Goal: Task Accomplishment & Management: Complete application form

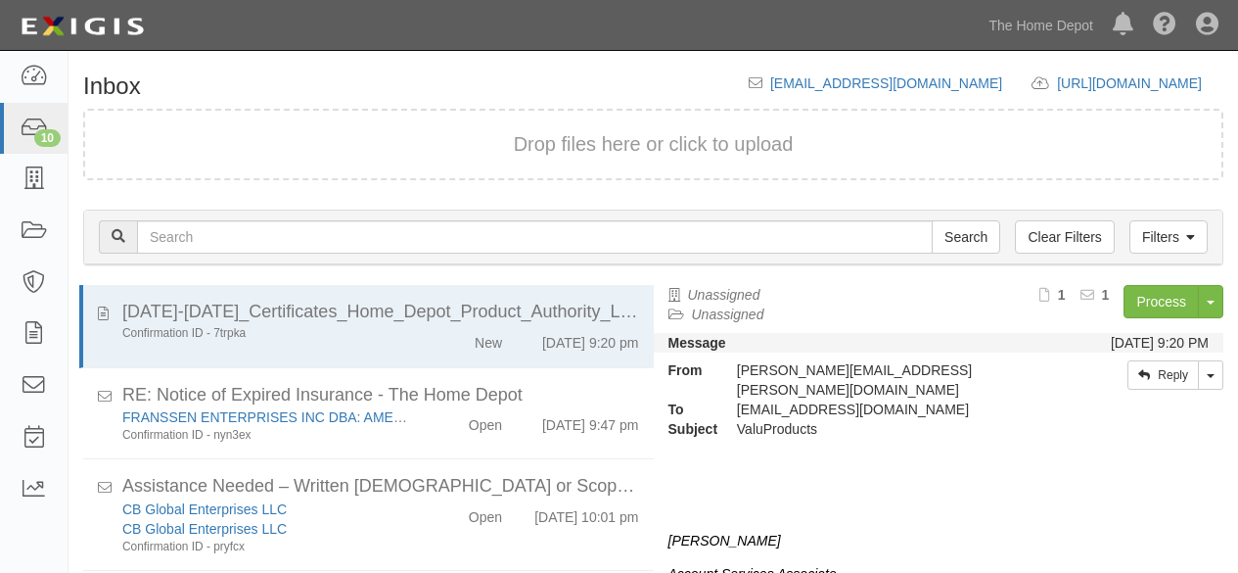
scroll to position [69, 0]
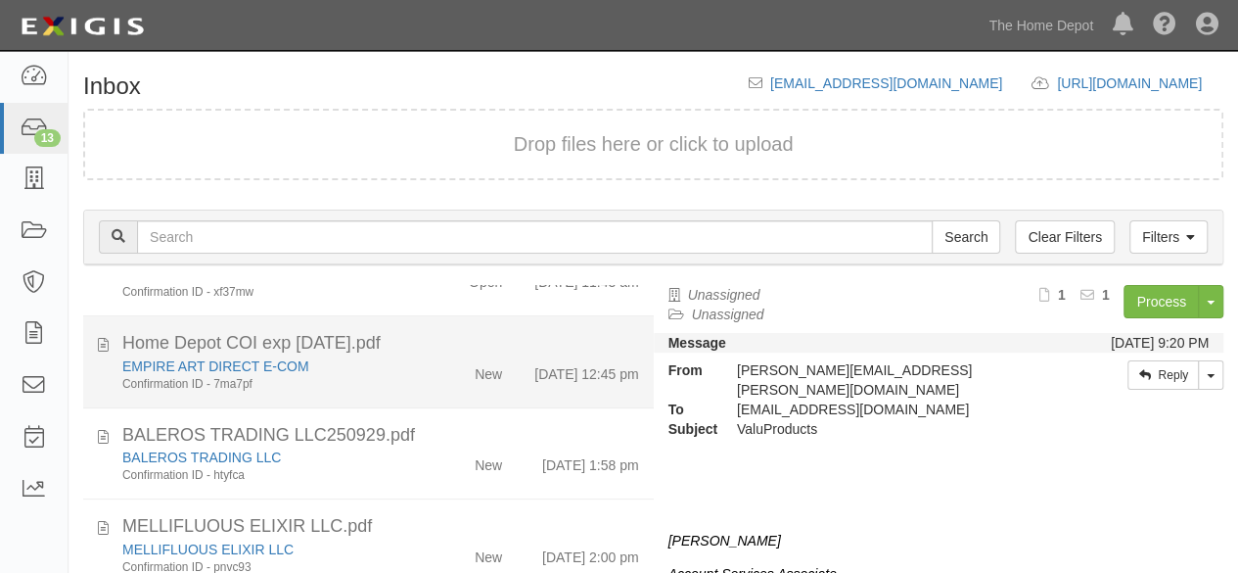
click at [389, 376] on div "Confirmation ID - 7ma7pf" at bounding box center [266, 384] width 289 height 17
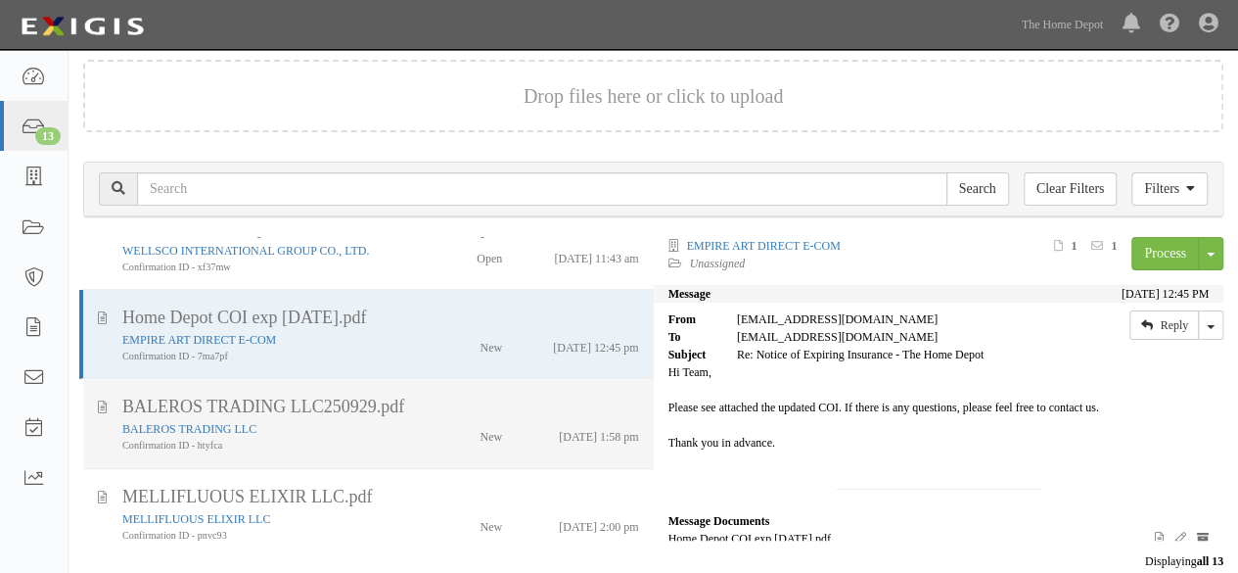
scroll to position [72, 0]
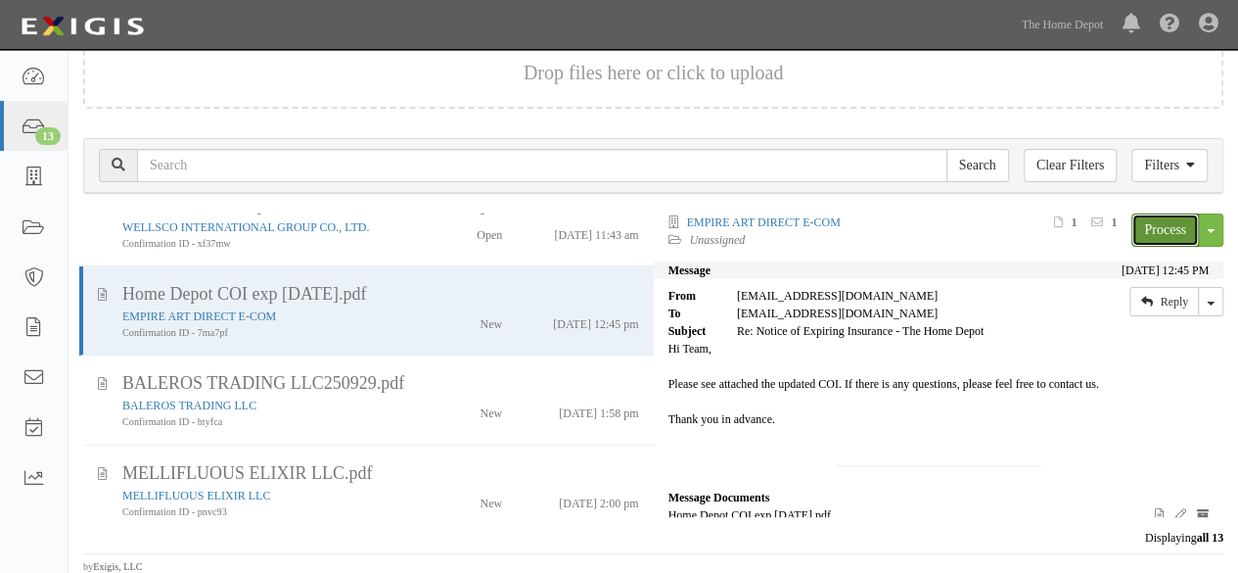
click at [1137, 224] on link "Process" at bounding box center [1166, 229] width 68 height 33
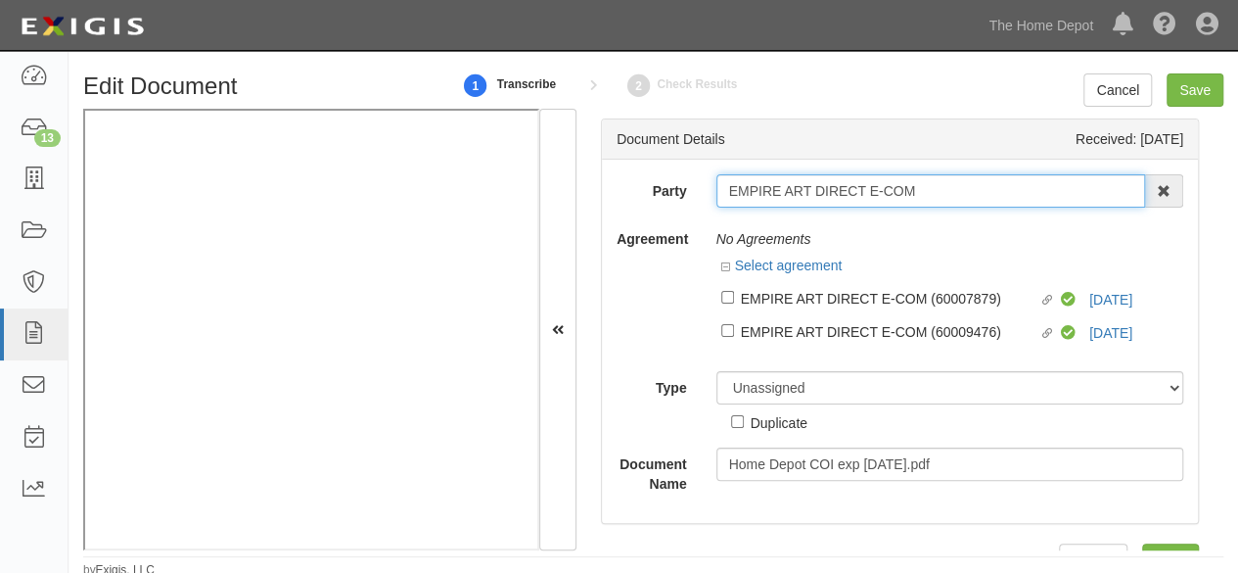
click at [921, 195] on input "EMPIRE ART DIRECT E-COM" at bounding box center [932, 190] width 430 height 33
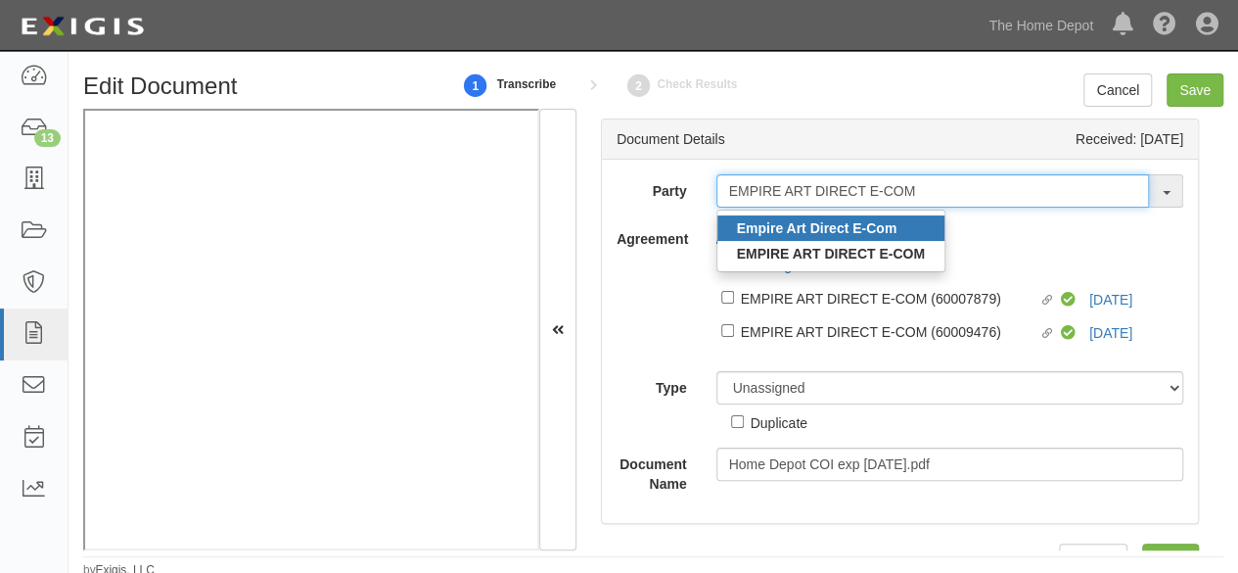
type input "EMPIRE ART DIRECT E-COM"
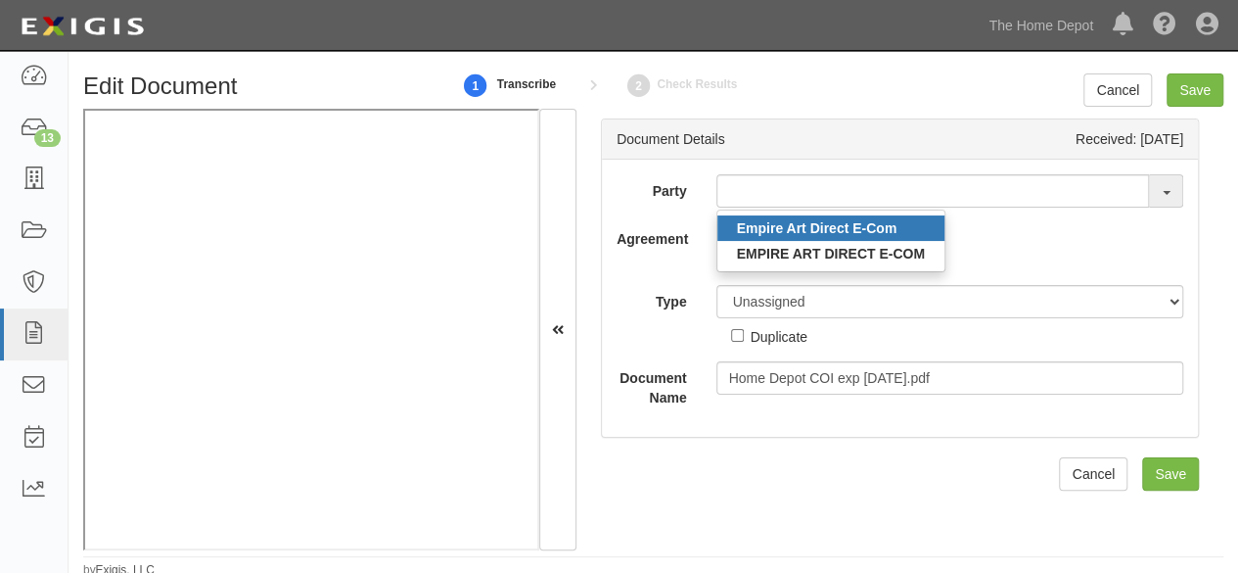
click at [758, 227] on strong "Empire Art Direct E-Com" at bounding box center [817, 228] width 161 height 16
type input "Empire Art Direct E-Com"
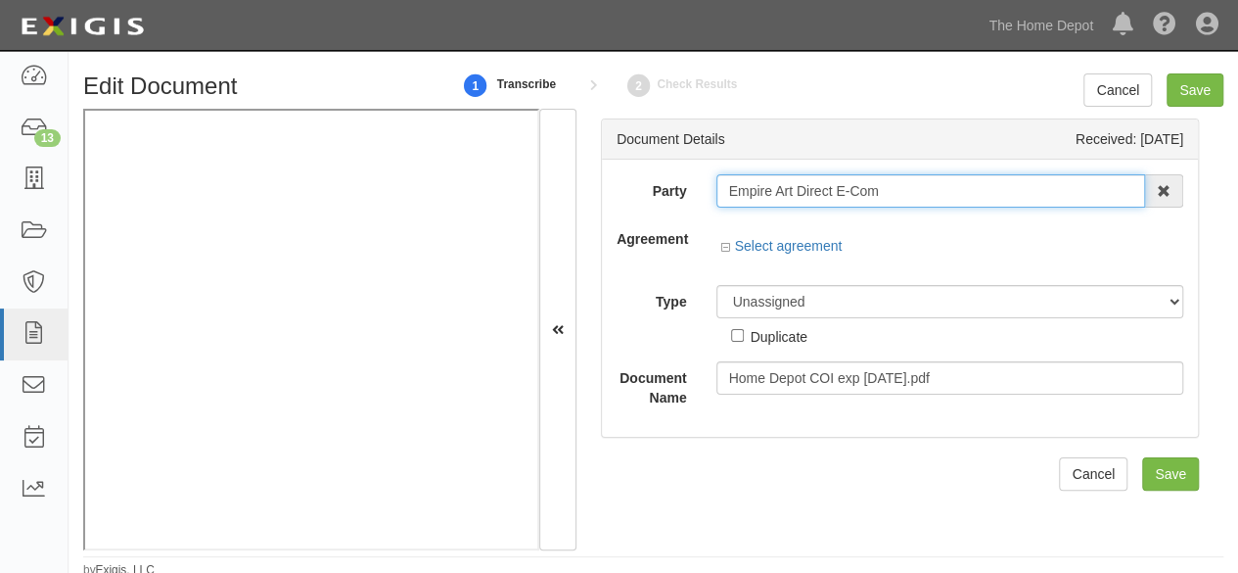
click at [775, 193] on input "Empire Art Direct E-Com" at bounding box center [932, 190] width 430 height 33
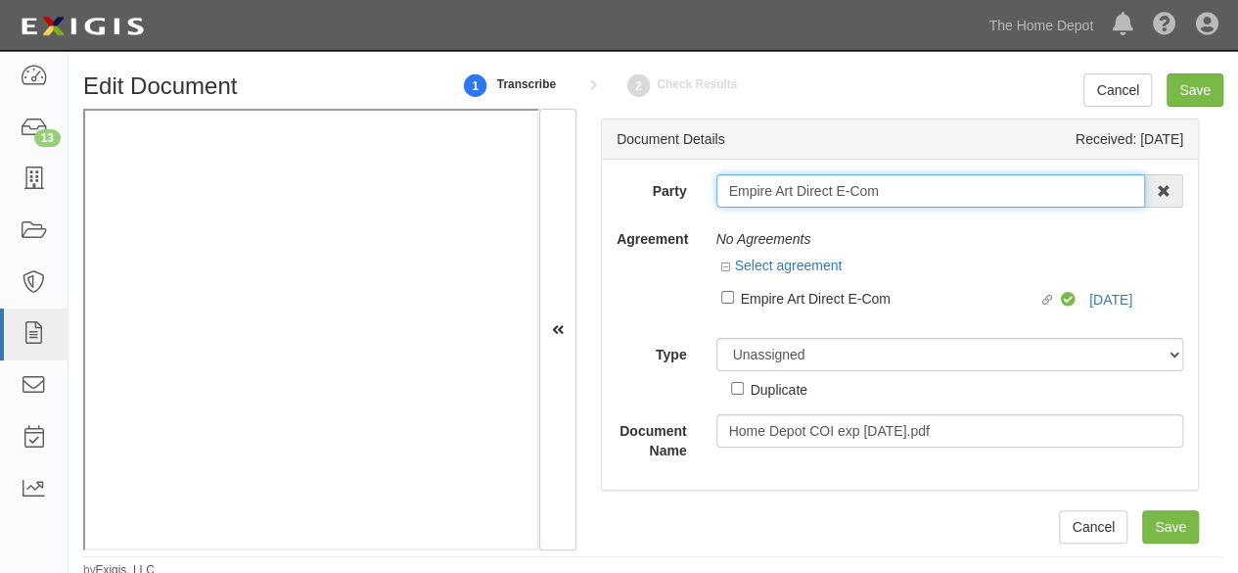
click at [775, 193] on input "Empire Art Direct E-Com" at bounding box center [932, 190] width 430 height 33
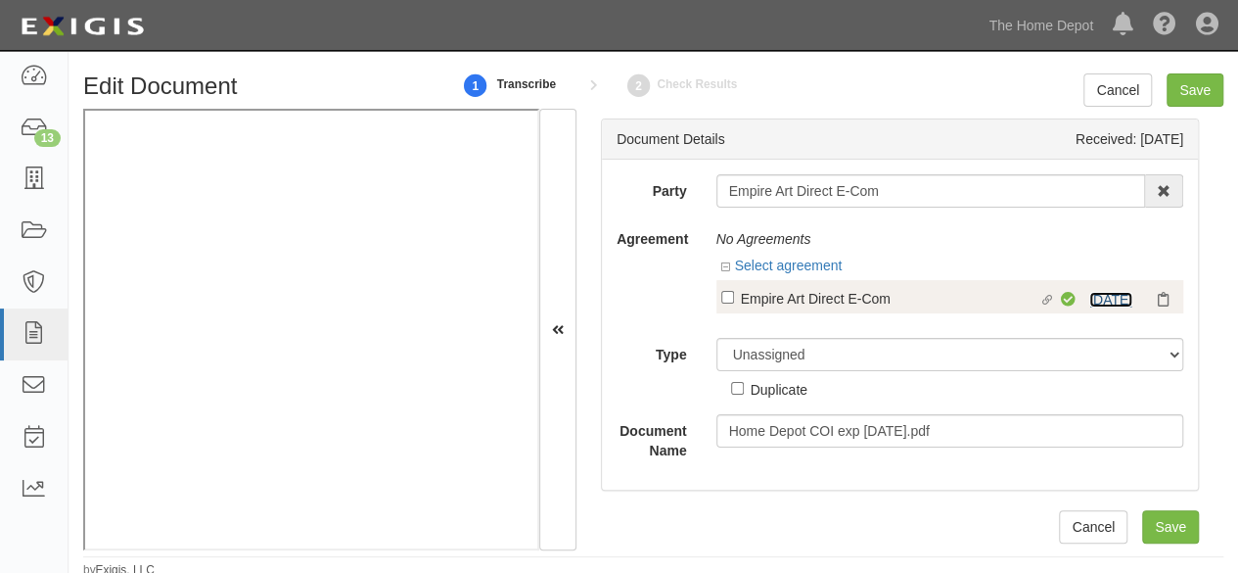
click at [1113, 295] on link "10/3/25" at bounding box center [1111, 300] width 43 height 16
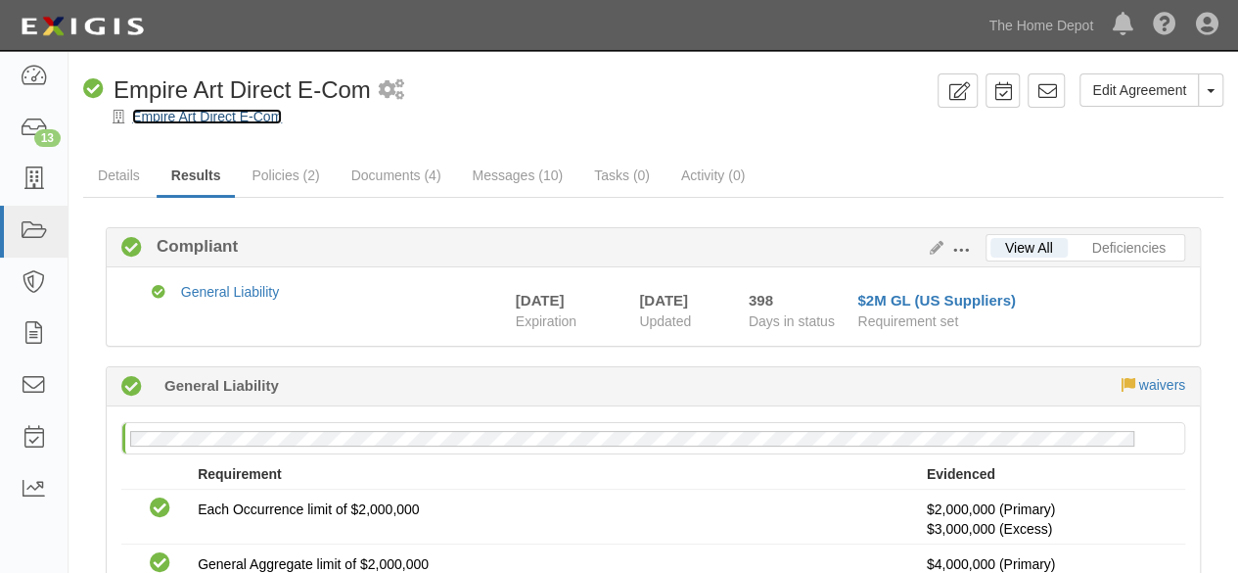
click at [255, 116] on link "Empire Art Direct E-Com" at bounding box center [207, 117] width 150 height 16
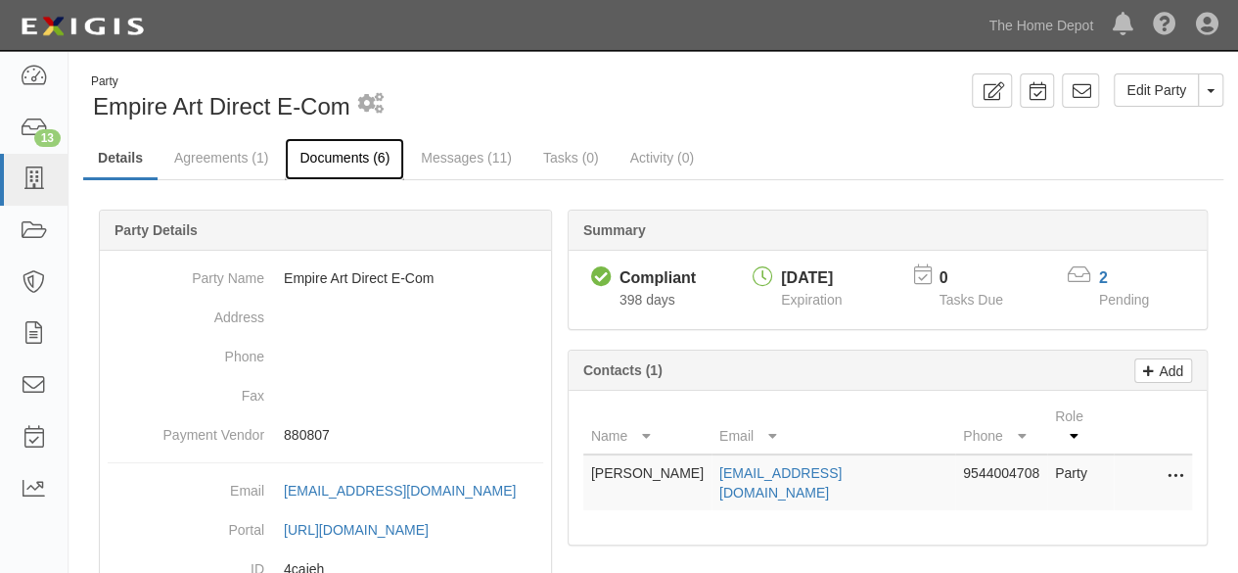
click at [360, 157] on link "Documents (6)" at bounding box center [344, 159] width 119 height 42
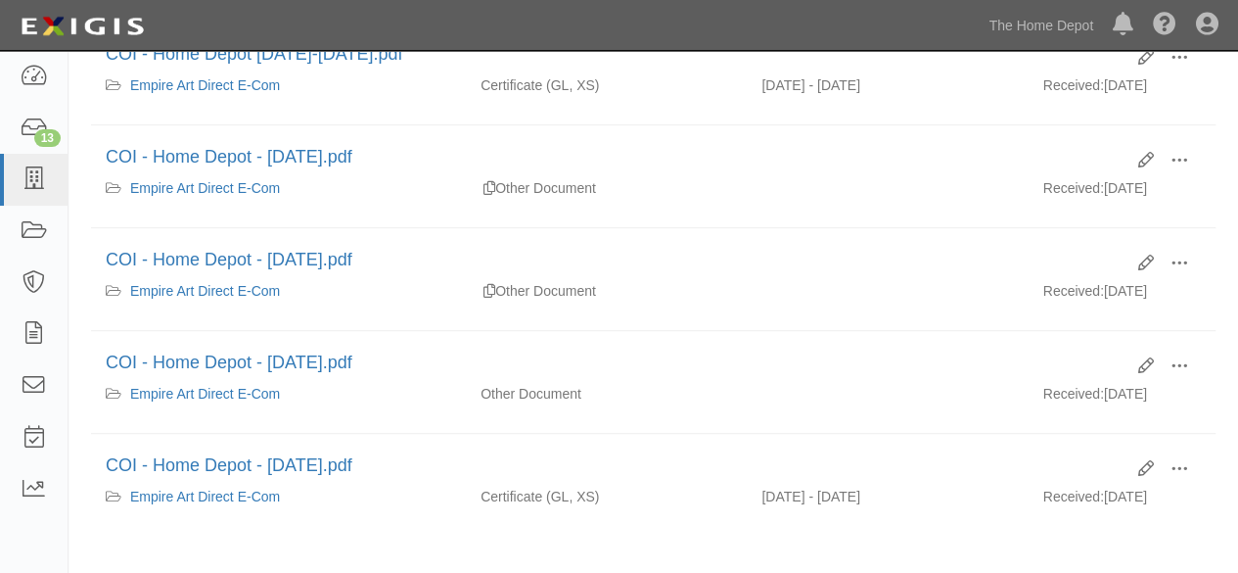
scroll to position [489, 0]
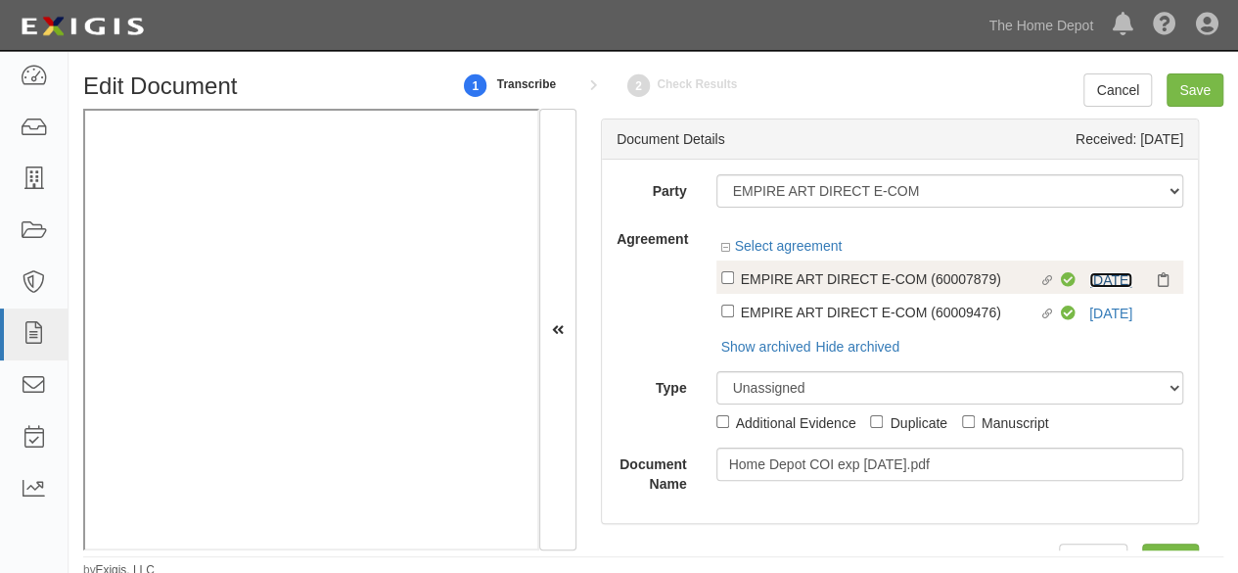
click at [1090, 276] on link "10/3/25" at bounding box center [1111, 280] width 43 height 16
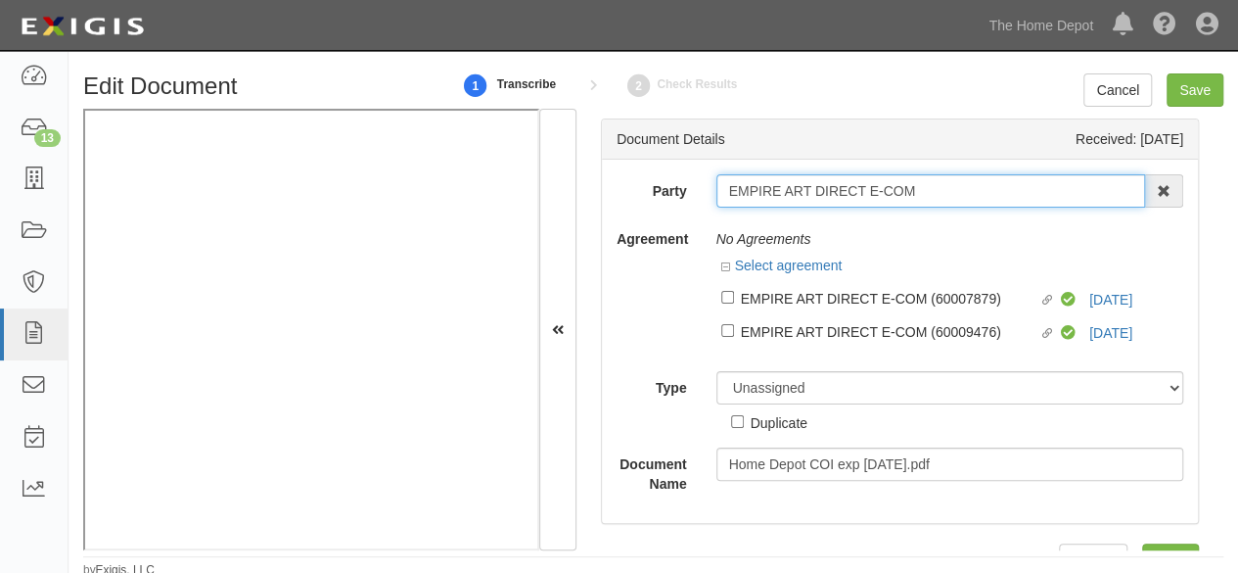
click at [752, 185] on input "EMPIRE ART DIRECT E-COM" at bounding box center [932, 190] width 430 height 33
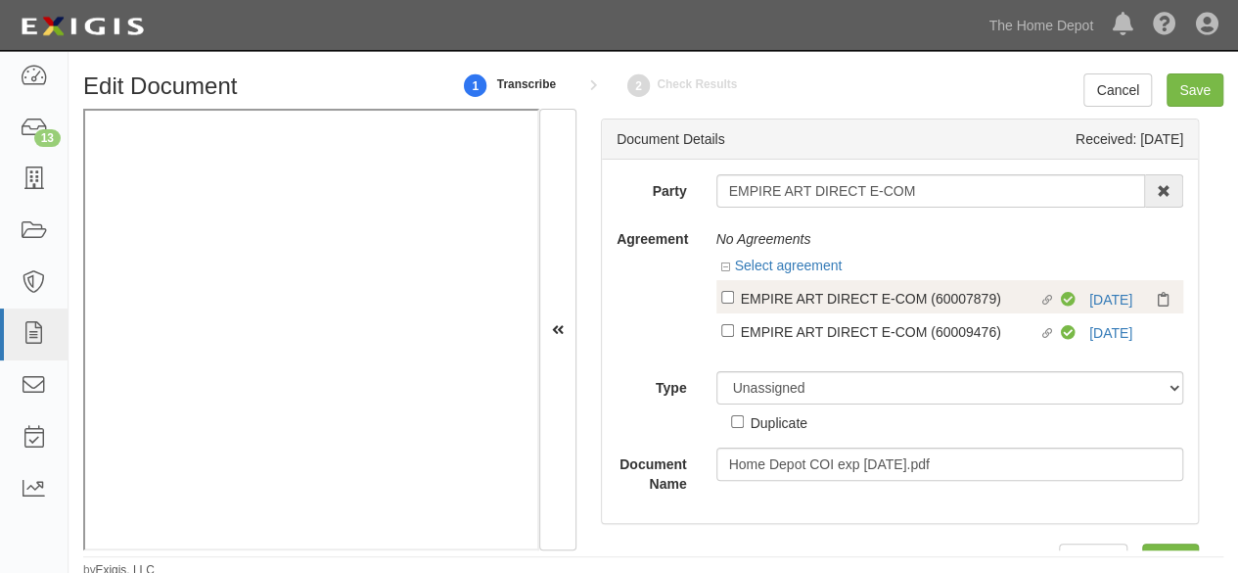
click at [773, 291] on div "EMPIRE ART DIRECT E-COM (60007879)" at bounding box center [890, 298] width 299 height 22
click at [734, 291] on input "Linked agreement EMPIRE ART DIRECT E-COM (60007879) Linked agreement" at bounding box center [727, 297] width 13 height 13
checkbox input "true"
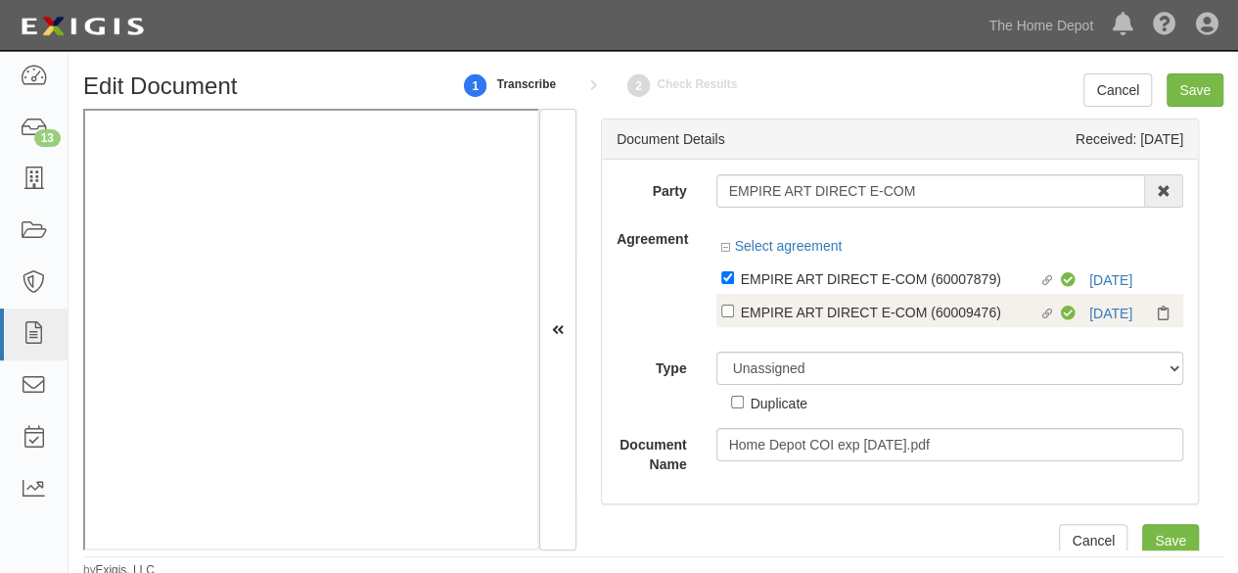
click at [775, 324] on div "Linked agreement EMPIRE ART DIRECT E-COM (60009476) Linked agreement Compliant …" at bounding box center [951, 310] width 468 height 33
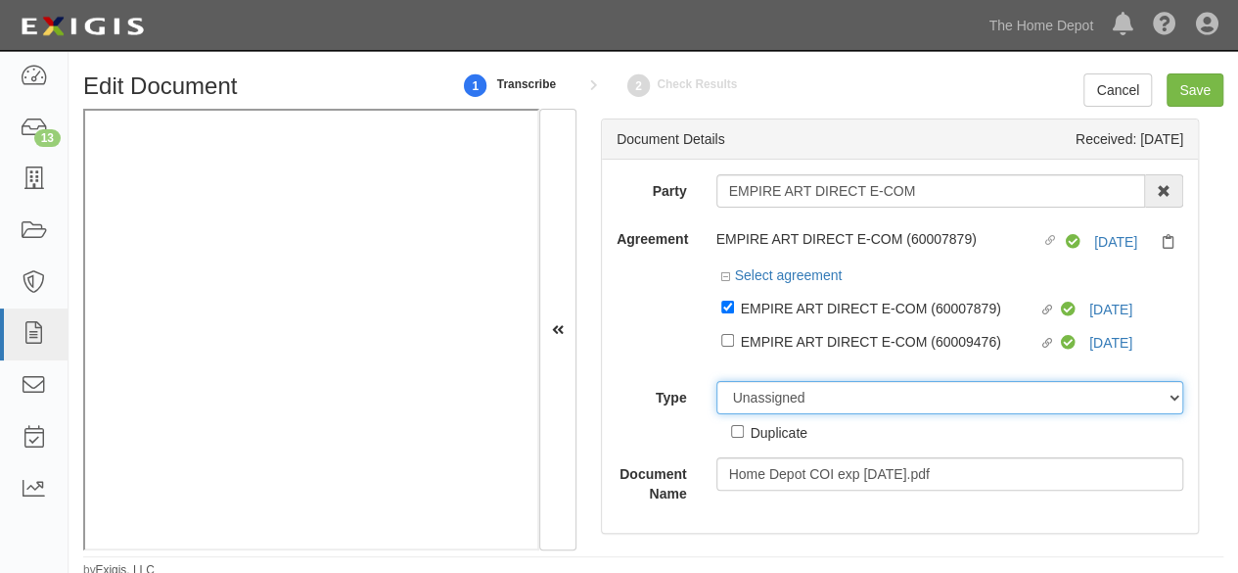
drag, startPoint x: 770, startPoint y: 404, endPoint x: 771, endPoint y: 393, distance: 11.8
click at [771, 398] on select "Unassigned Binder Cancellation Notice Certificate Contract Endorsement Insuranc…" at bounding box center [951, 397] width 468 height 33
select select "CertificateDetail"
click at [717, 381] on select "Unassigned Binder Cancellation Notice Certificate Contract Endorsement Insuranc…" at bounding box center [951, 397] width 468 height 33
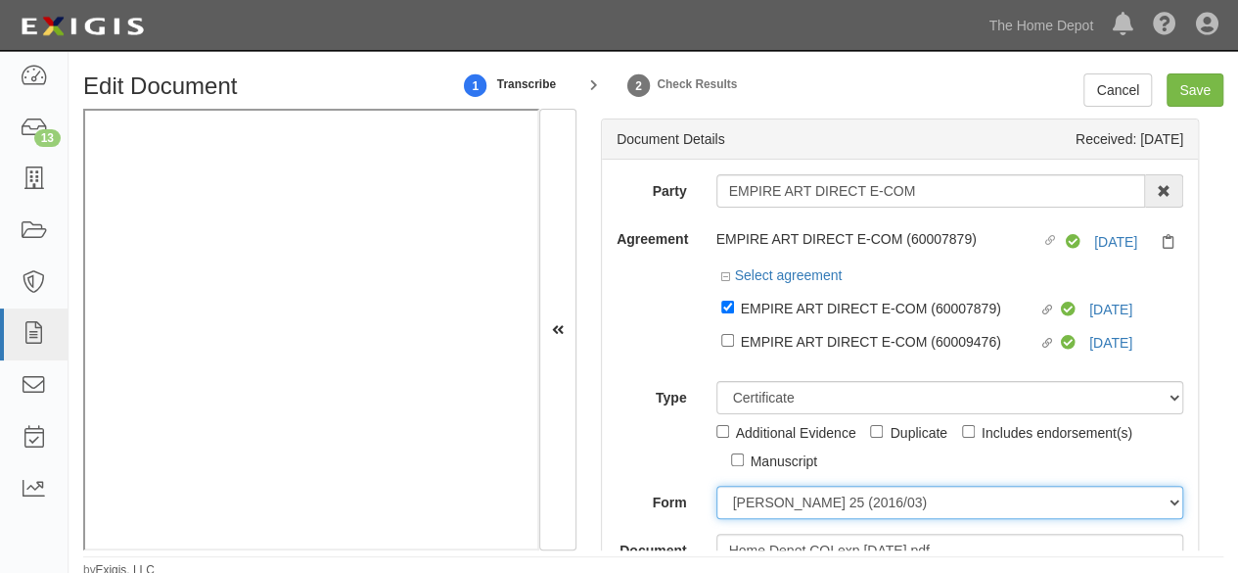
click at [744, 496] on select "ACORD 25 (2016/03) ACORD 101 ACORD 855 NY (2014/05) General" at bounding box center [951, 502] width 468 height 33
click at [717, 486] on select "ACORD 25 (2016/03) ACORD 101 ACORD 855 NY (2014/05) General" at bounding box center [951, 502] width 468 height 33
click at [748, 488] on select "ACORD 25 (2016/03) ACORD 101 ACORD 855 NY (2014/05) General" at bounding box center [951, 502] width 468 height 33
select select "GeneralFormDetail"
click at [717, 486] on select "ACORD 25 (2016/03) ACORD 101 ACORD 855 NY (2014/05) General" at bounding box center [951, 502] width 468 height 33
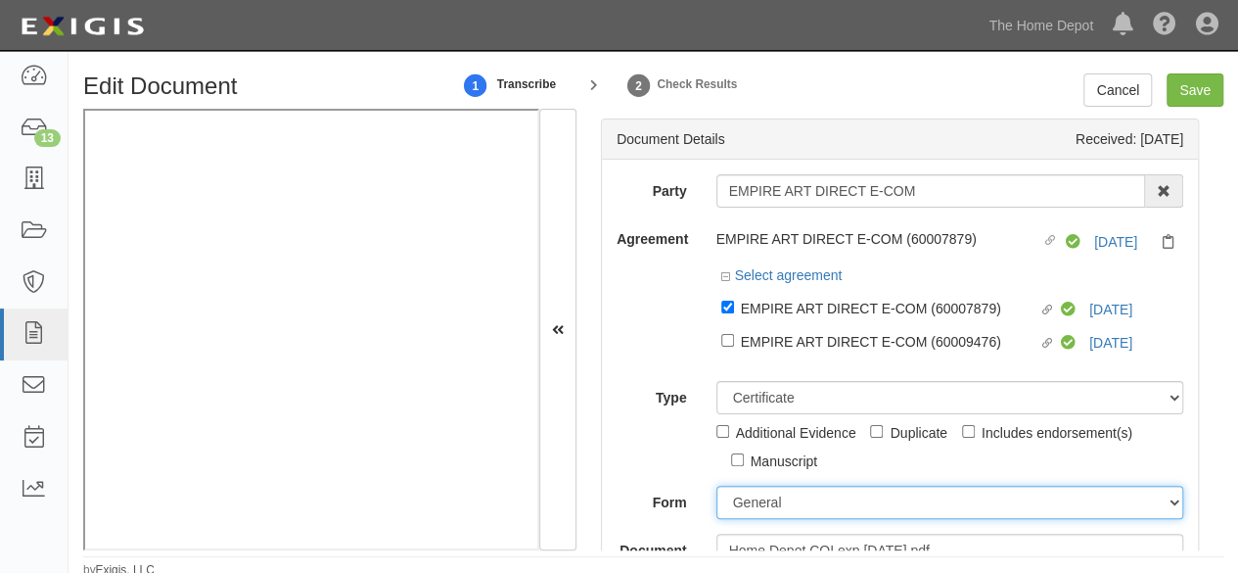
scroll to position [294, 0]
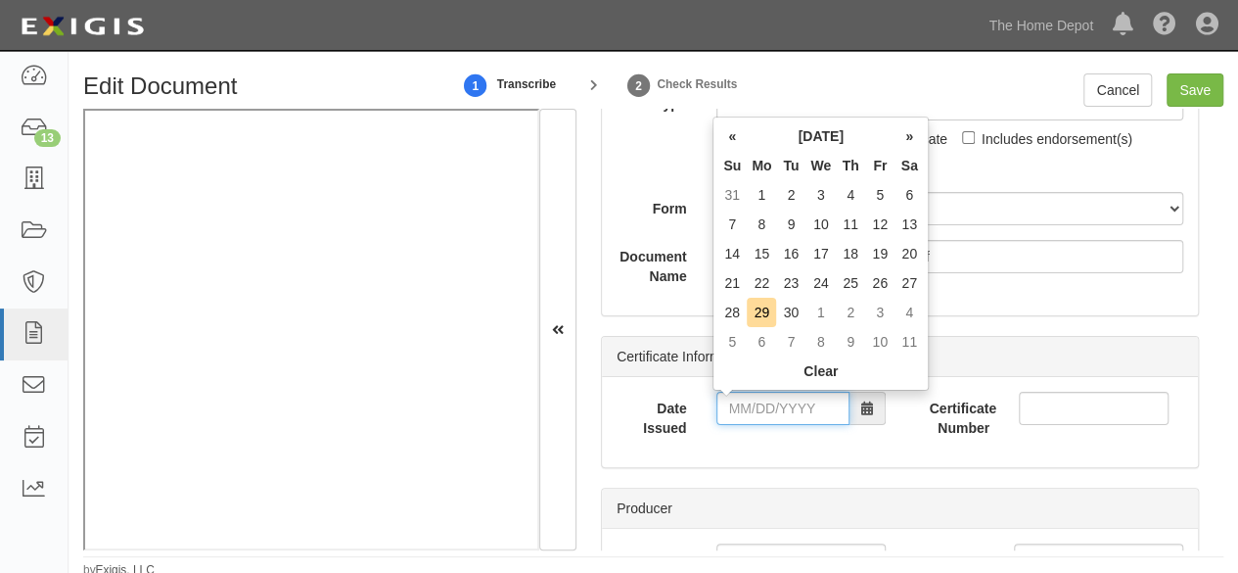
click at [771, 402] on input "Date Issued" at bounding box center [783, 408] width 133 height 33
click at [732, 128] on th "«" at bounding box center [732, 135] width 29 height 29
click at [795, 259] on td "12" at bounding box center [790, 253] width 29 height 29
type input "08/12/2025"
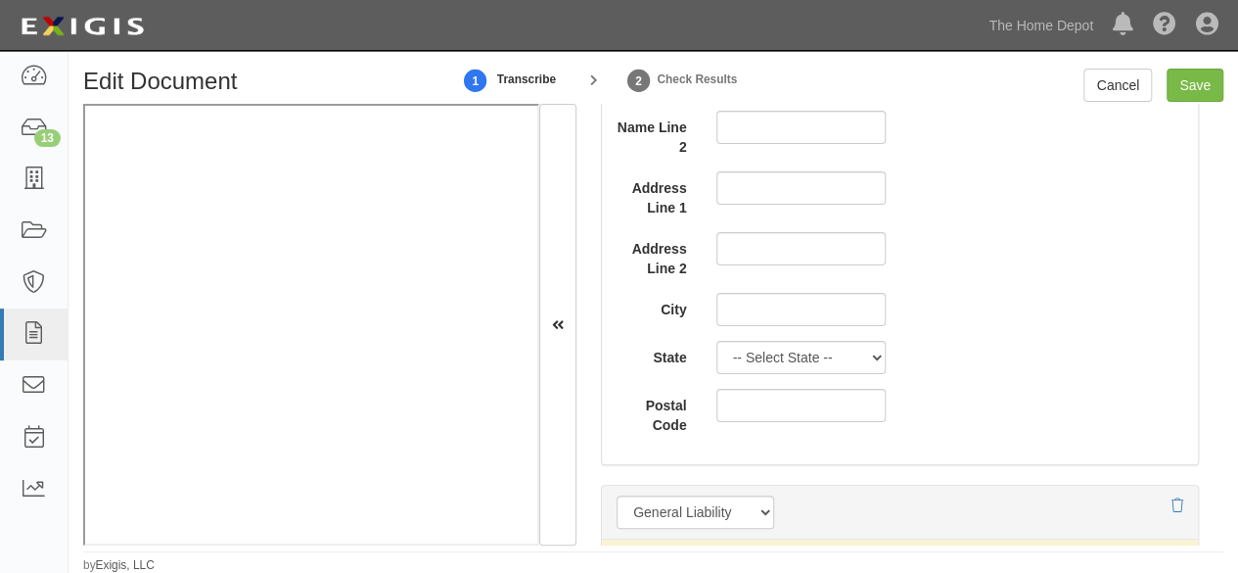
scroll to position [1566, 0]
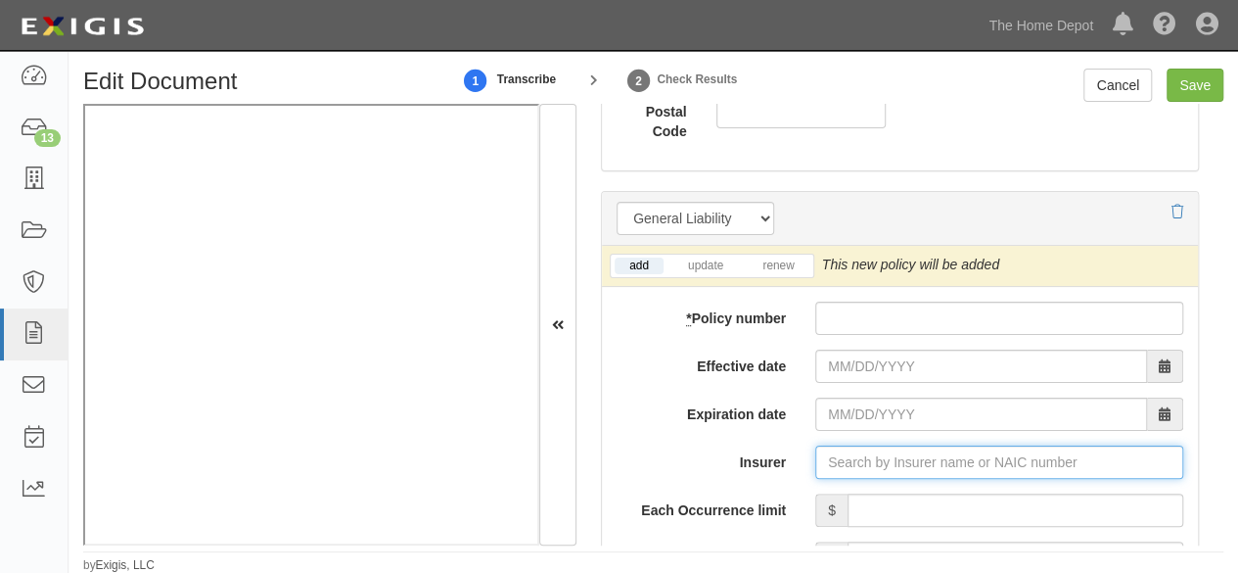
click at [853, 451] on input "Insurer" at bounding box center [999, 461] width 368 height 33
paste input "30104"
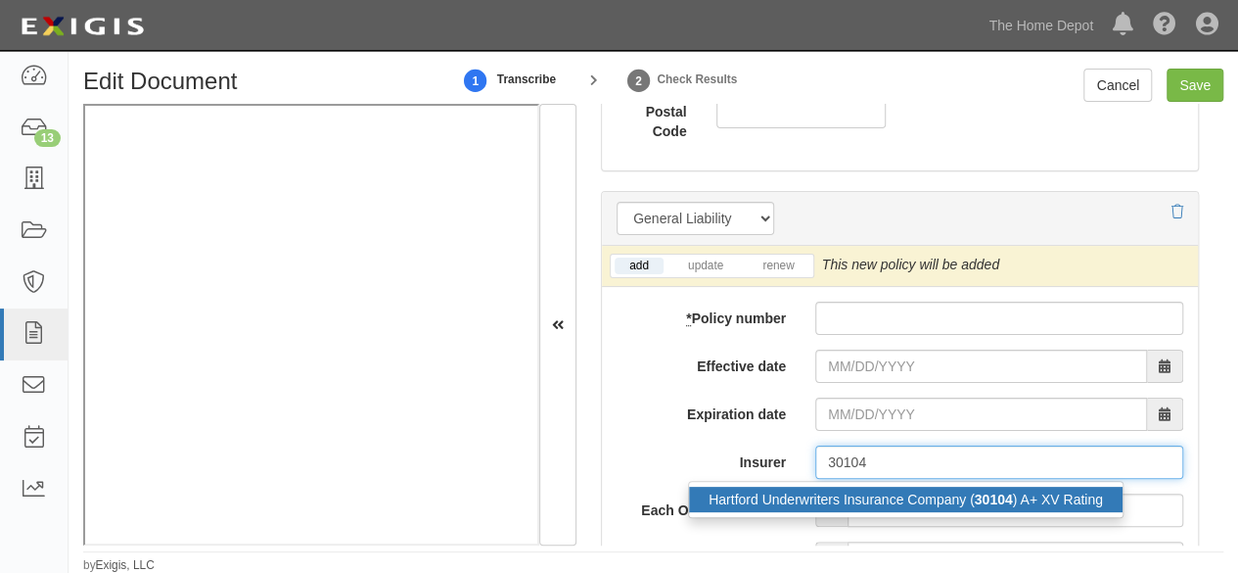
click at [815, 492] on div "Hartford Underwriters Insurance Company ( 30104 ) A+ XV Rating" at bounding box center [906, 499] width 434 height 25
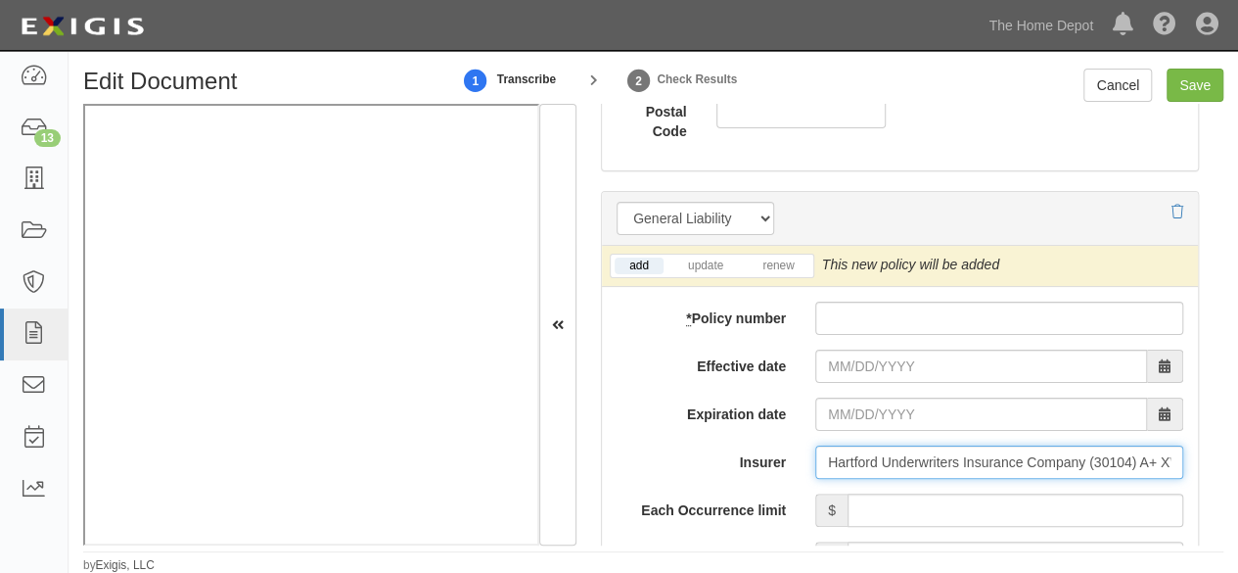
type input "Hartford Underwriters Insurance Company (30104) A+ XV Rating"
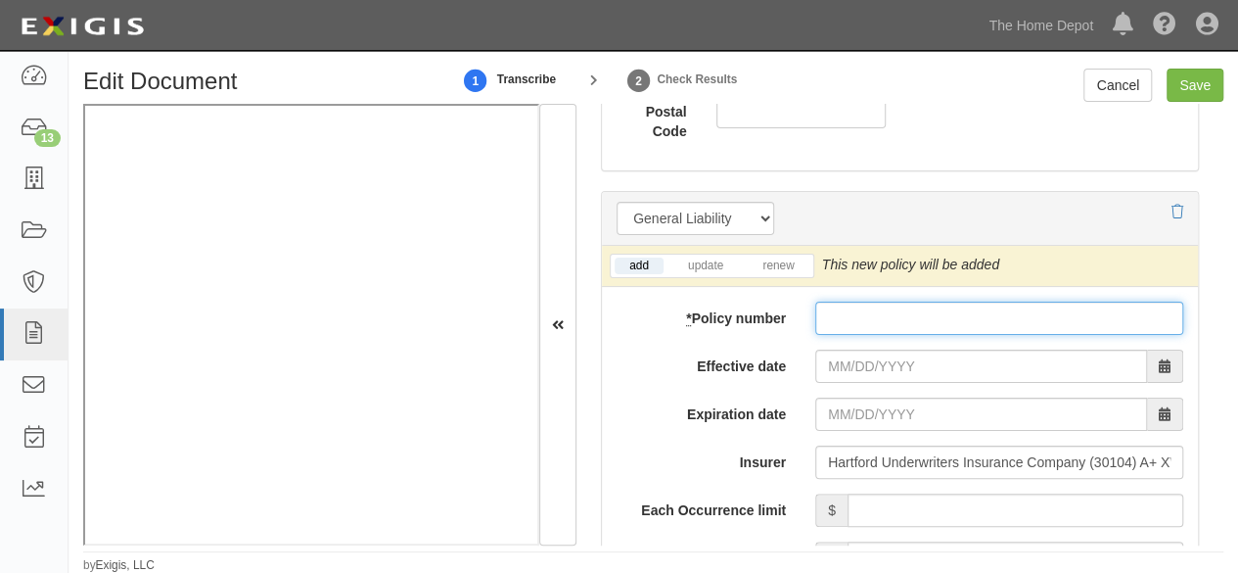
drag, startPoint x: 843, startPoint y: 306, endPoint x: 846, endPoint y: 320, distance: 14.0
click at [843, 306] on input "* Policy number" at bounding box center [999, 318] width 368 height 33
paste input "21 SBM AZ8SFY"
type input "21 SBM AZ8SFY"
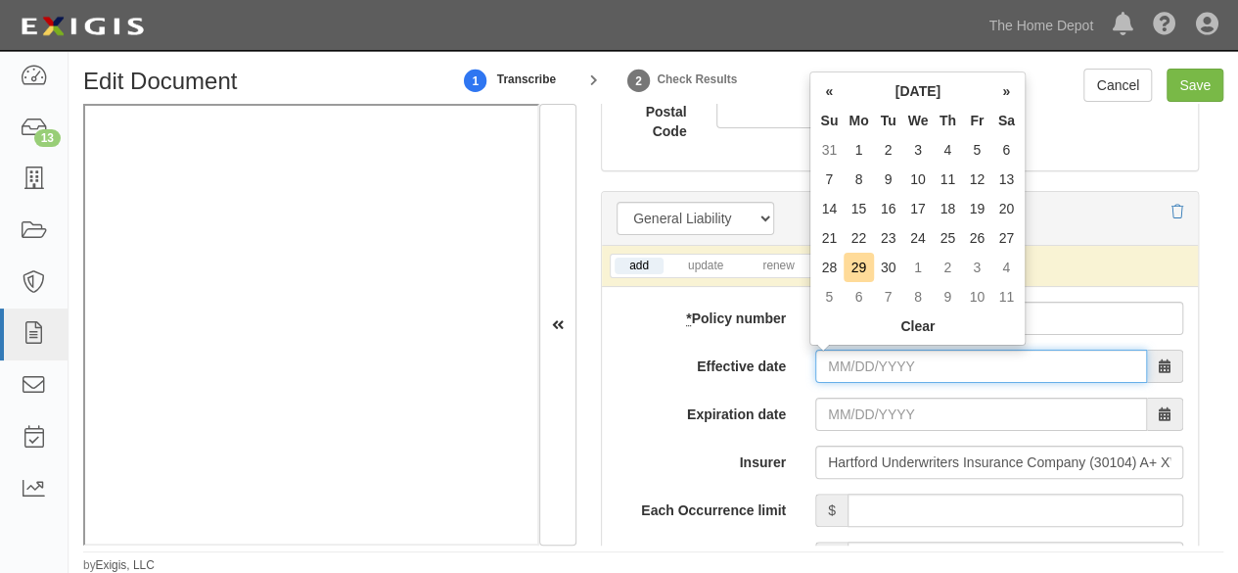
click at [828, 365] on input "Effective date" at bounding box center [981, 365] width 332 height 33
click at [832, 86] on th "«" at bounding box center [828, 90] width 29 height 29
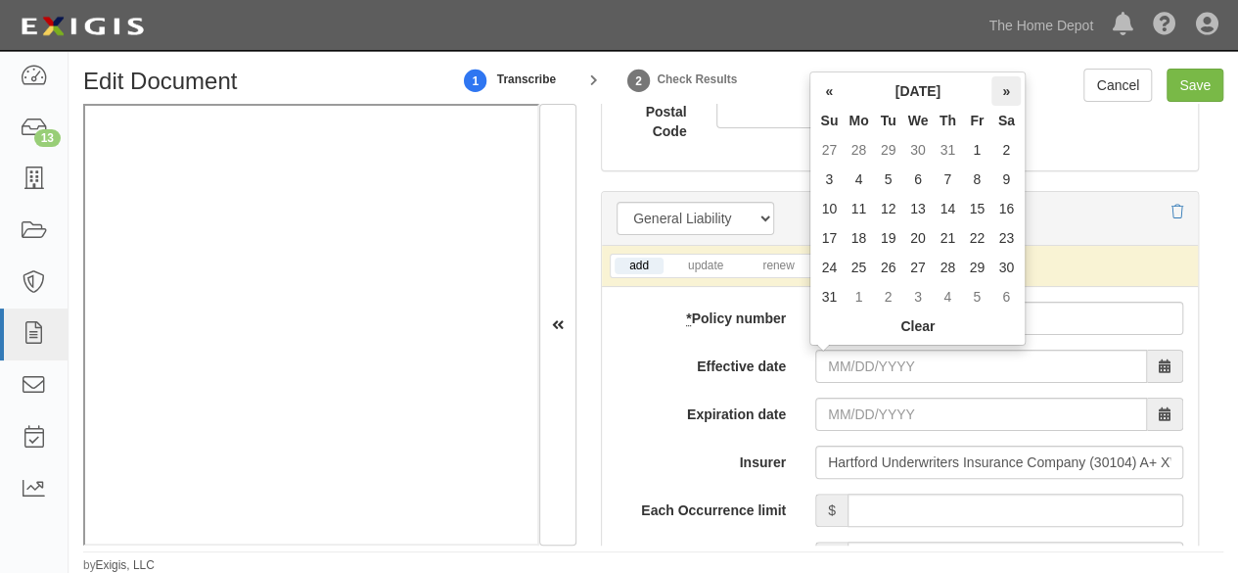
click at [1012, 89] on th "»" at bounding box center [1006, 90] width 29 height 29
click at [922, 175] on td "10" at bounding box center [919, 178] width 30 height 29
type input "09/10/2025"
type input "09/10/2026"
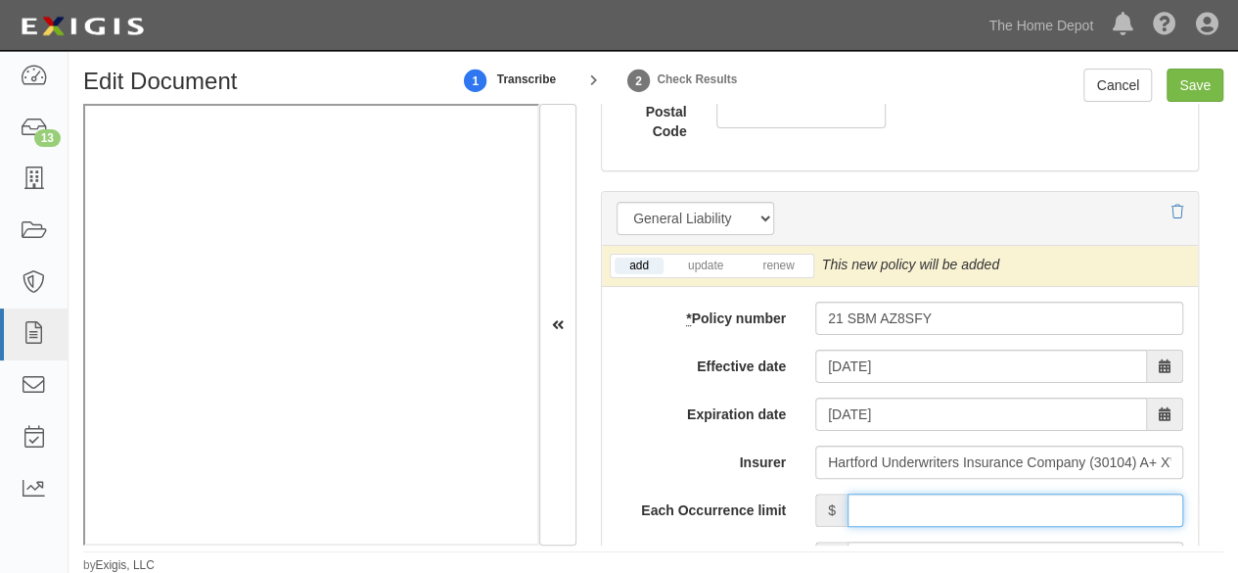
drag, startPoint x: 916, startPoint y: 501, endPoint x: 920, endPoint y: 488, distance: 13.3
click at [916, 501] on input "Each Occurrence limit" at bounding box center [1016, 509] width 336 height 33
type input "2,000,000"
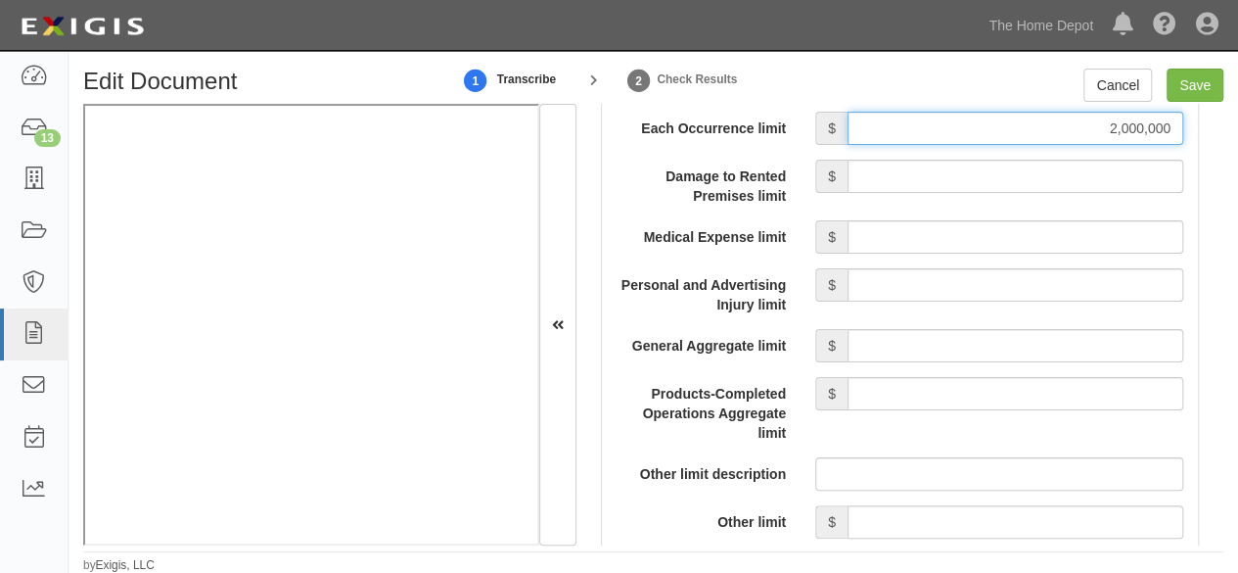
scroll to position [1958, 0]
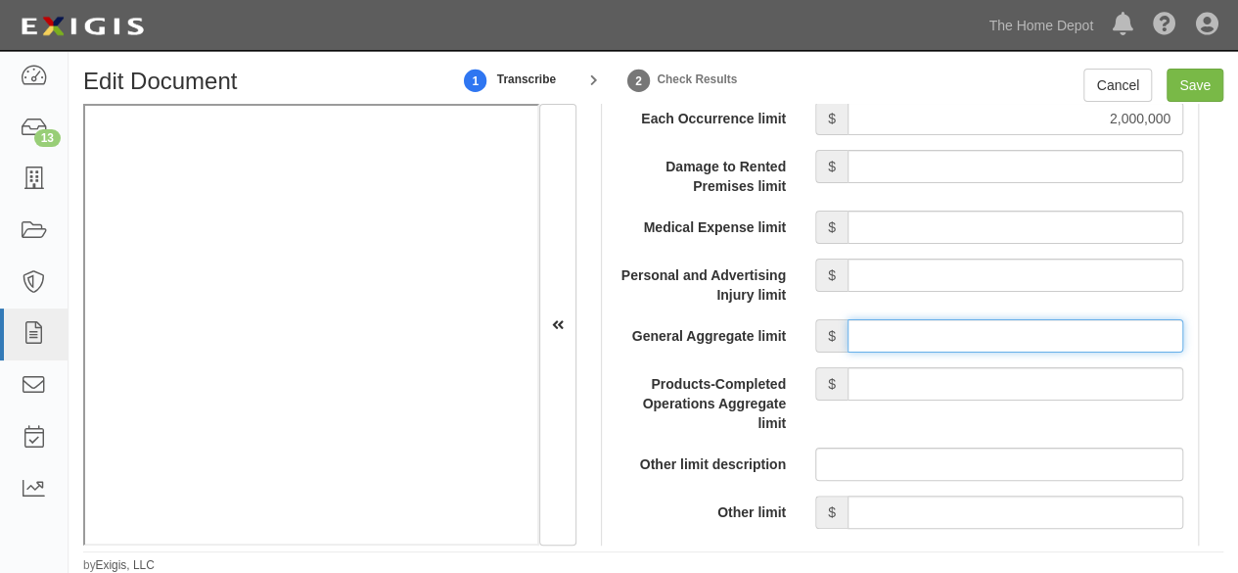
click at [928, 334] on input "General Aggregate limit" at bounding box center [1016, 335] width 336 height 33
type input "4,000,000"
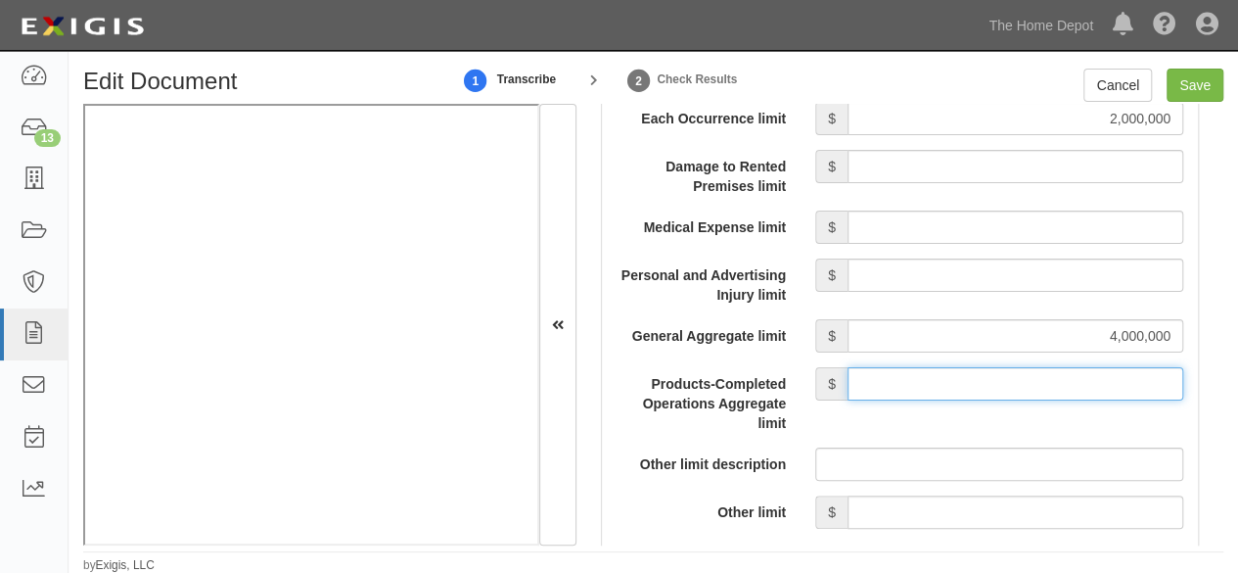
click at [951, 367] on input "Products-Completed Operations Aggregate limit" at bounding box center [1016, 383] width 336 height 33
type input "4,000,000"
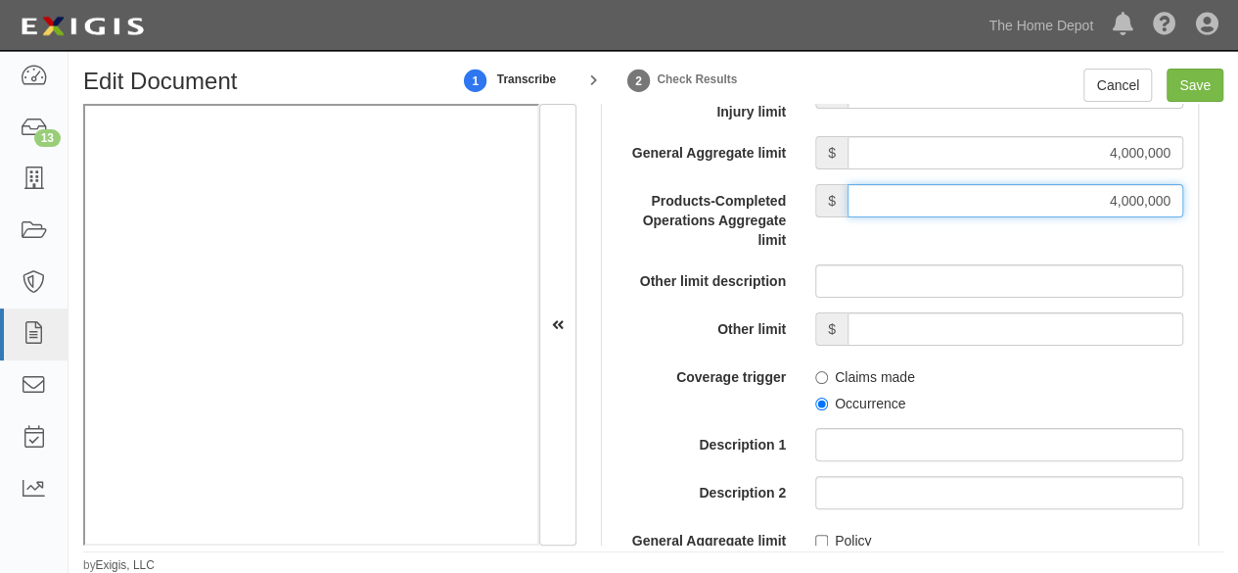
scroll to position [2154, 0]
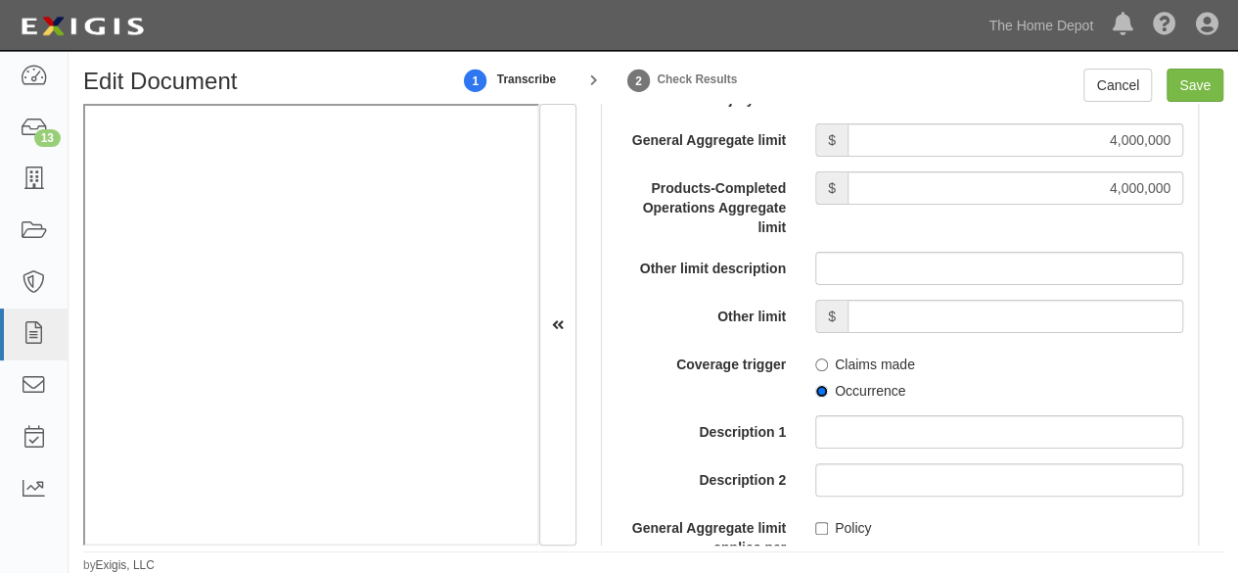
drag, startPoint x: 813, startPoint y: 387, endPoint x: 822, endPoint y: 382, distance: 10.1
click at [816, 385] on input "Occurrence" at bounding box center [821, 391] width 13 height 13
radio input "true"
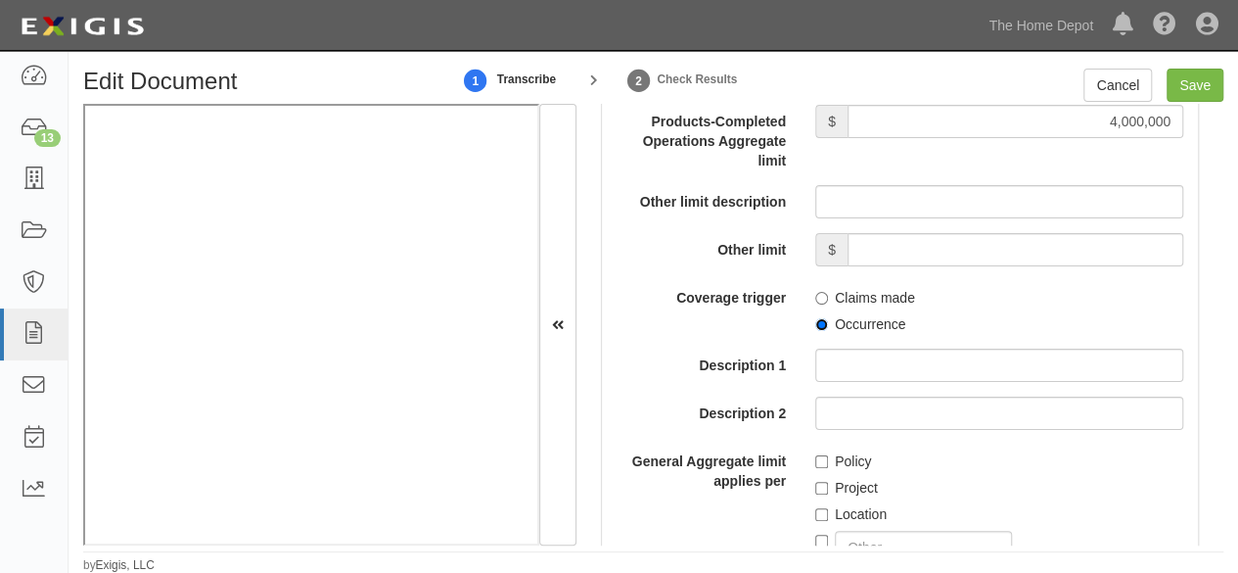
scroll to position [2251, 0]
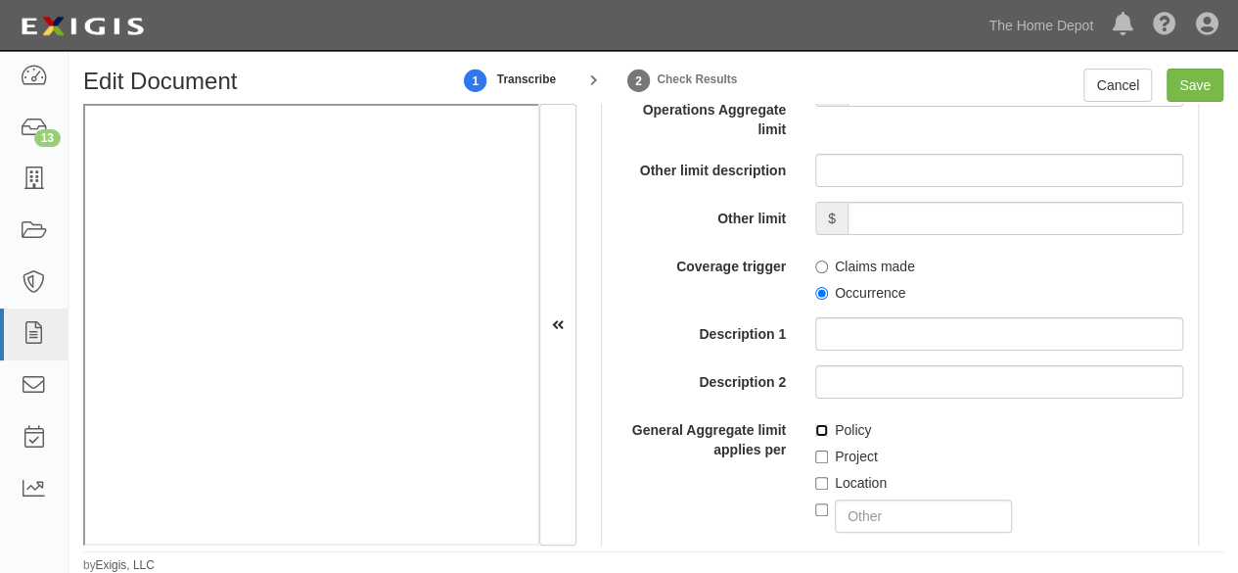
click at [815, 432] on input "Policy" at bounding box center [821, 430] width 13 height 13
checkbox input "true"
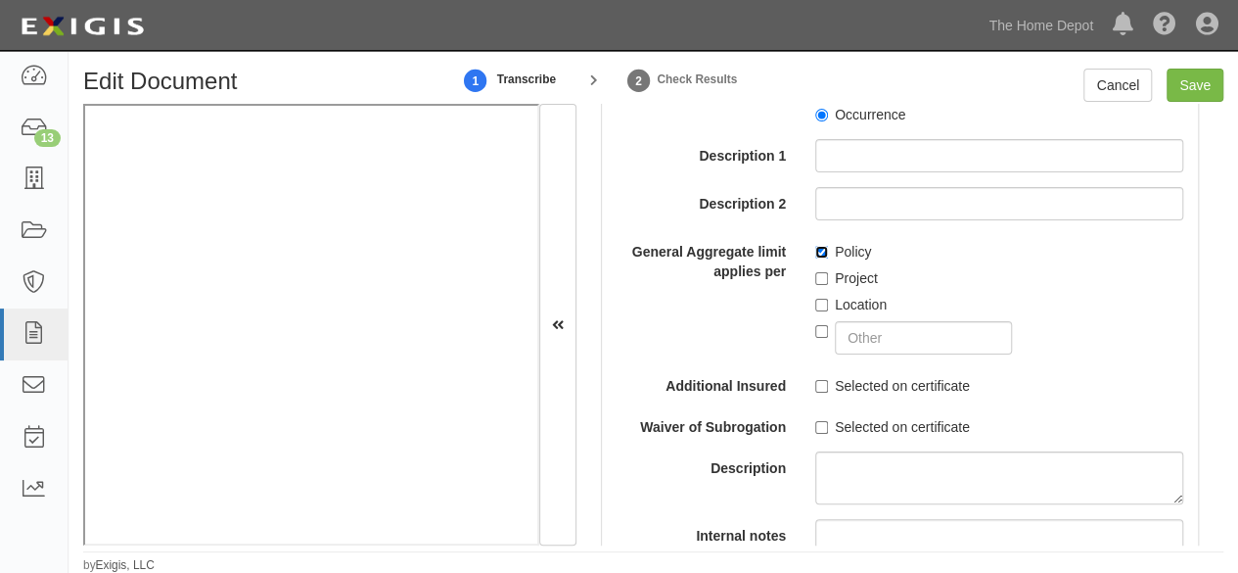
scroll to position [2447, 0]
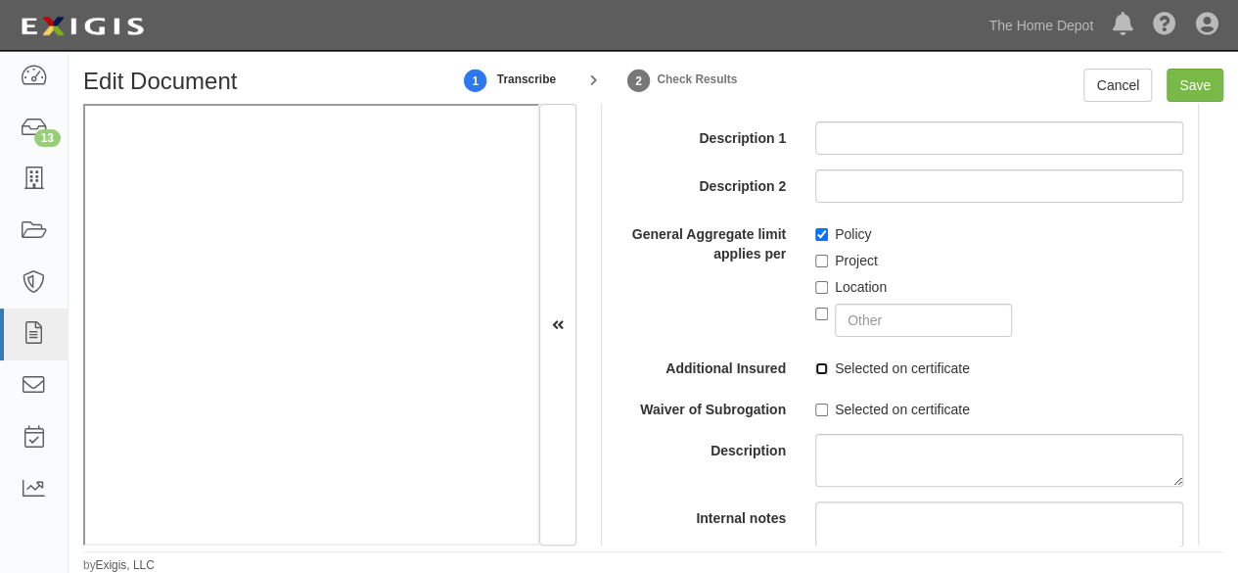
click at [820, 367] on input "Selected on certificate" at bounding box center [821, 368] width 13 height 13
checkbox input "true"
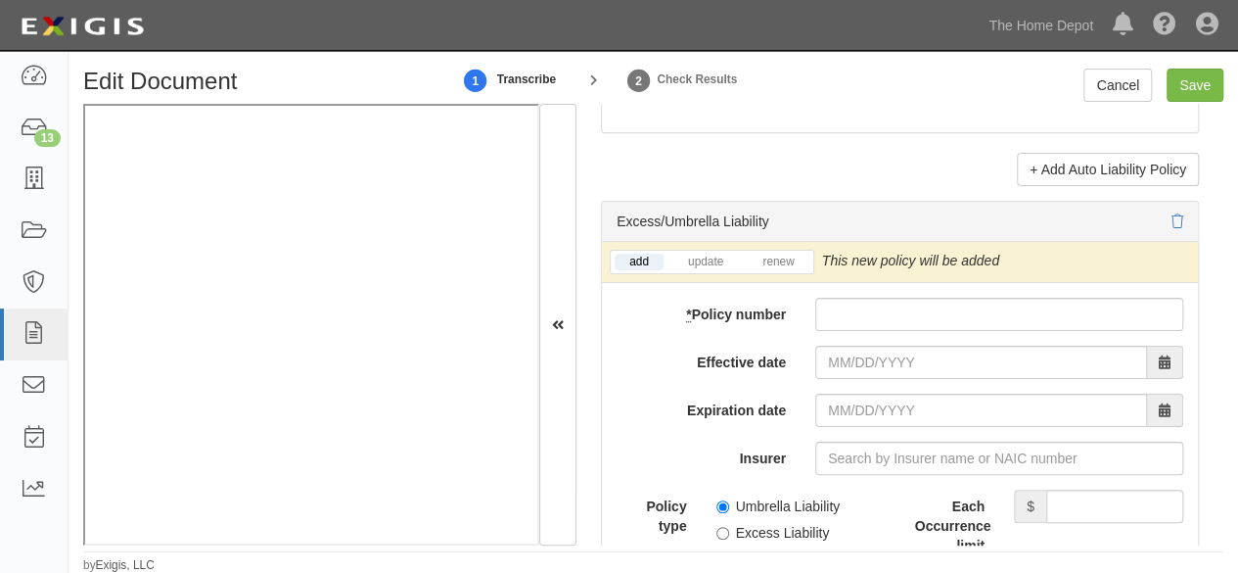
scroll to position [4111, 0]
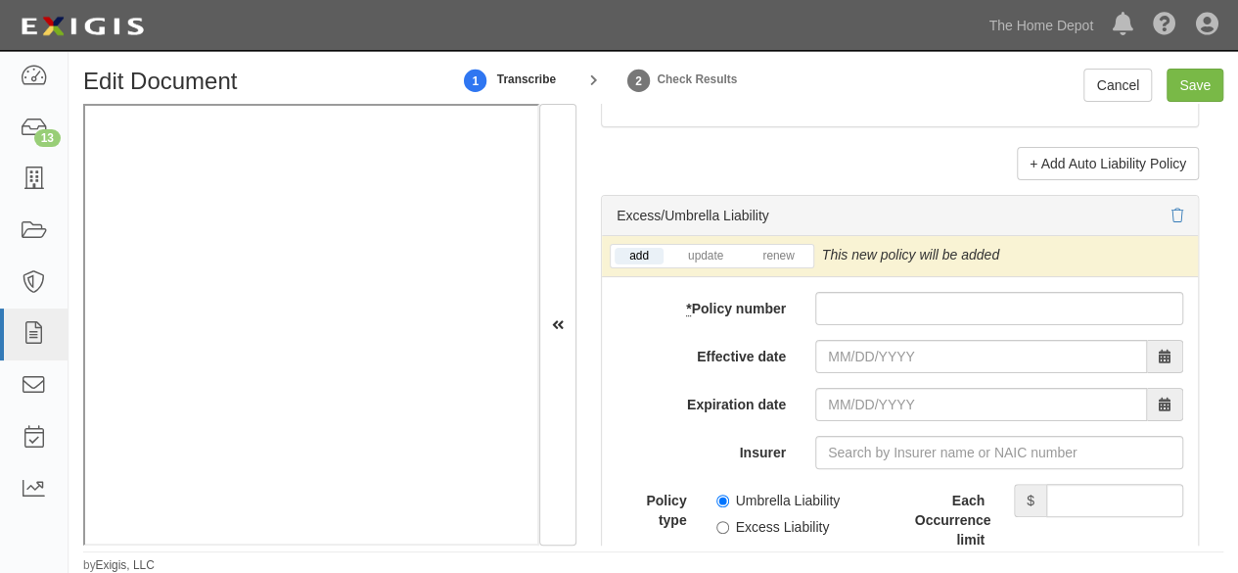
click at [842, 451] on input "Insurer" at bounding box center [999, 452] width 368 height 33
paste input "30104"
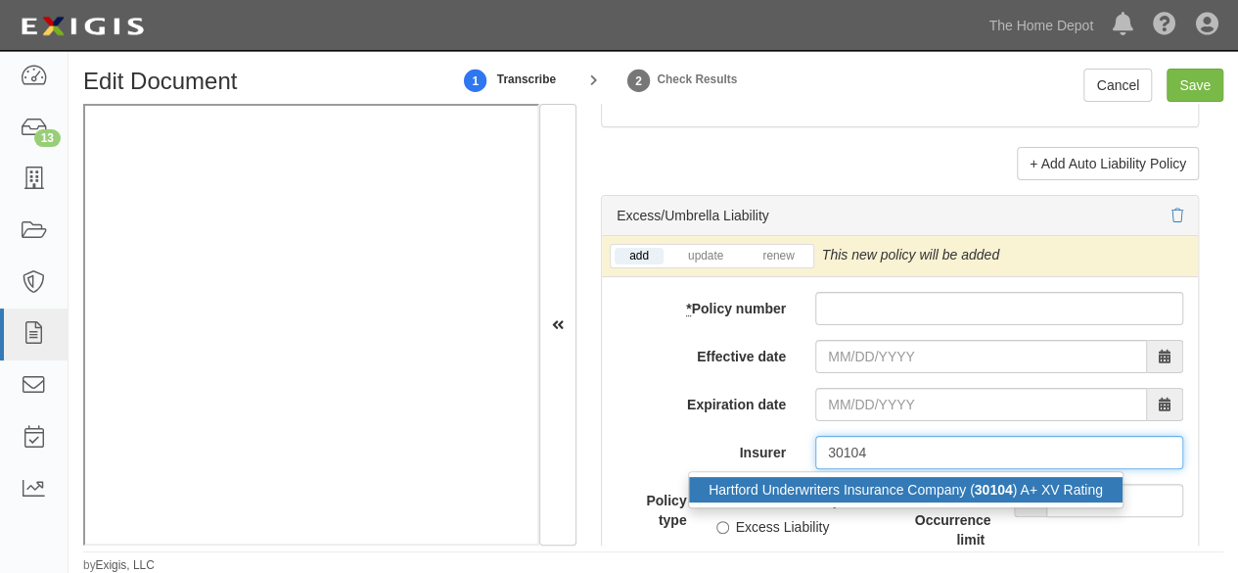
click at [821, 479] on div "Hartford Underwriters Insurance Company ( 30104 ) A+ XV Rating" at bounding box center [906, 489] width 434 height 25
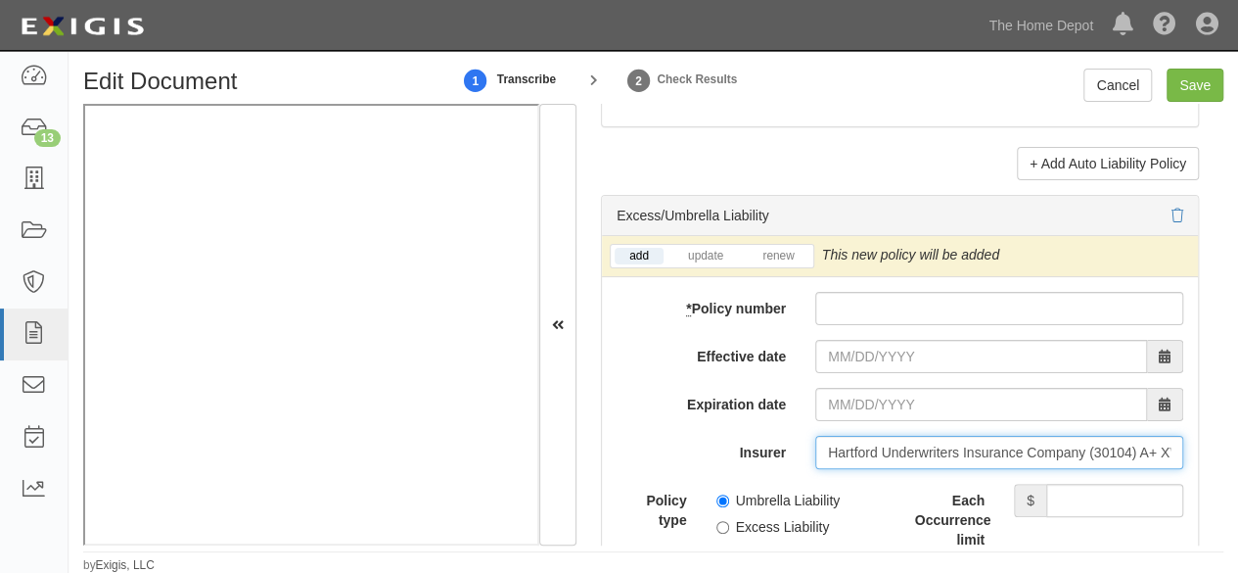
type input "Hartford Underwriters Insurance Company (30104) A+ XV Rating"
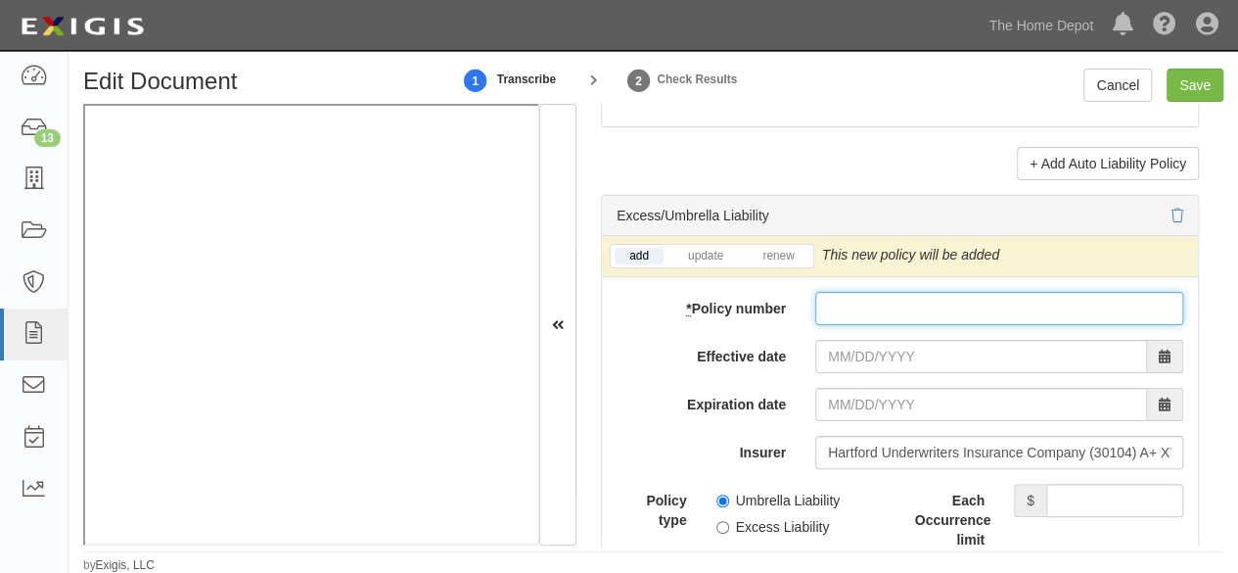
paste input "21 SBM AZ8SFY 0"
click at [854, 299] on input "* Policy number" at bounding box center [999, 308] width 368 height 33
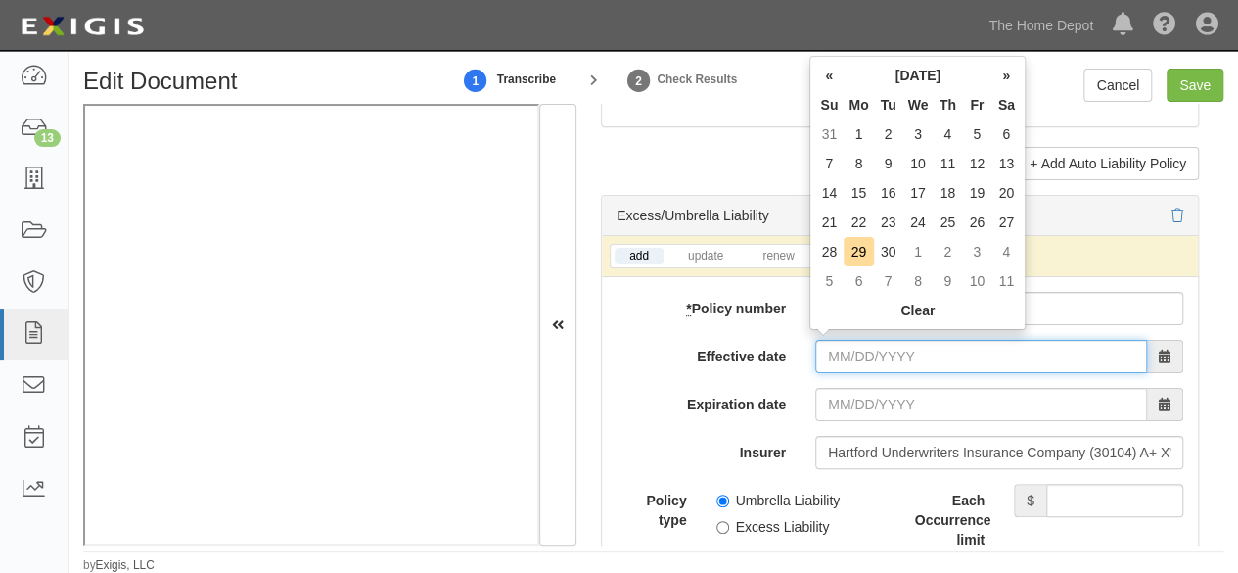
click at [877, 351] on input "Effective date" at bounding box center [981, 356] width 332 height 33
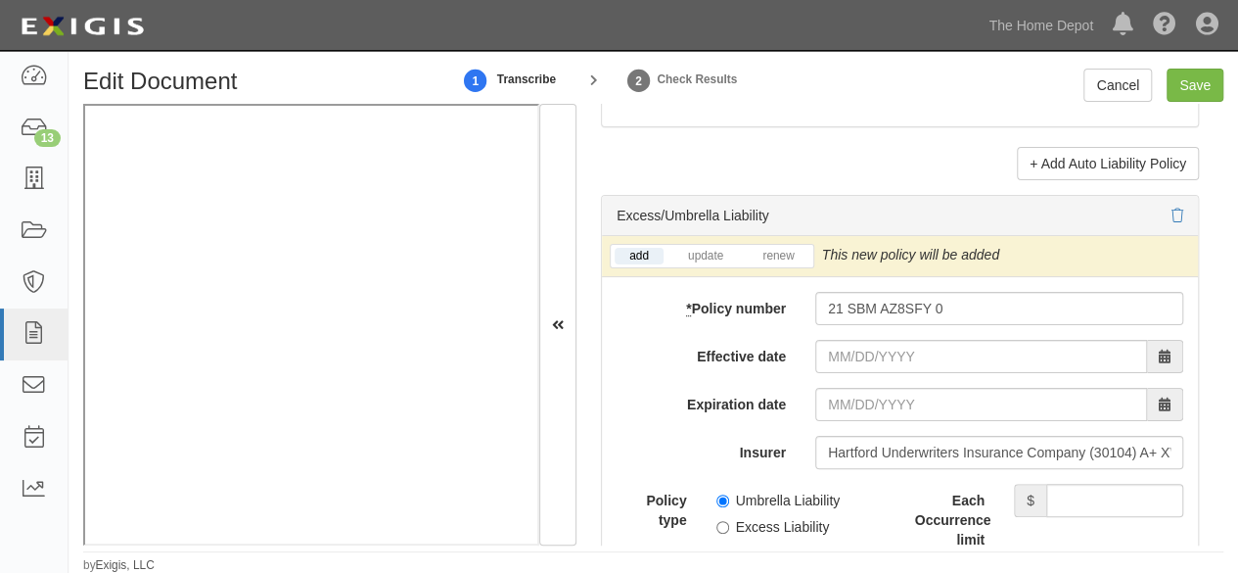
drag, startPoint x: 772, startPoint y: 384, endPoint x: 781, endPoint y: 378, distance: 10.6
click at [773, 388] on label "Expiration date" at bounding box center [701, 401] width 199 height 26
click at [815, 388] on input "Expiration date" at bounding box center [981, 404] width 332 height 33
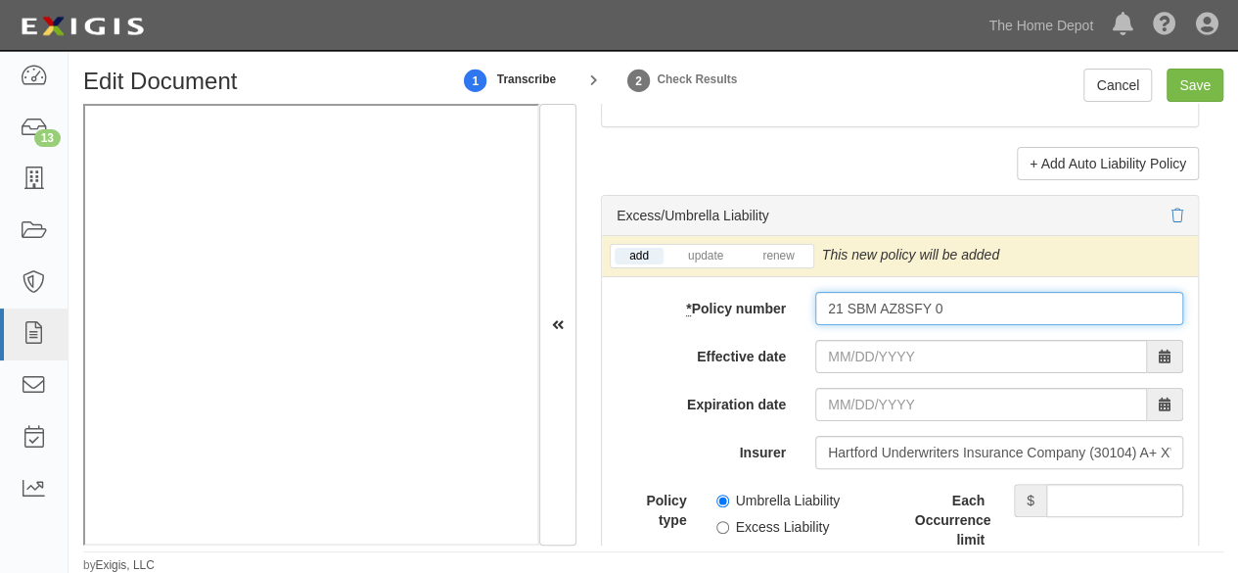
click at [934, 293] on input "21 SBM AZ8SFY 0" at bounding box center [999, 308] width 368 height 33
type input "21 SBM AZ8SFY"
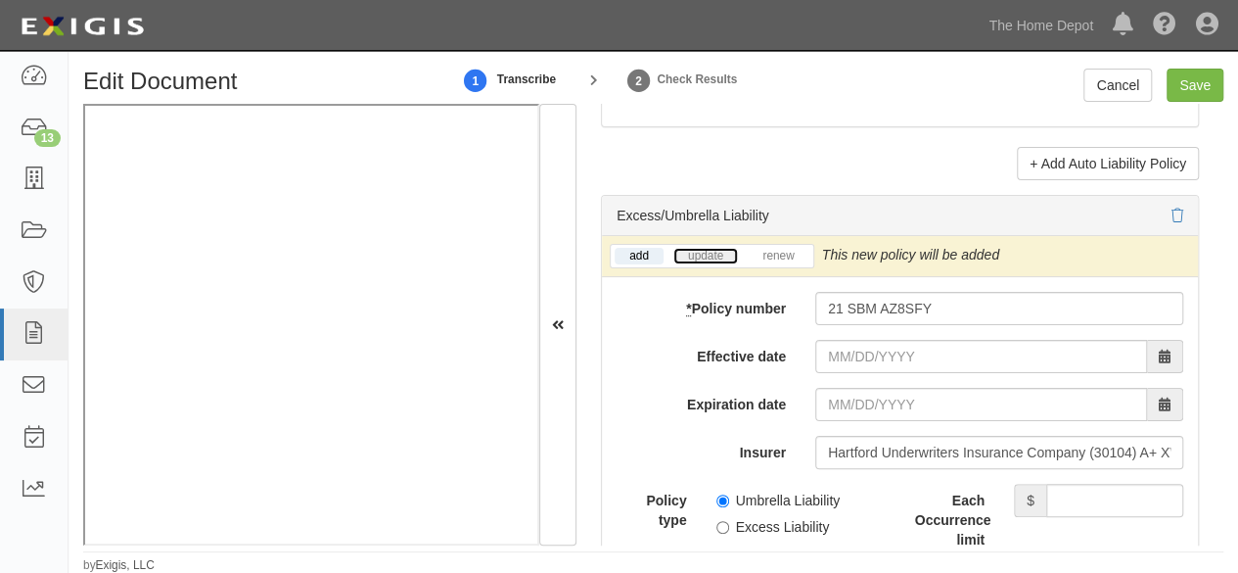
click at [710, 253] on link "update" at bounding box center [705, 256] width 65 height 17
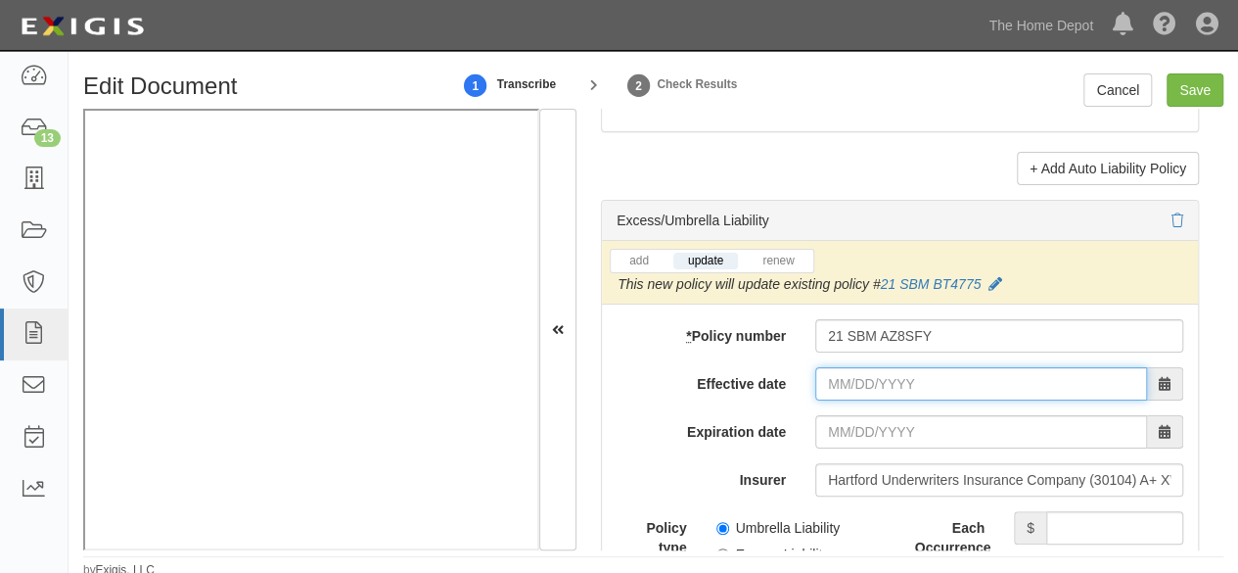
click at [815, 389] on input "Effective date" at bounding box center [981, 383] width 332 height 33
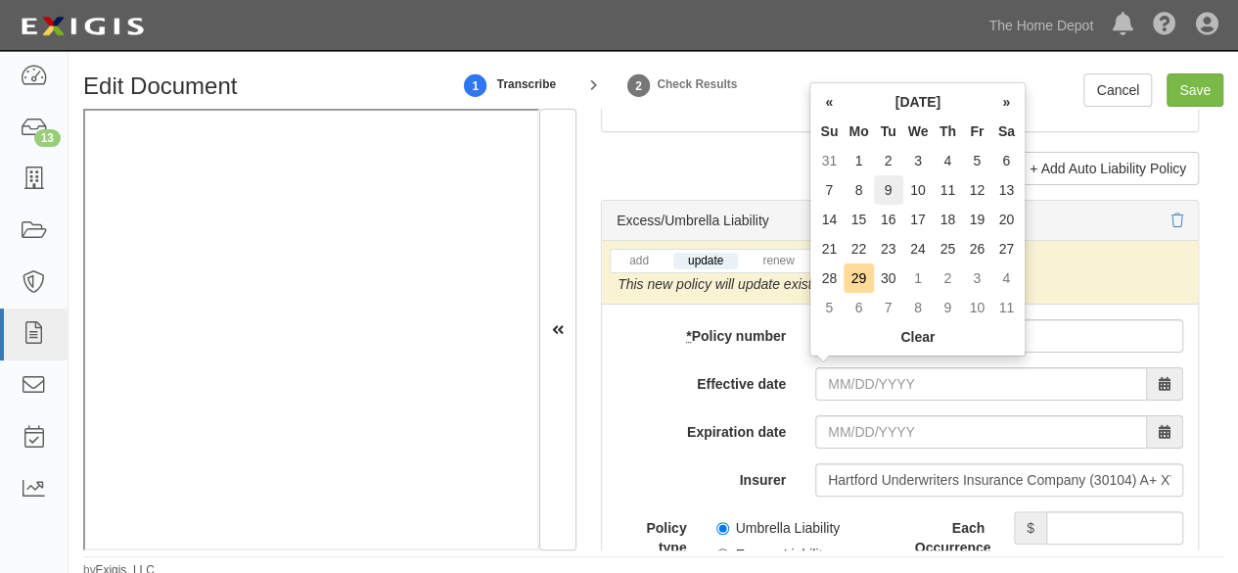
click at [887, 193] on td "9" at bounding box center [888, 189] width 29 height 29
type input "09/09/2025"
type input "09/09/2026"
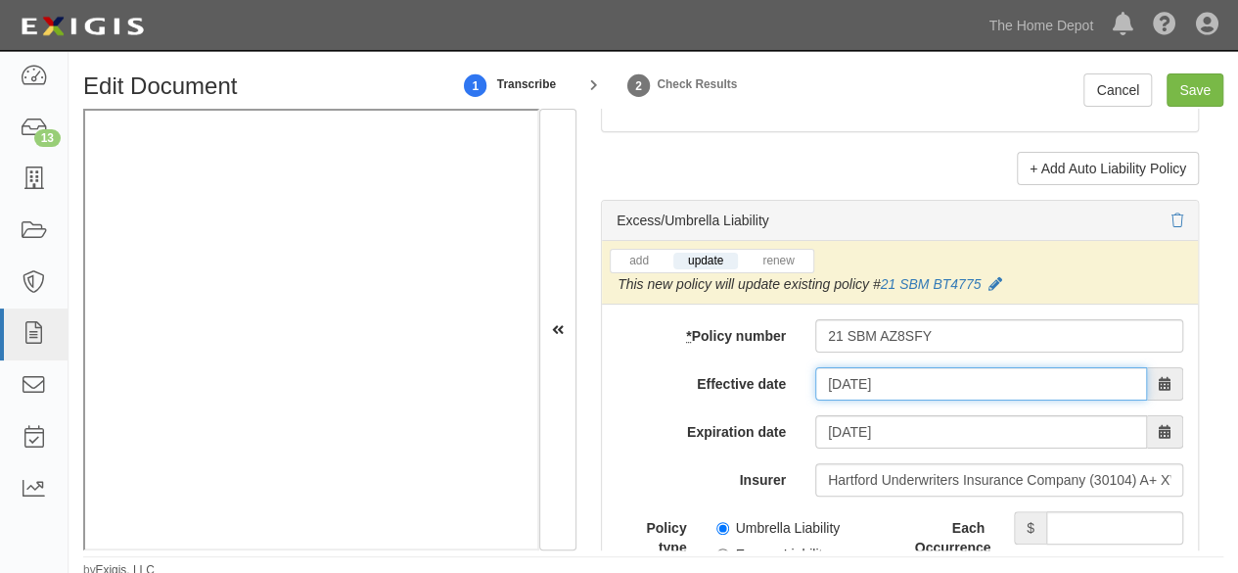
click at [847, 372] on input "09/09/2025" at bounding box center [981, 383] width 332 height 33
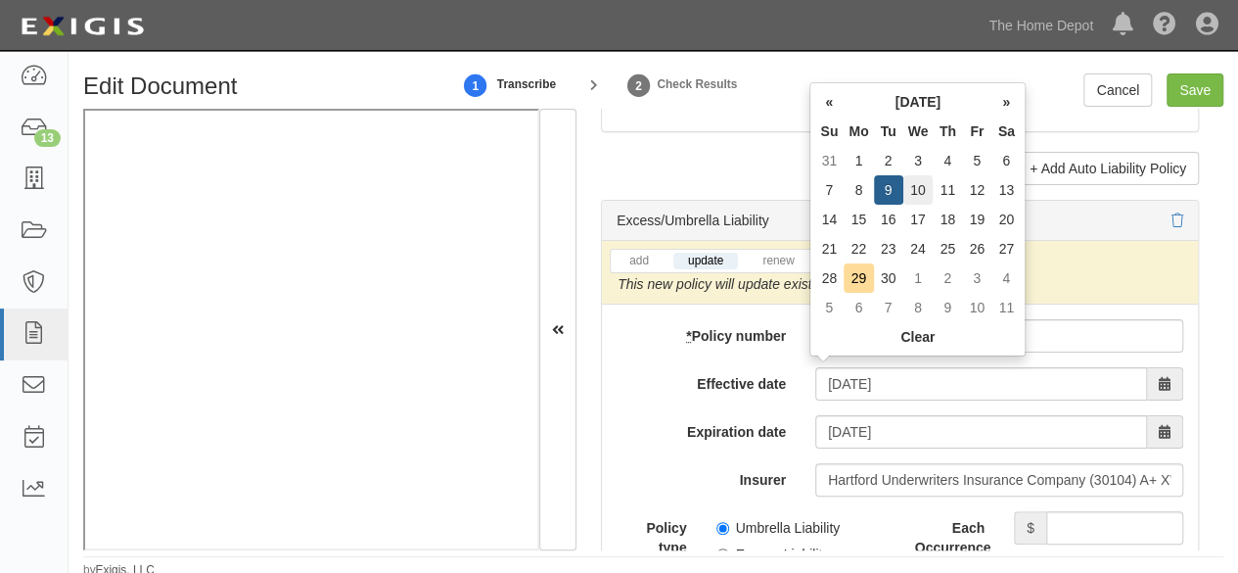
click at [927, 192] on td "10" at bounding box center [919, 189] width 30 height 29
type input "09/10/2025"
type input "09/10/2026"
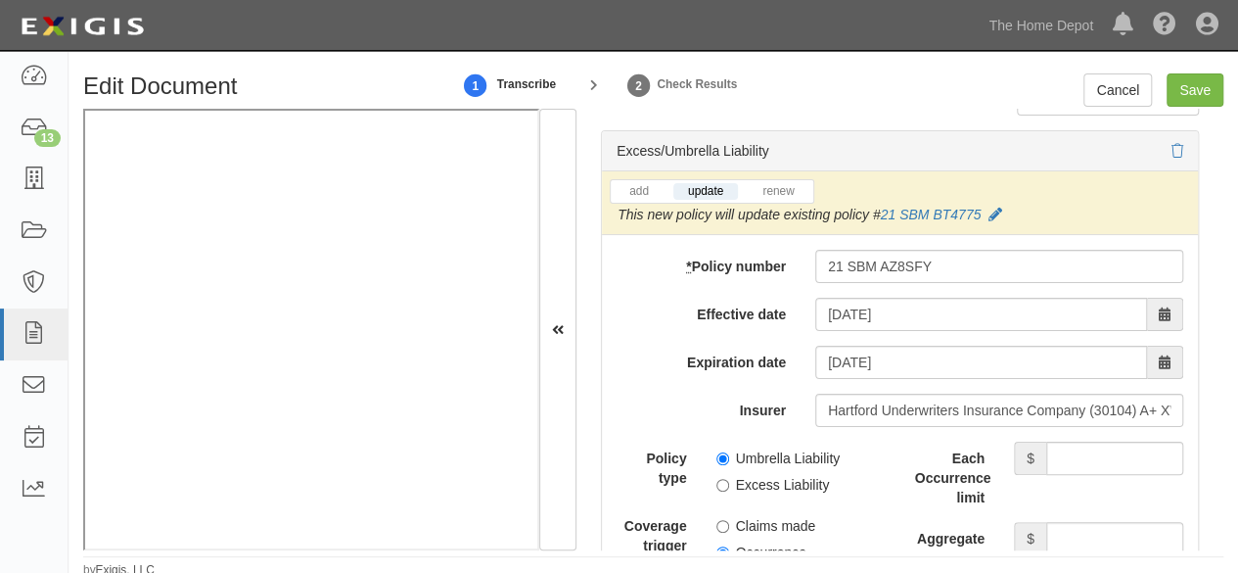
scroll to position [4209, 0]
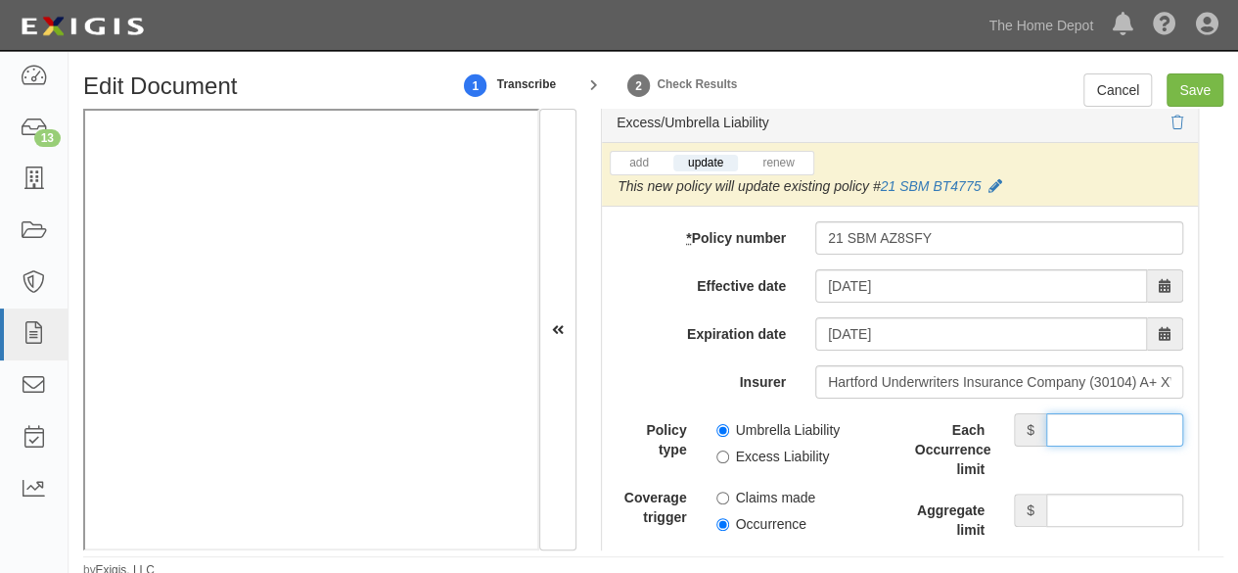
click at [1057, 413] on input "Each Occurrence limit" at bounding box center [1114, 429] width 137 height 33
type input "4,000,000"
click at [1120, 502] on input "Aggregate limit" at bounding box center [1114, 509] width 137 height 33
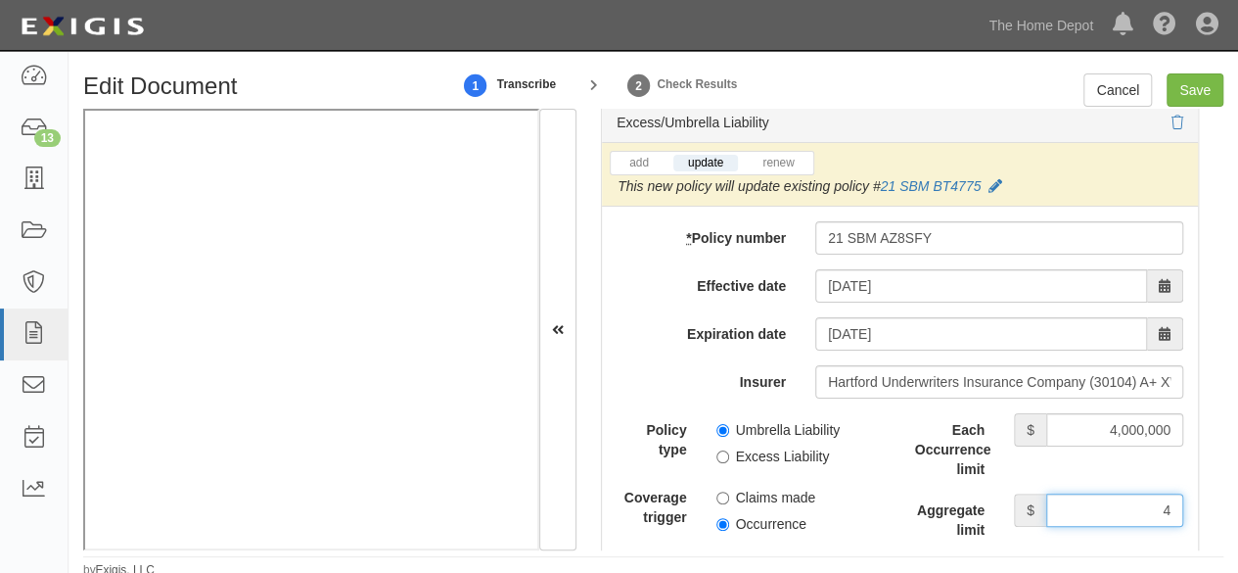
type input "4,000,000"
drag, startPoint x: 715, startPoint y: 419, endPoint x: 724, endPoint y: 502, distance: 83.8
click at [717, 425] on input "Umbrella Liability" at bounding box center [723, 430] width 13 height 13
radio input "true"
click at [720, 518] on input "Occurrence" at bounding box center [723, 524] width 13 height 13
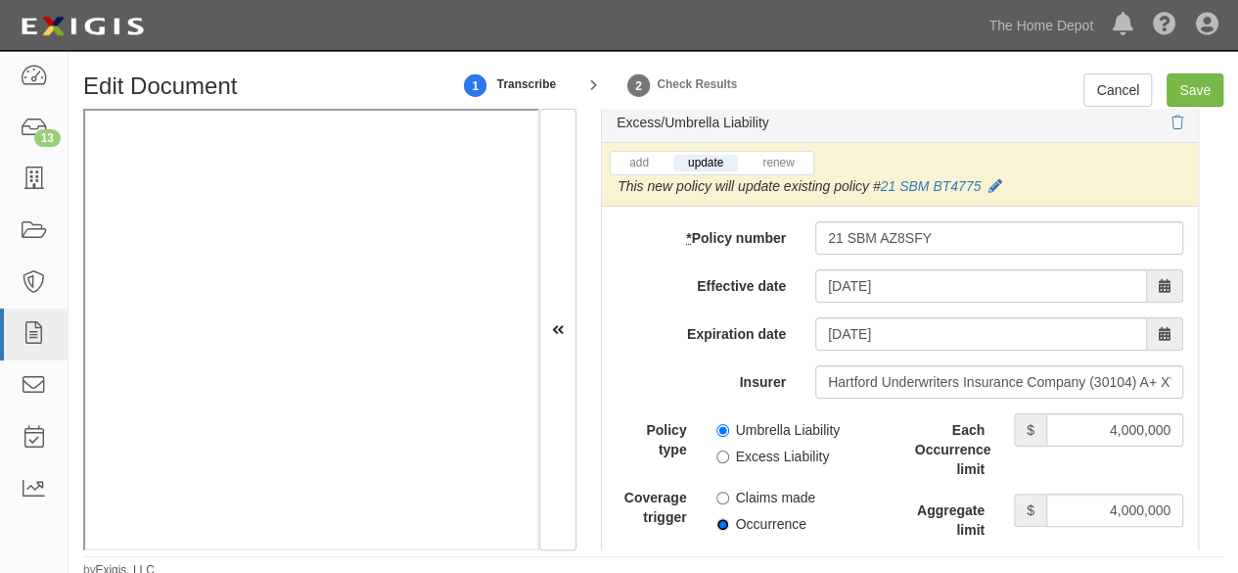
radio input "true"
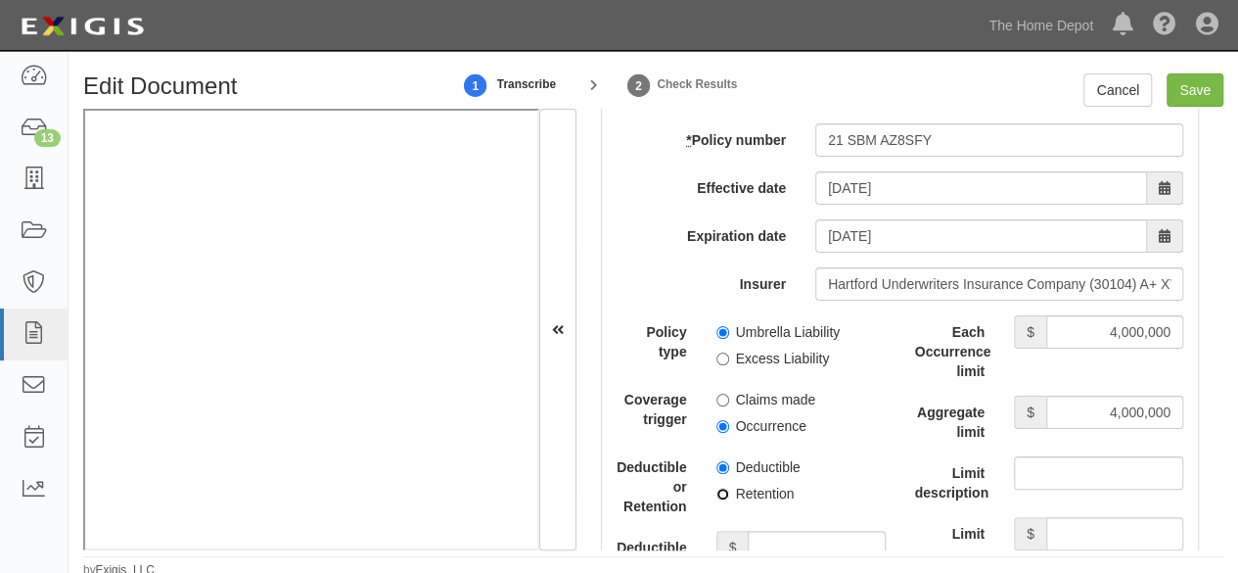
click at [720, 487] on input "Retention" at bounding box center [723, 493] width 13 height 13
radio input "true"
click at [799, 539] on input "Deductible or Retention amount" at bounding box center [816, 547] width 137 height 33
type input "10,000"
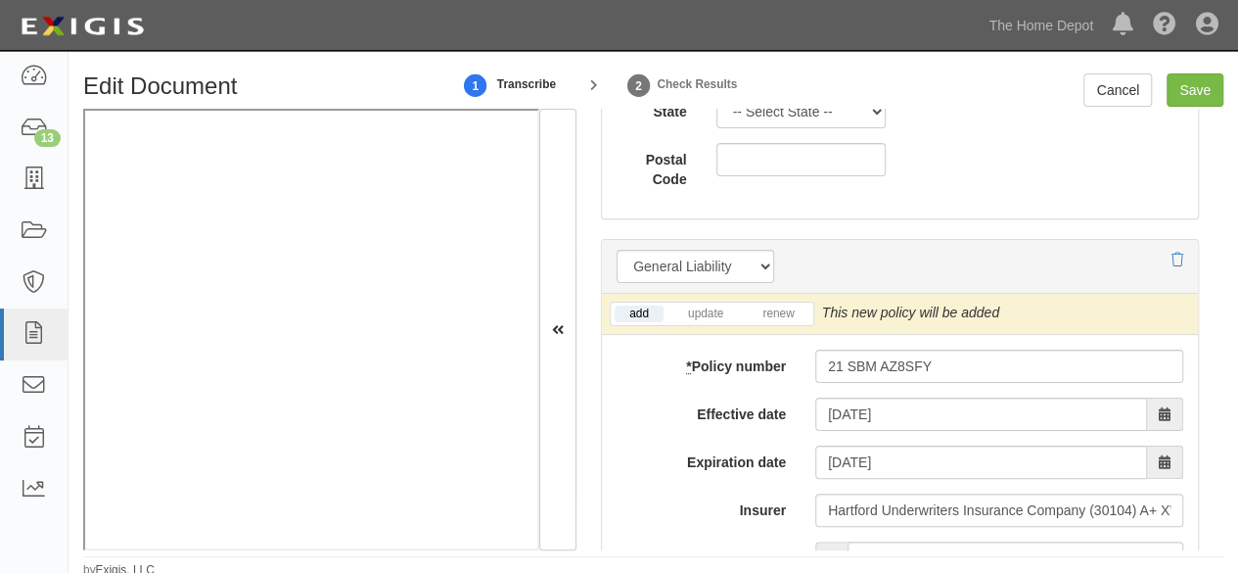
scroll to position [1370, 0]
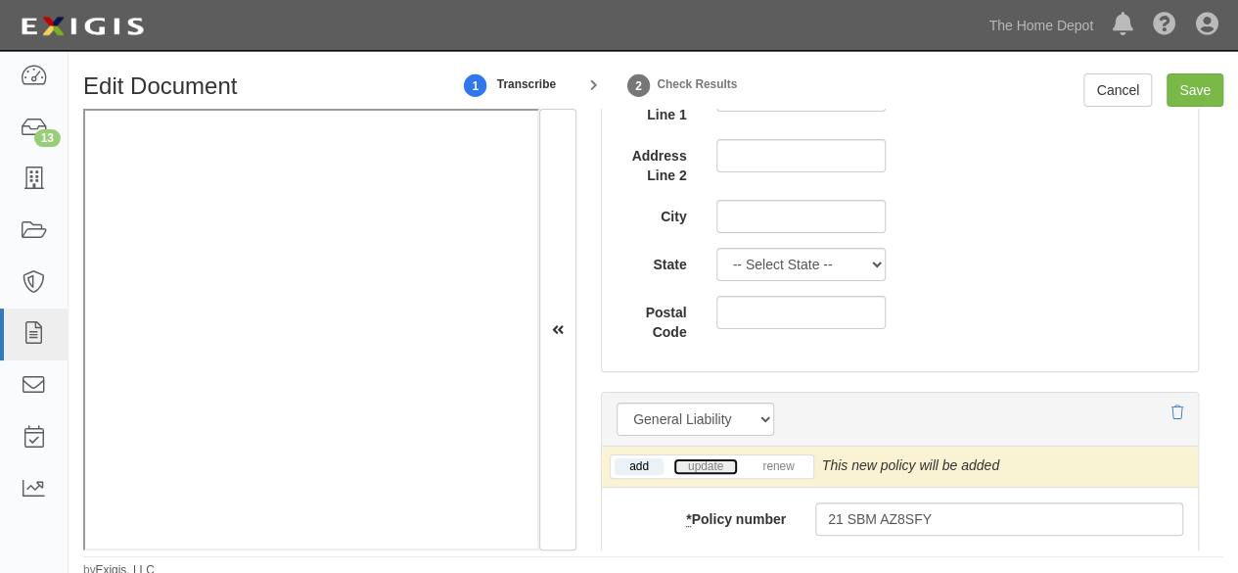
click at [719, 465] on link "update" at bounding box center [705, 466] width 65 height 17
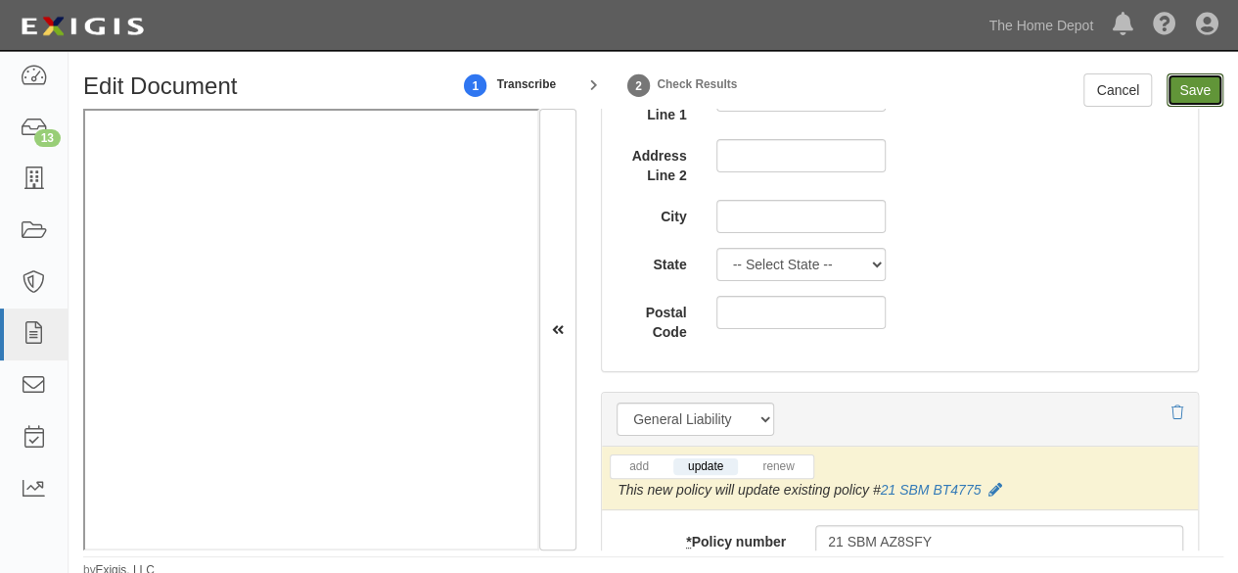
drag, startPoint x: 1192, startPoint y: 90, endPoint x: 593, endPoint y: 246, distance: 619.0
click at [1192, 89] on input "Save" at bounding box center [1195, 89] width 57 height 33
type input "2000000"
type input "4000000"
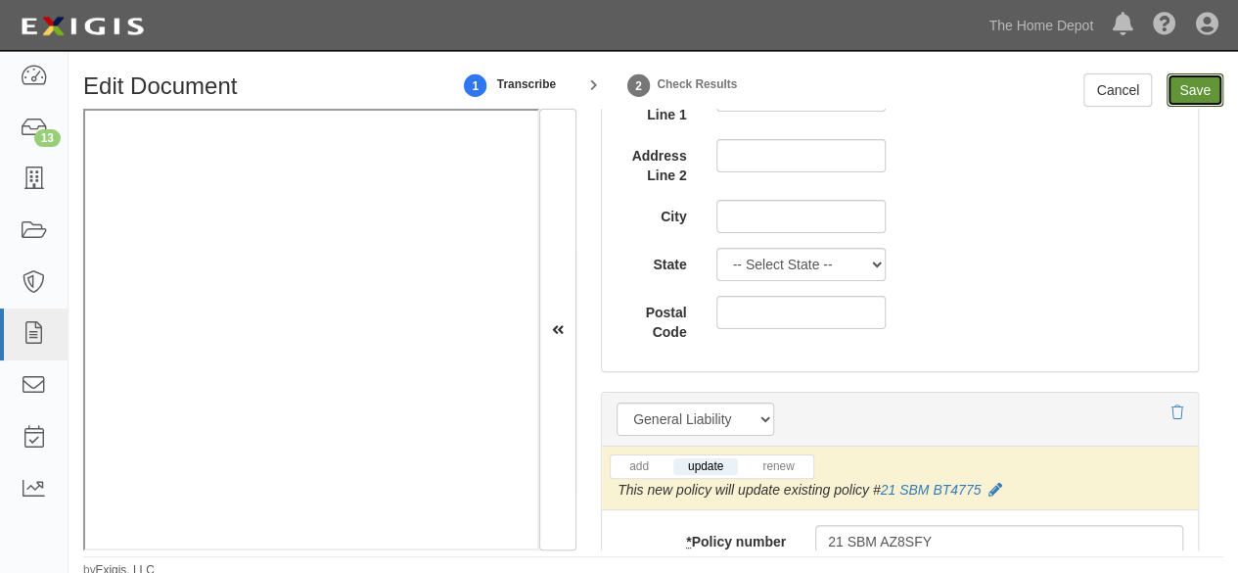
type input "10000"
type input "4000000"
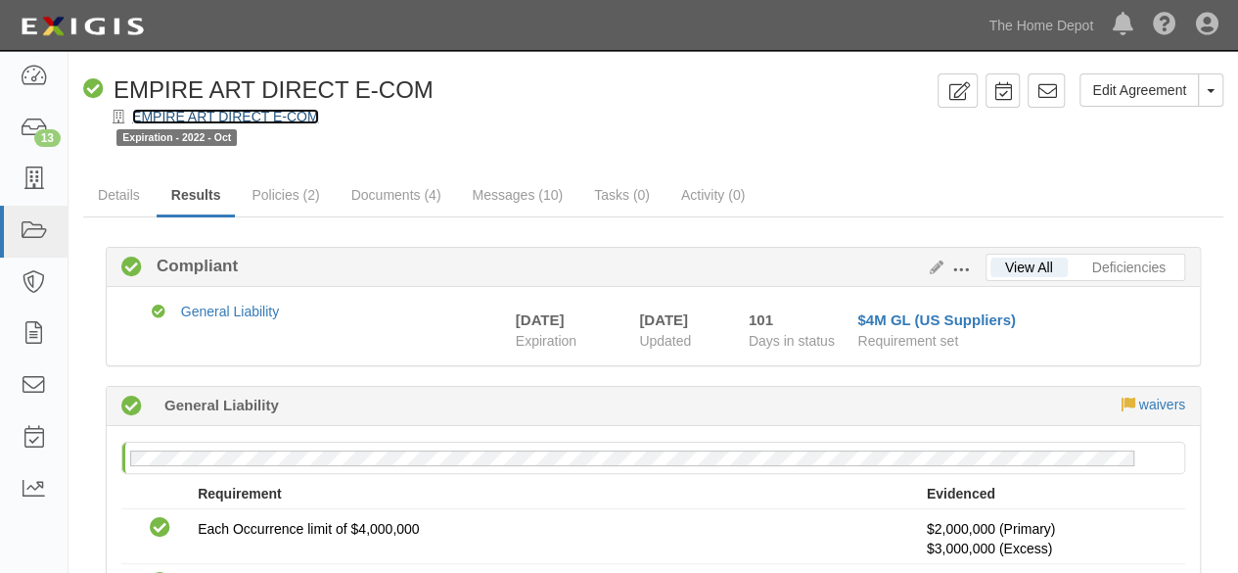
drag, startPoint x: 0, startPoint y: 0, endPoint x: 180, endPoint y: 112, distance: 211.9
click at [180, 112] on link "EMPIRE ART DIRECT E-COM" at bounding box center [225, 117] width 187 height 16
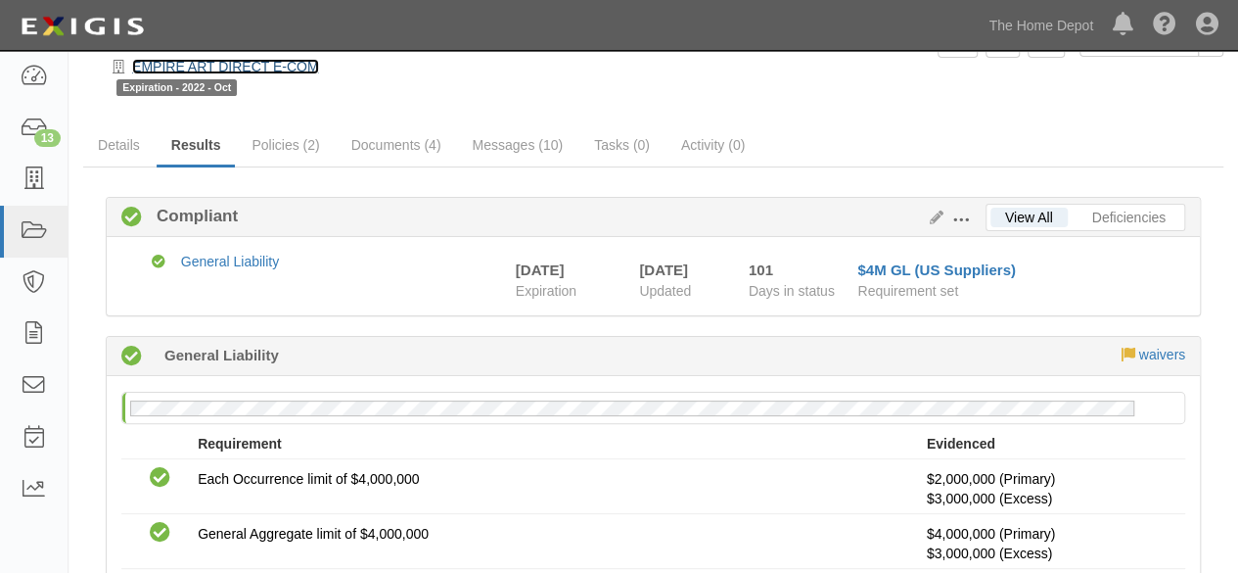
scroll to position [493, 0]
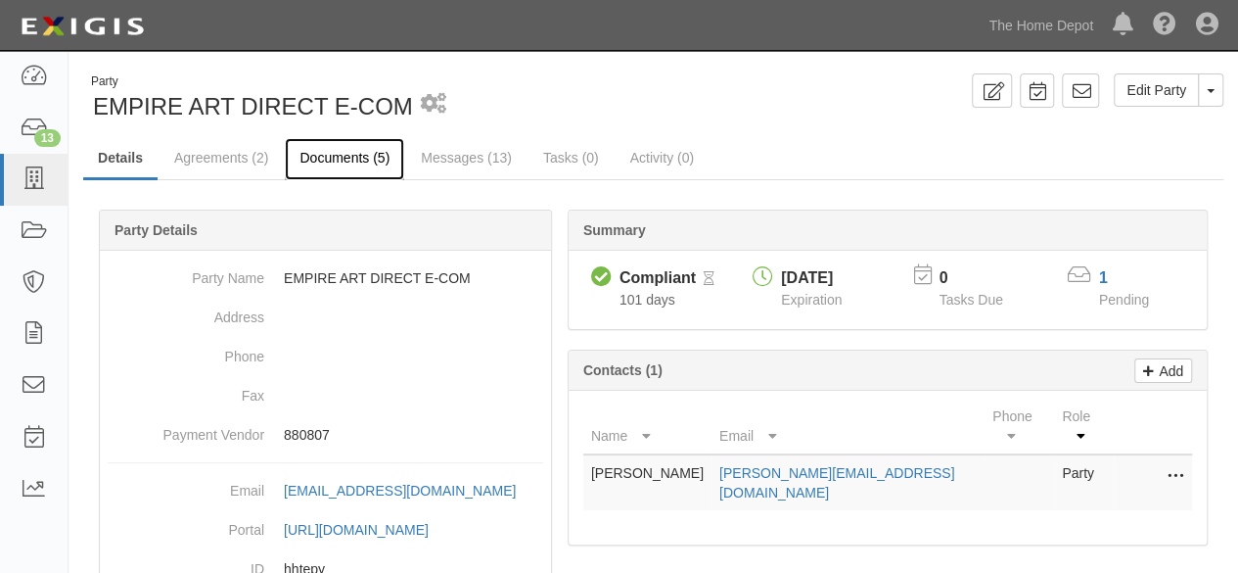
click at [327, 162] on link "Documents (5)" at bounding box center [344, 159] width 119 height 42
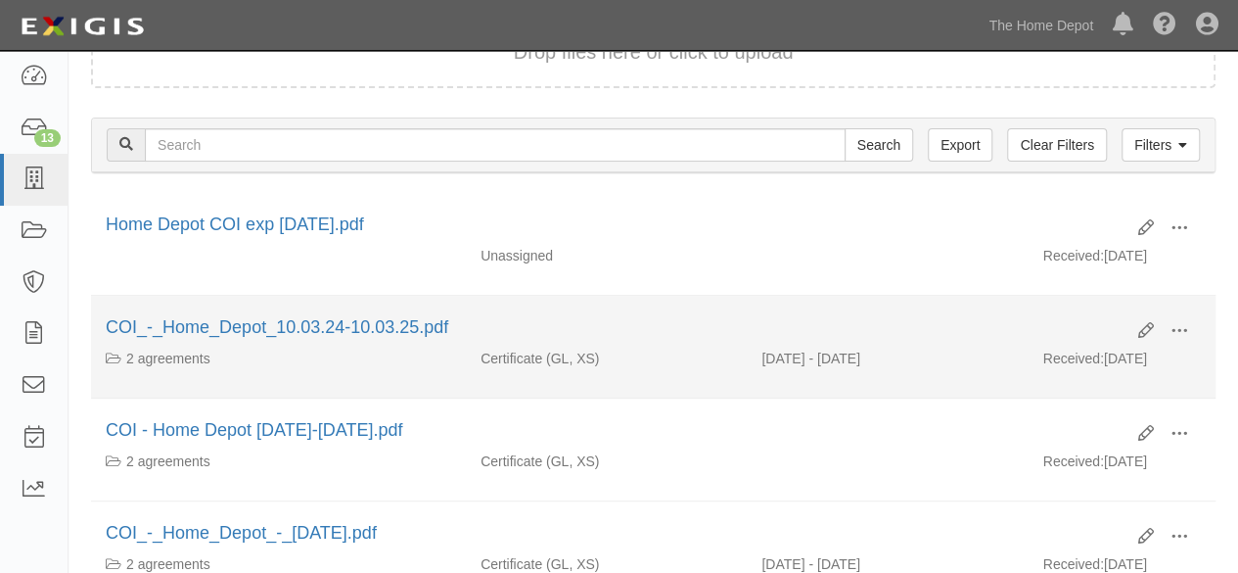
scroll to position [196, 0]
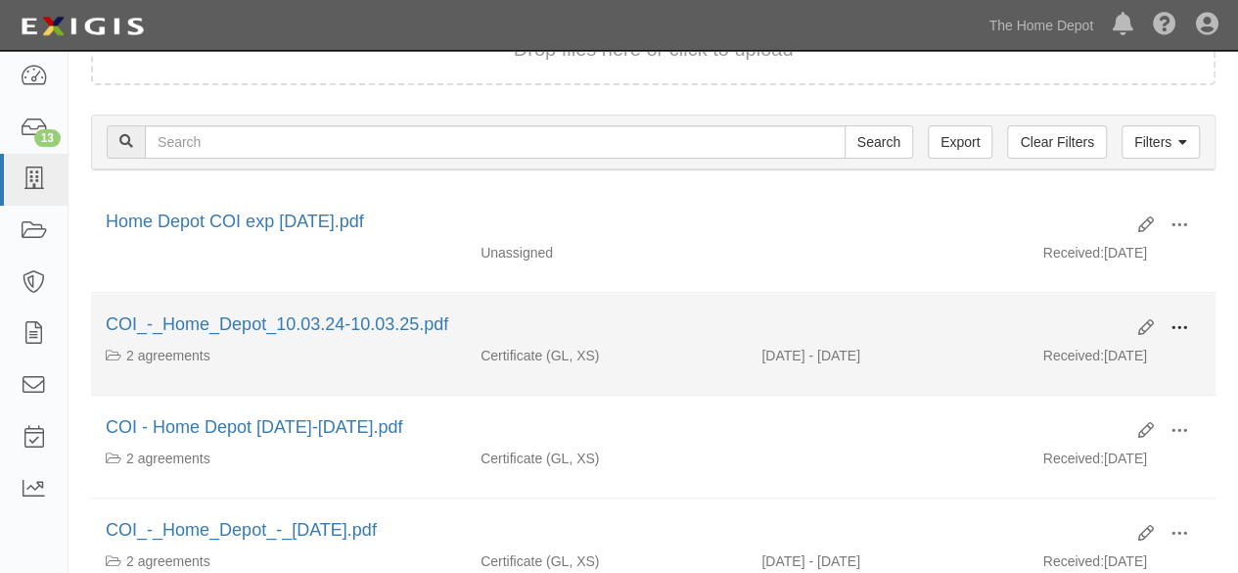
click at [1177, 323] on span at bounding box center [1180, 328] width 18 height 18
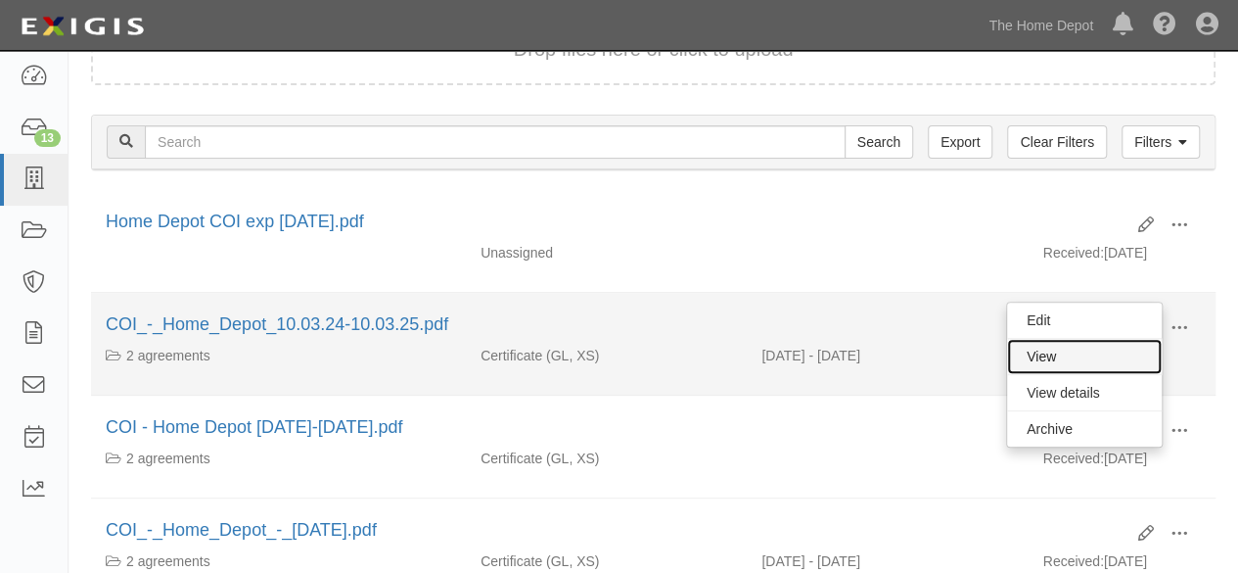
click at [1073, 352] on link "View" at bounding box center [1084, 356] width 155 height 35
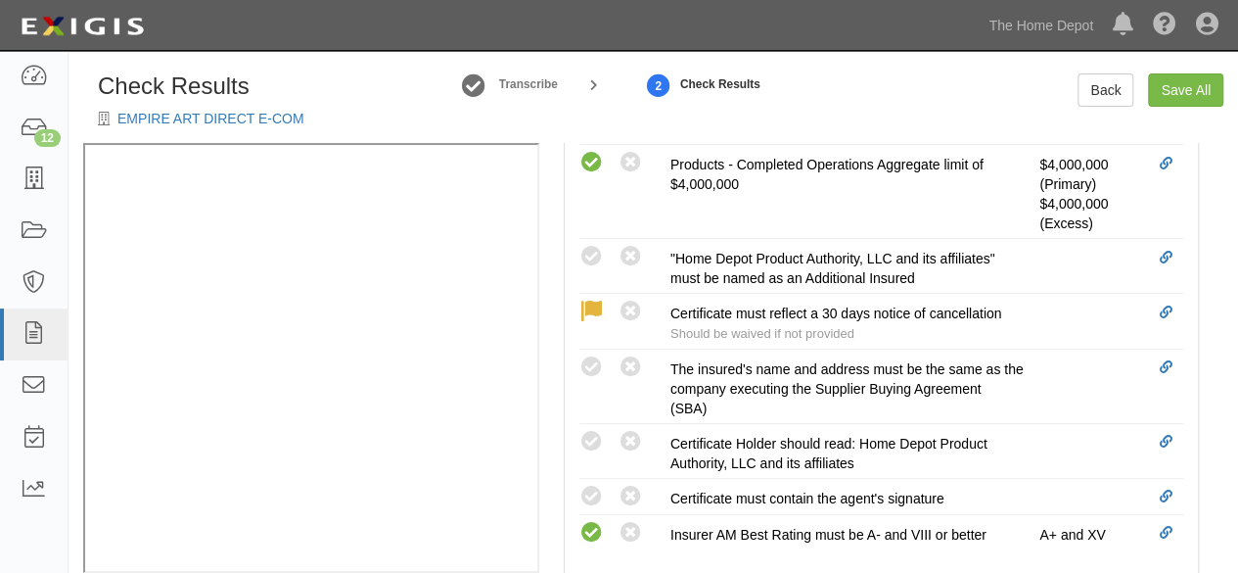
scroll to position [881, 0]
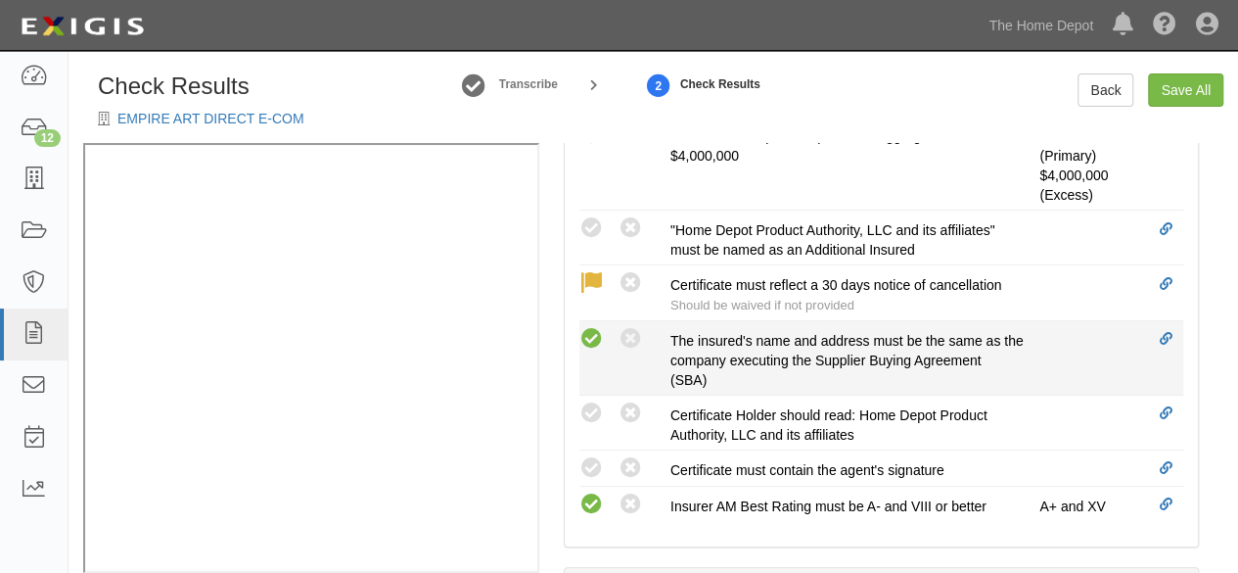
click at [592, 336] on icon at bounding box center [592, 339] width 24 height 24
radio input "true"
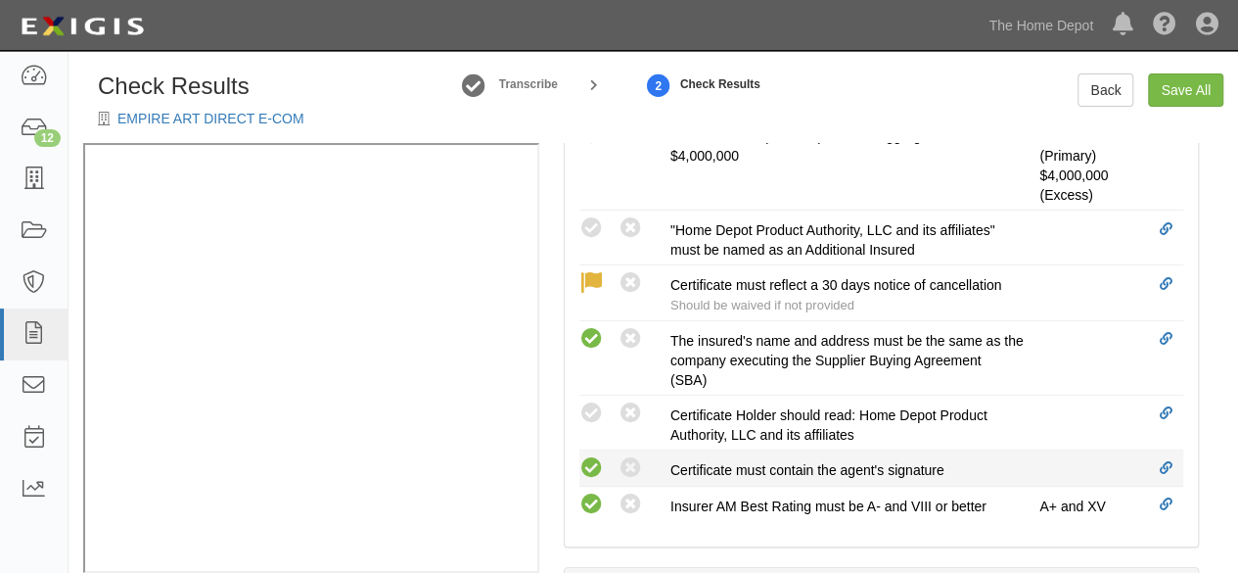
click at [595, 459] on icon at bounding box center [592, 468] width 24 height 24
radio input "true"
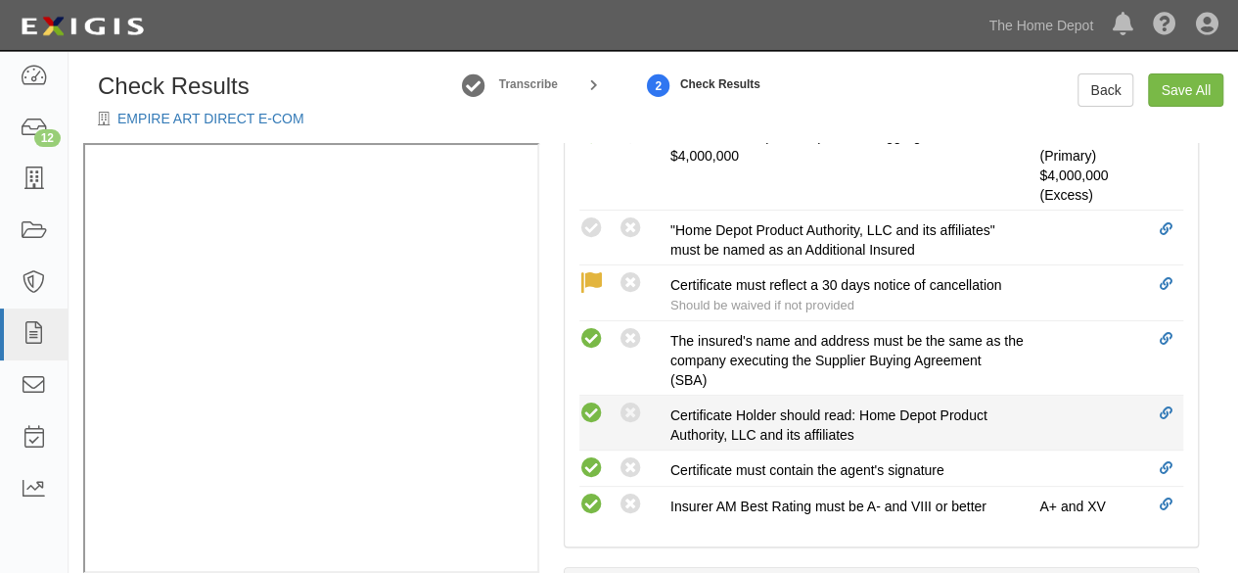
click at [593, 406] on icon at bounding box center [592, 413] width 24 height 24
radio input "true"
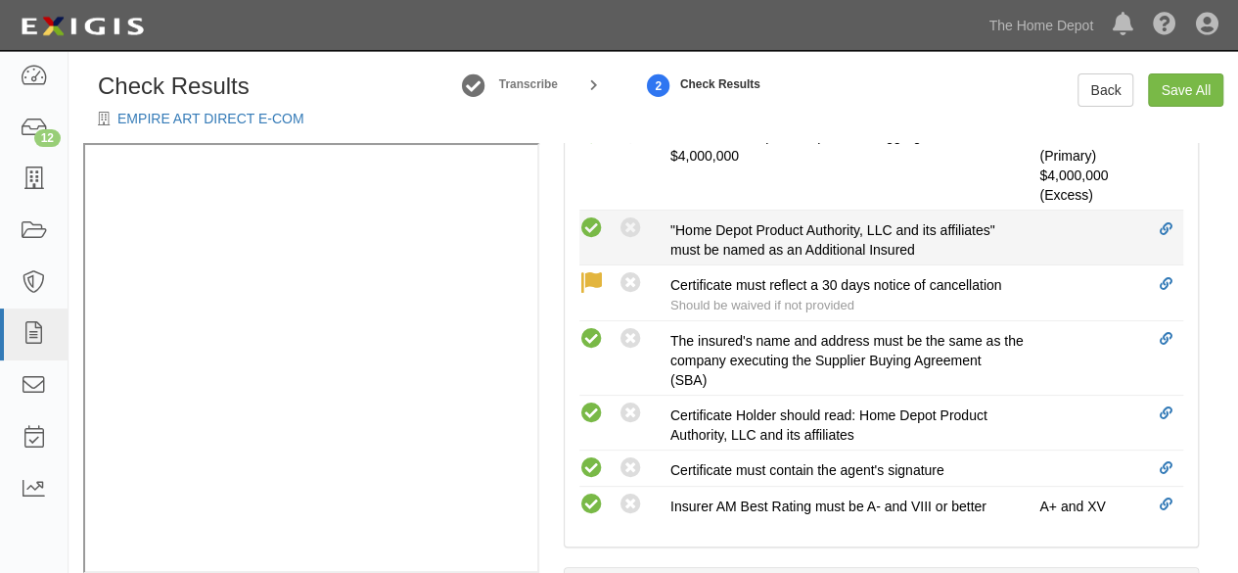
click at [597, 234] on icon at bounding box center [592, 228] width 24 height 24
radio input "true"
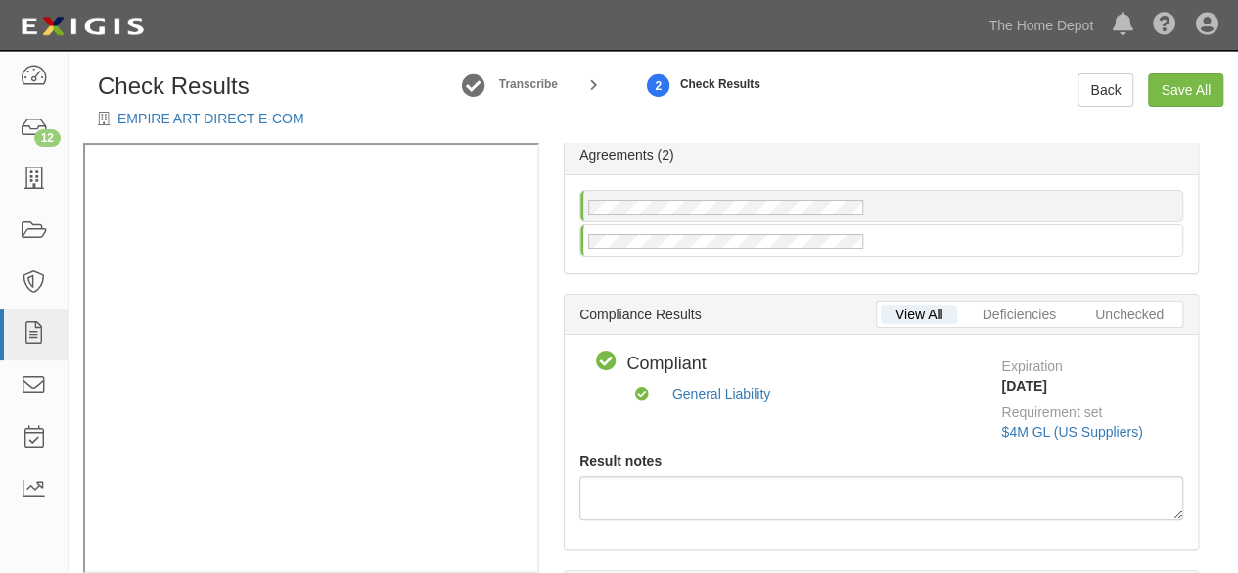
scroll to position [0, 0]
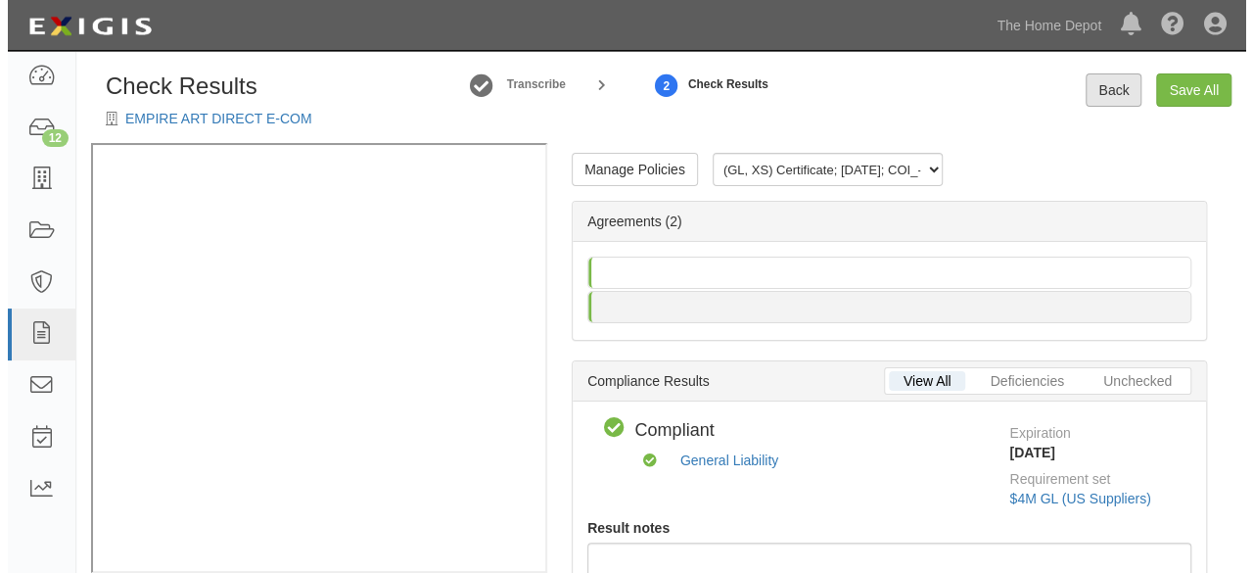
scroll to position [27, 0]
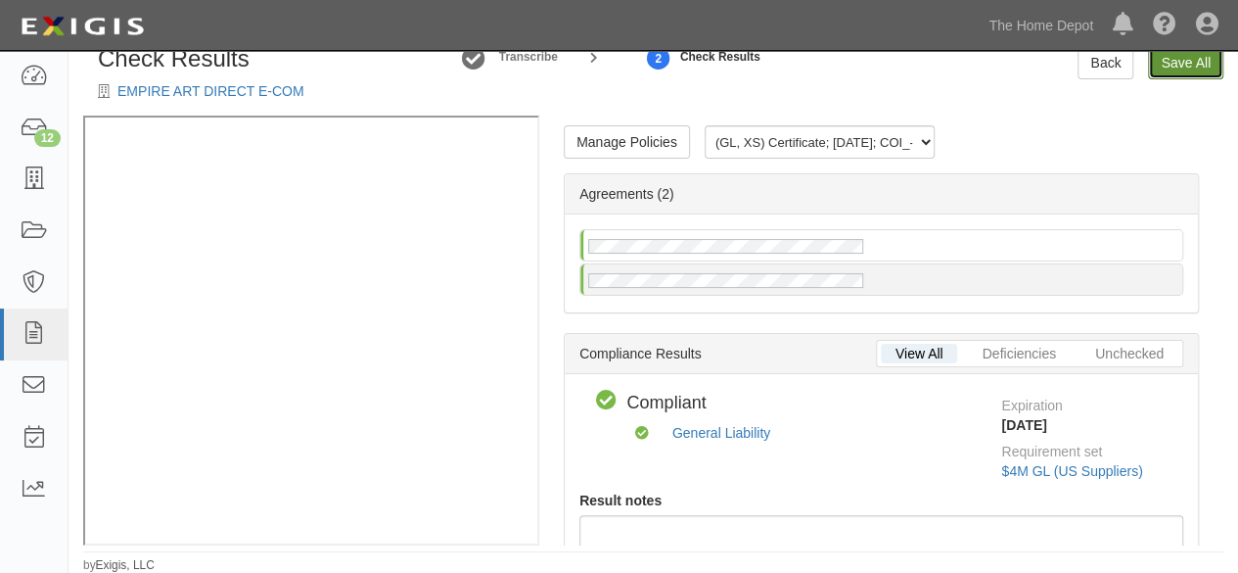
click at [1167, 73] on link "Save All" at bounding box center [1185, 62] width 75 height 33
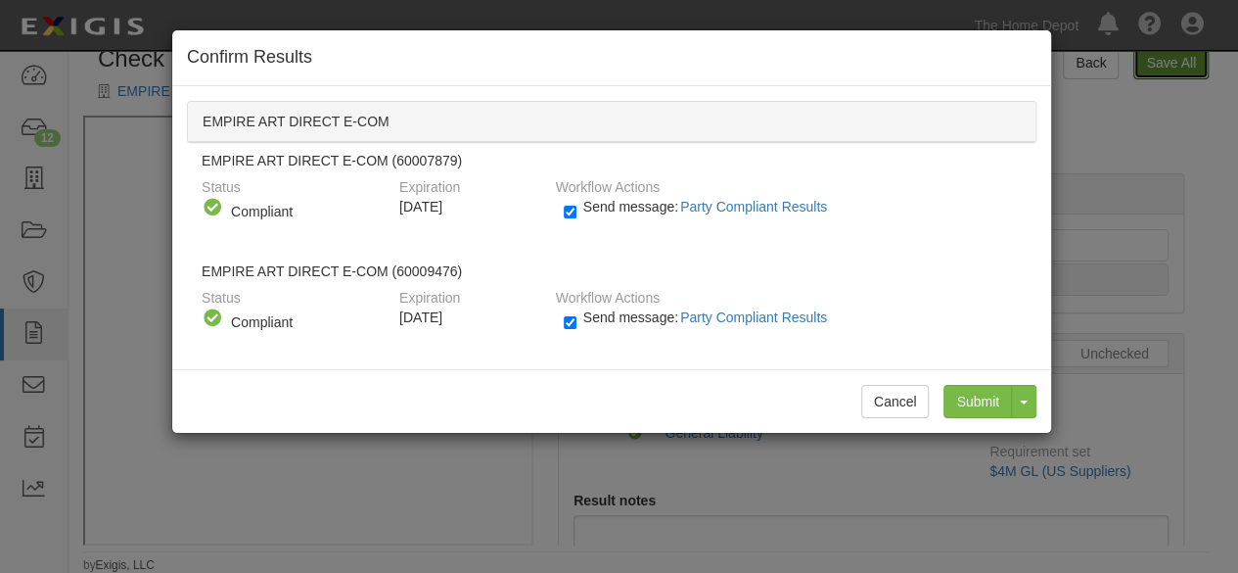
radio input "false"
radio input "true"
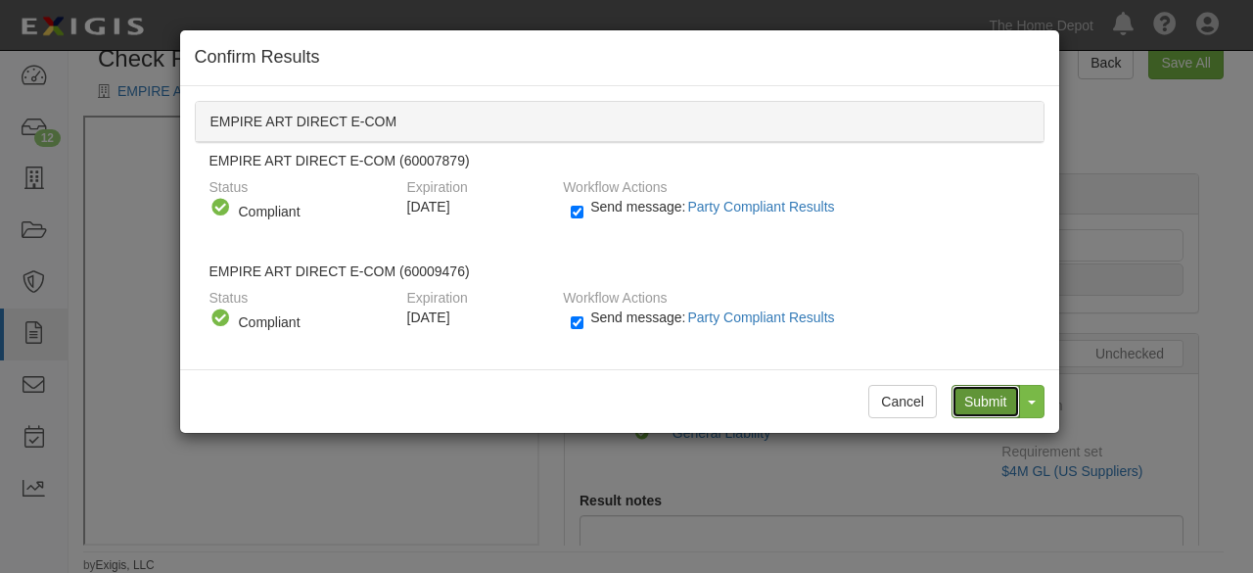
click at [997, 400] on input "Submit" at bounding box center [985, 401] width 69 height 33
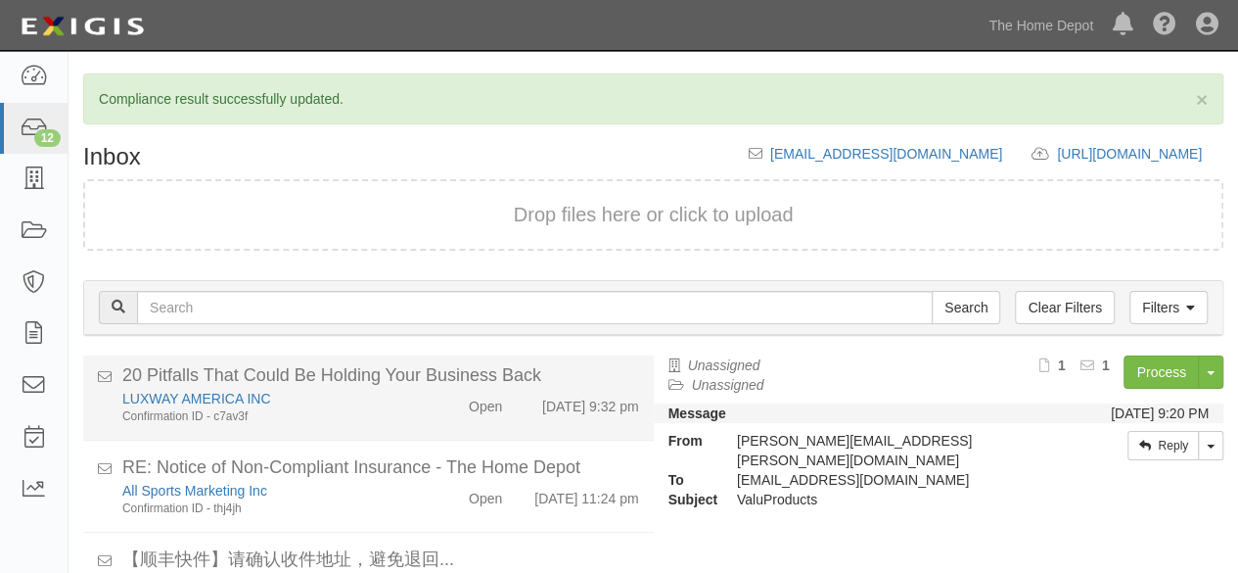
scroll to position [842, 0]
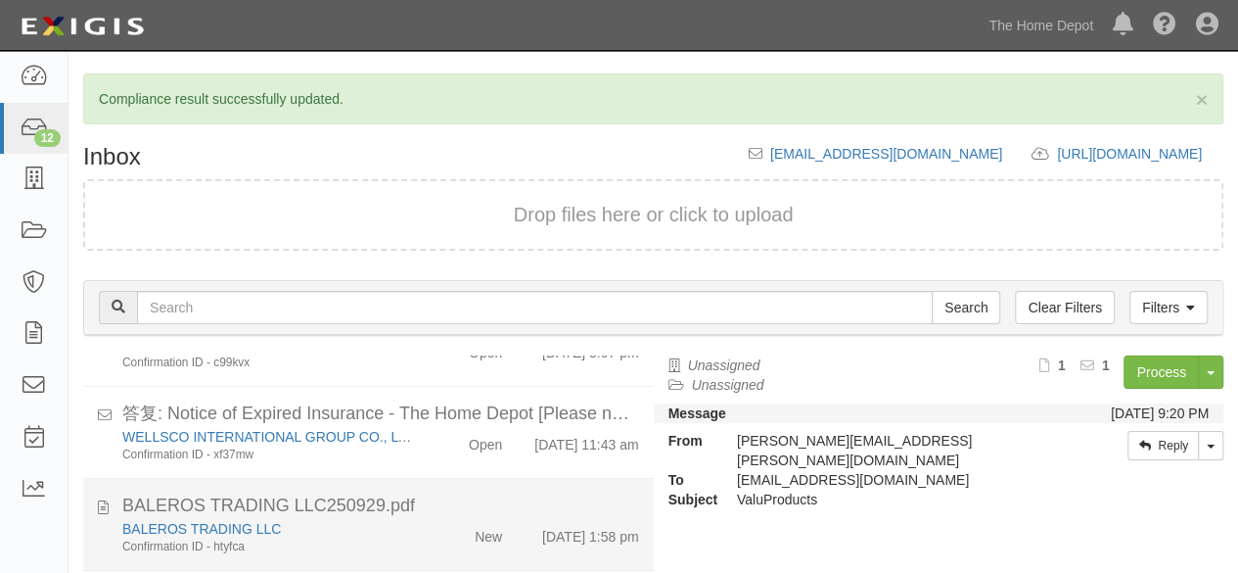
click at [427, 541] on div "New" at bounding box center [471, 532] width 91 height 27
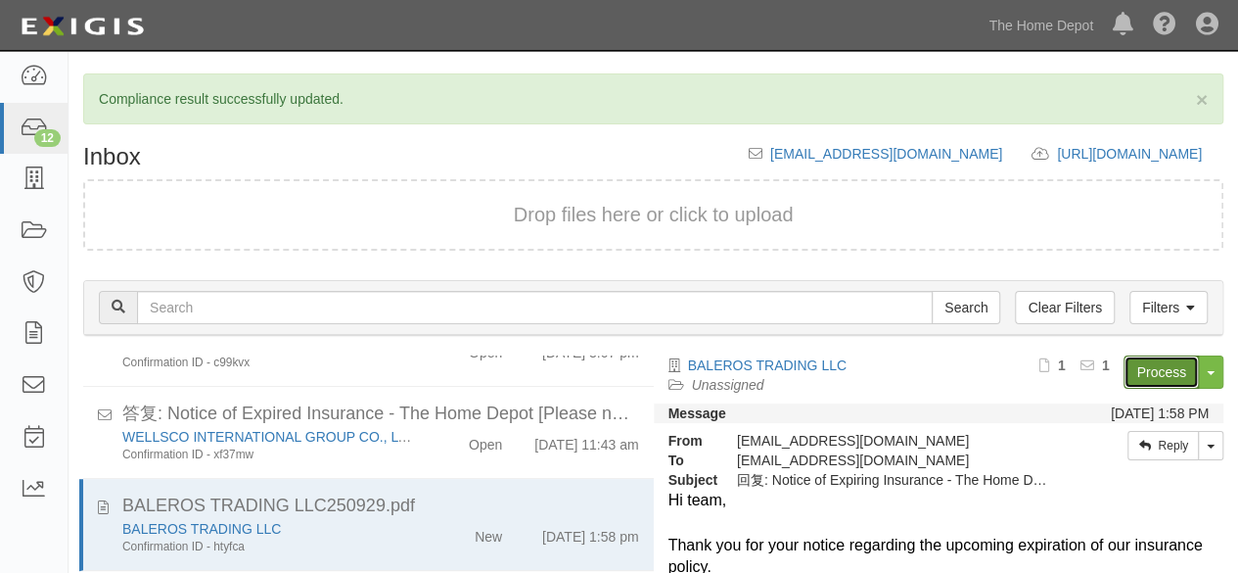
click at [1124, 371] on link "Process" at bounding box center [1161, 371] width 75 height 33
click at [1129, 367] on link "Process" at bounding box center [1161, 371] width 75 height 33
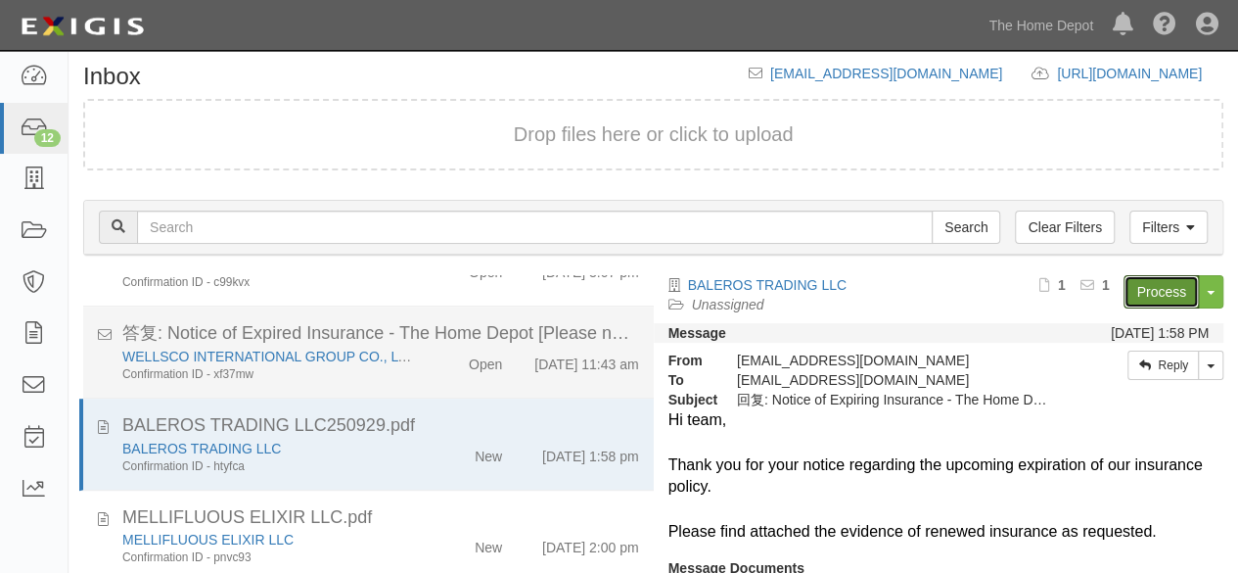
scroll to position [144, 0]
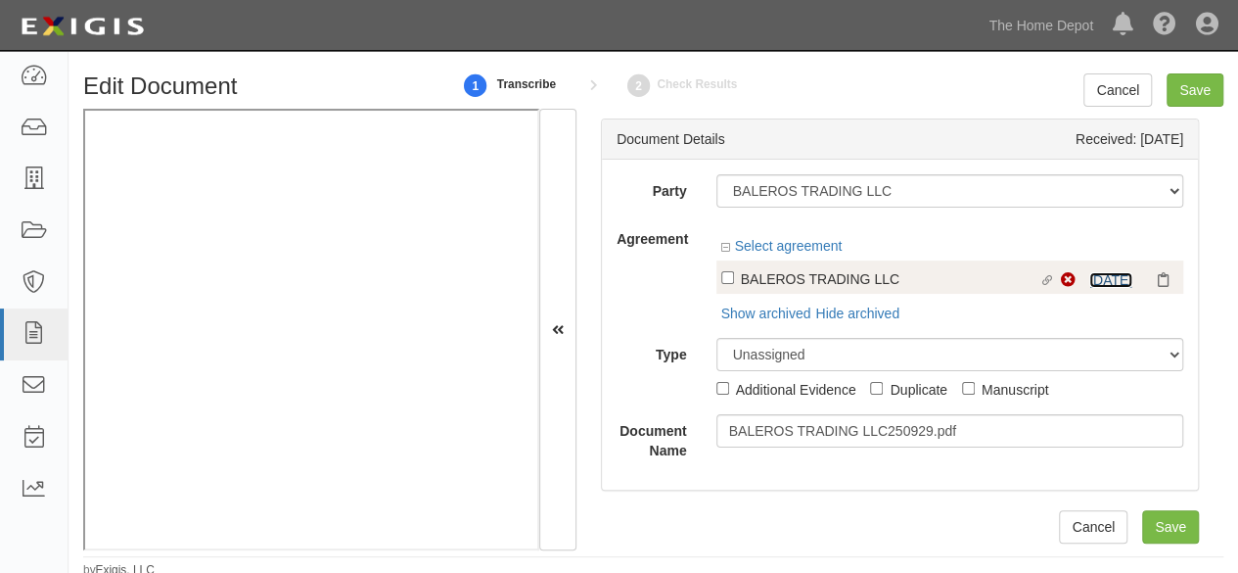
click at [1104, 283] on link "9/28/25" at bounding box center [1111, 280] width 43 height 16
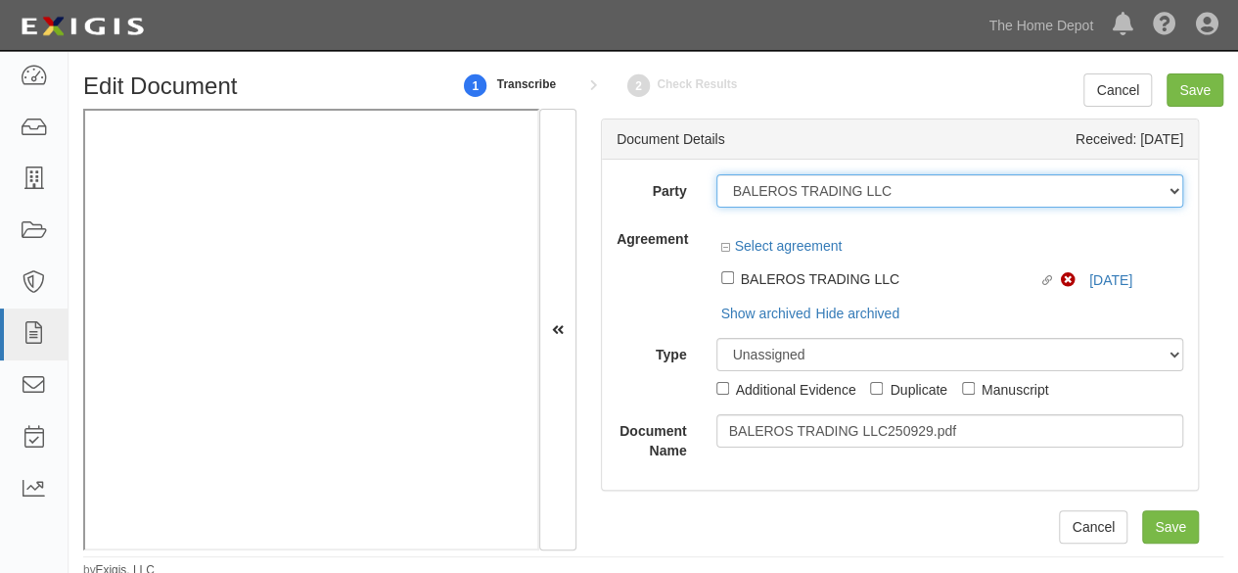
click at [916, 191] on select "1000576868 Ontario Inc. 10 STRAWBERRY STREET 115282 CANADA LTEE 11947907 Canada…" at bounding box center [951, 190] width 468 height 33
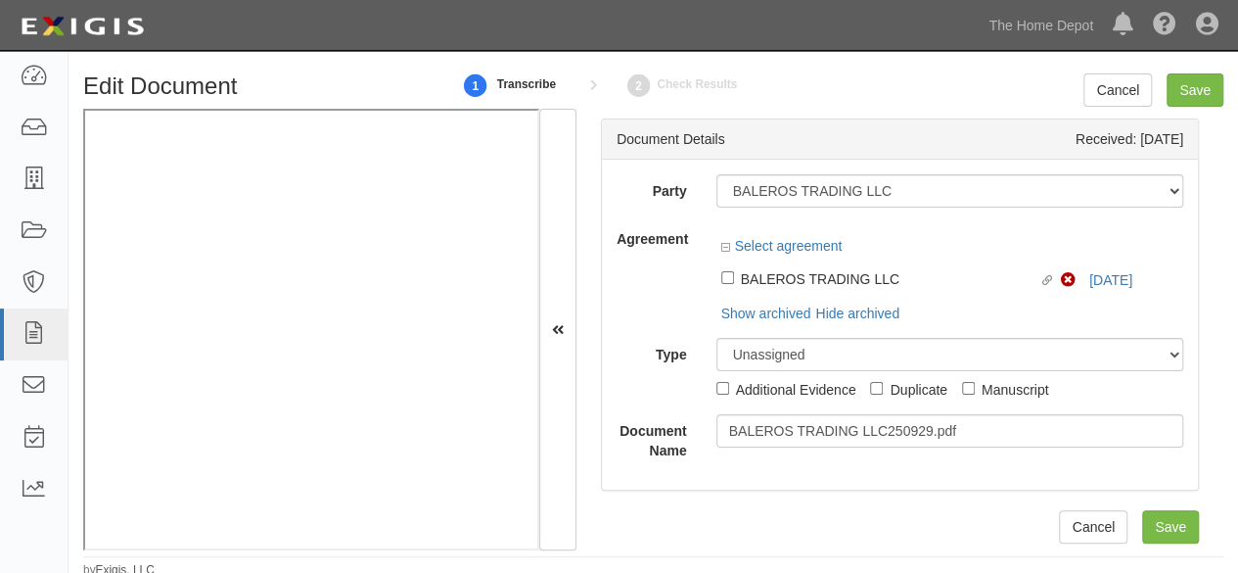
click at [903, 156] on div "Document Details Received: 09/29/2025" at bounding box center [900, 139] width 596 height 40
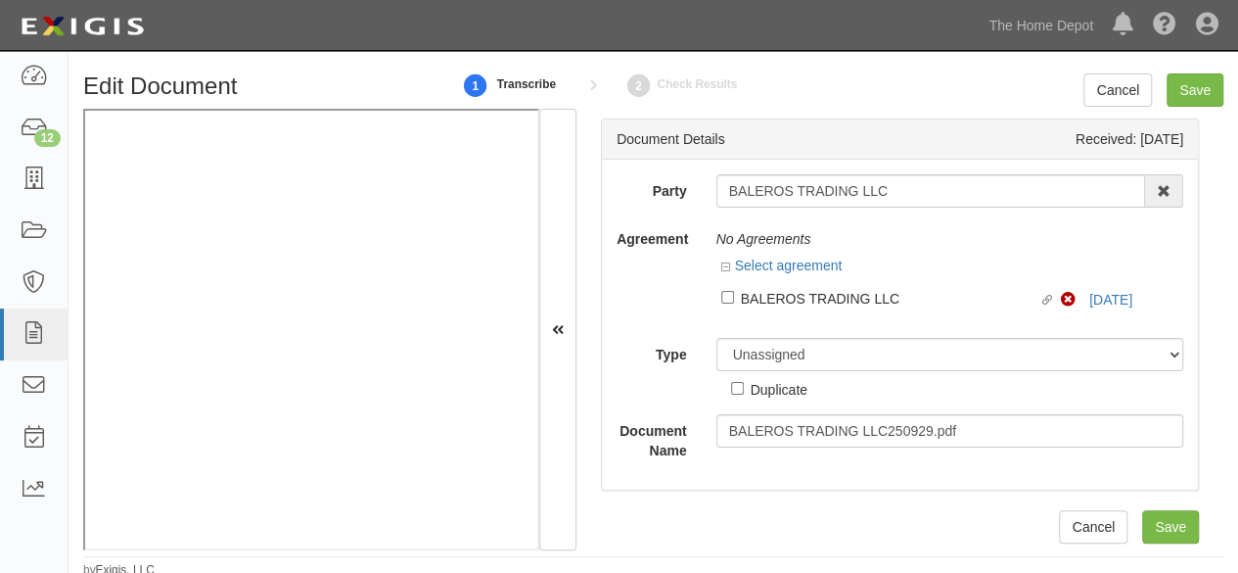
click at [901, 191] on input "BALEROS TRADING LLC" at bounding box center [932, 190] width 430 height 33
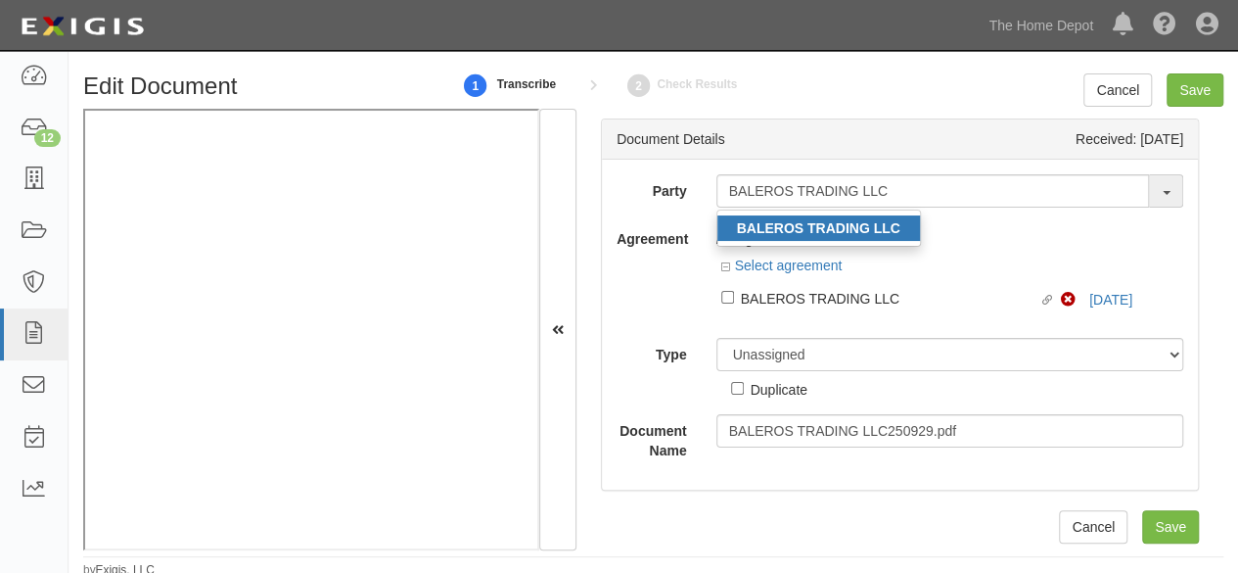
type input "BALEROS TRADING LLC"
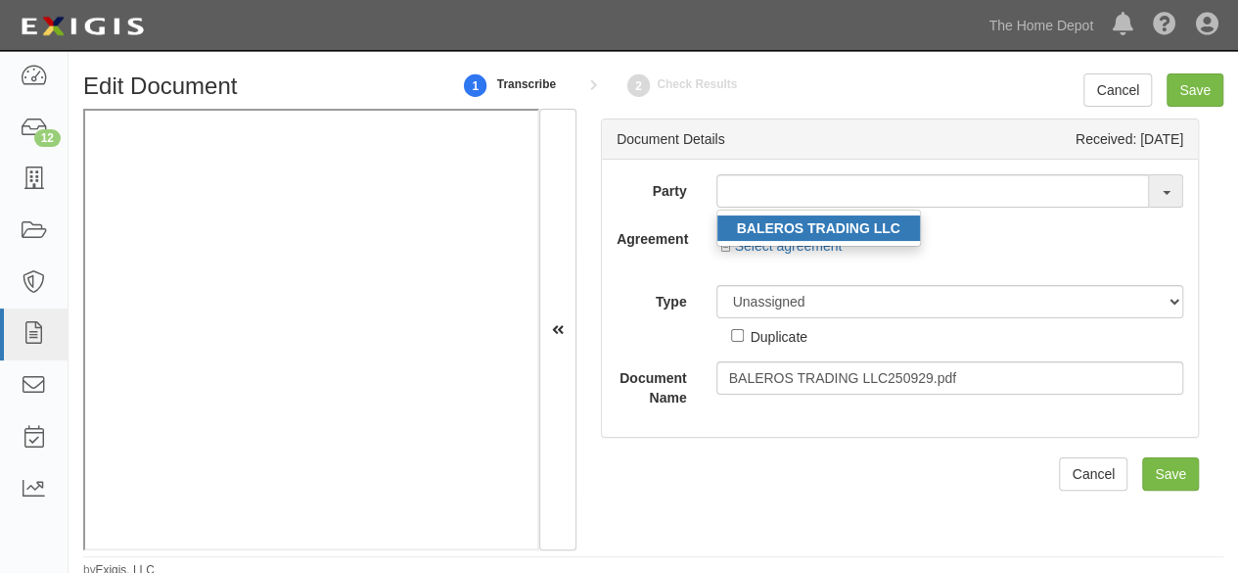
click at [756, 227] on strong "BALEROS TRADING LLC" at bounding box center [818, 228] width 163 height 16
type input "BALEROS TRADING LLC"
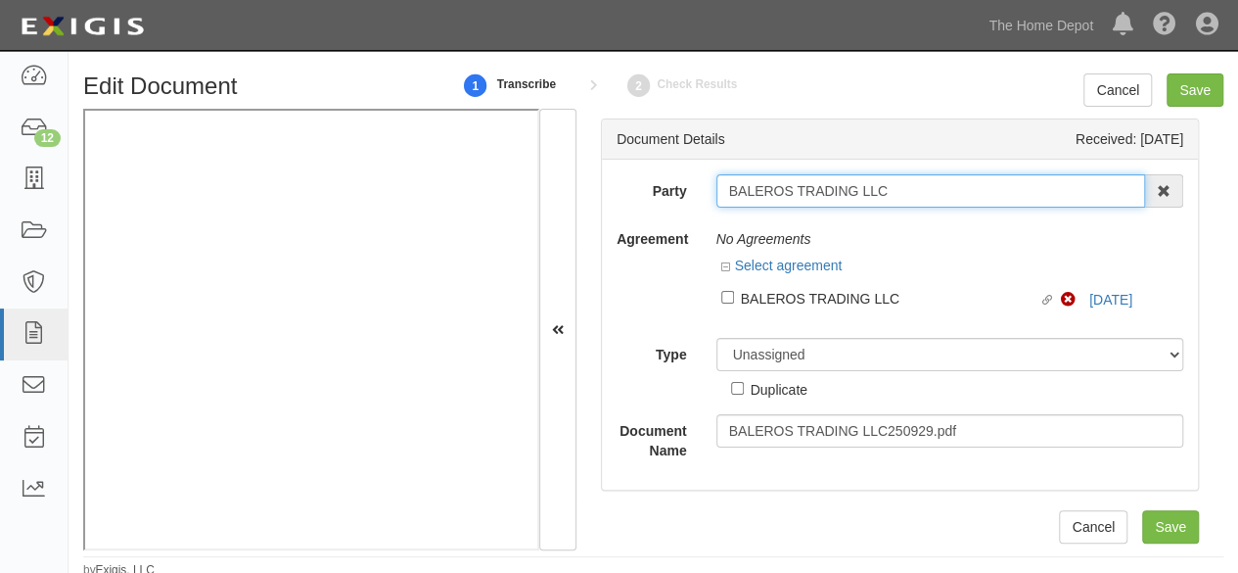
click at [771, 199] on input "BALEROS TRADING LLC" at bounding box center [932, 190] width 430 height 33
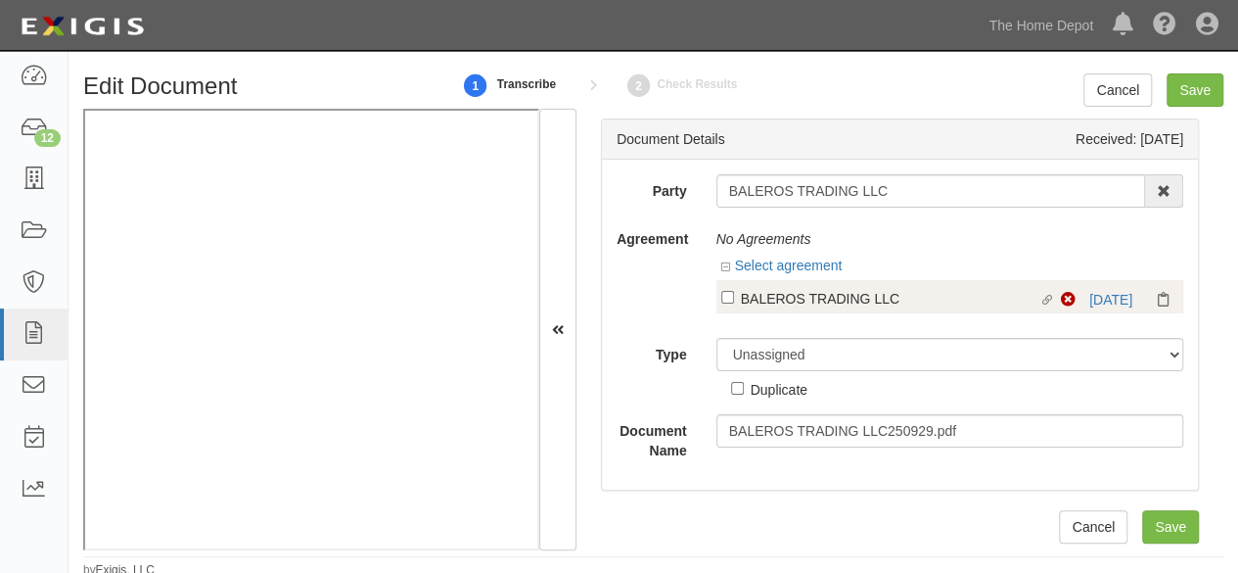
click at [776, 301] on div "BALEROS TRADING LLC" at bounding box center [890, 298] width 299 height 22
click at [734, 301] on input "Linked agreement BALEROS TRADING LLC Linked agreement" at bounding box center [727, 297] width 13 height 13
checkbox input "true"
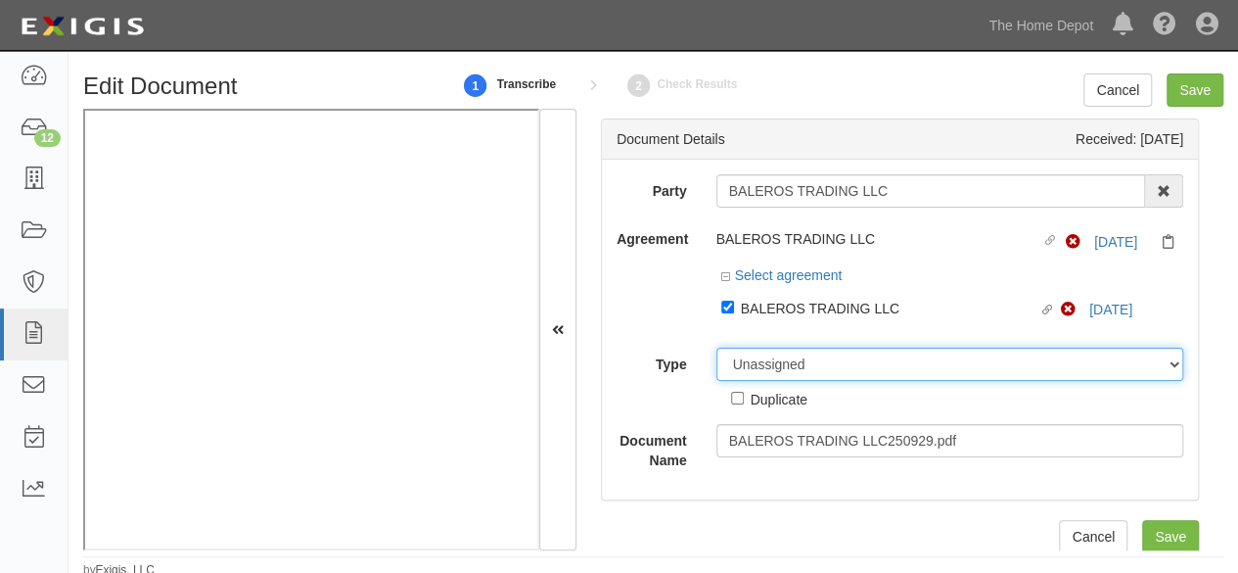
click at [756, 340] on div "Party BALEROS TRADING LLC BALEROS TRADING LLC 1000576868 Ontario Inc. 10 STRAWB…" at bounding box center [900, 322] width 567 height 296
select select "CertificateDetail"
click at [717, 348] on select "Unassigned Binder Cancellation Notice Certificate Contract Endorsement Insuranc…" at bounding box center [951, 364] width 468 height 33
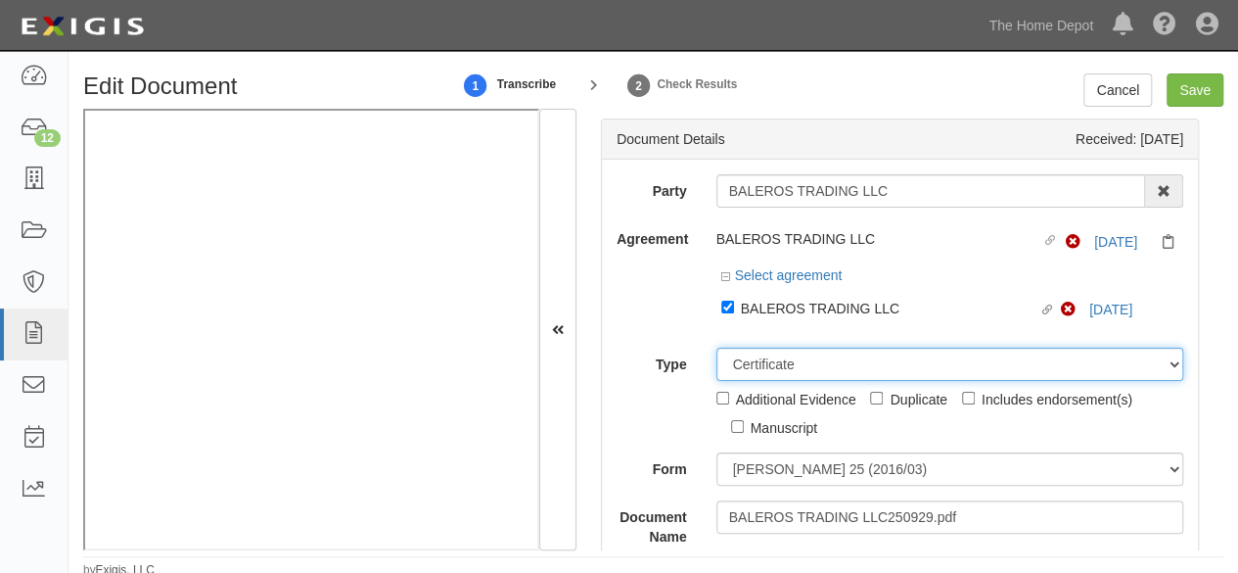
scroll to position [196, 0]
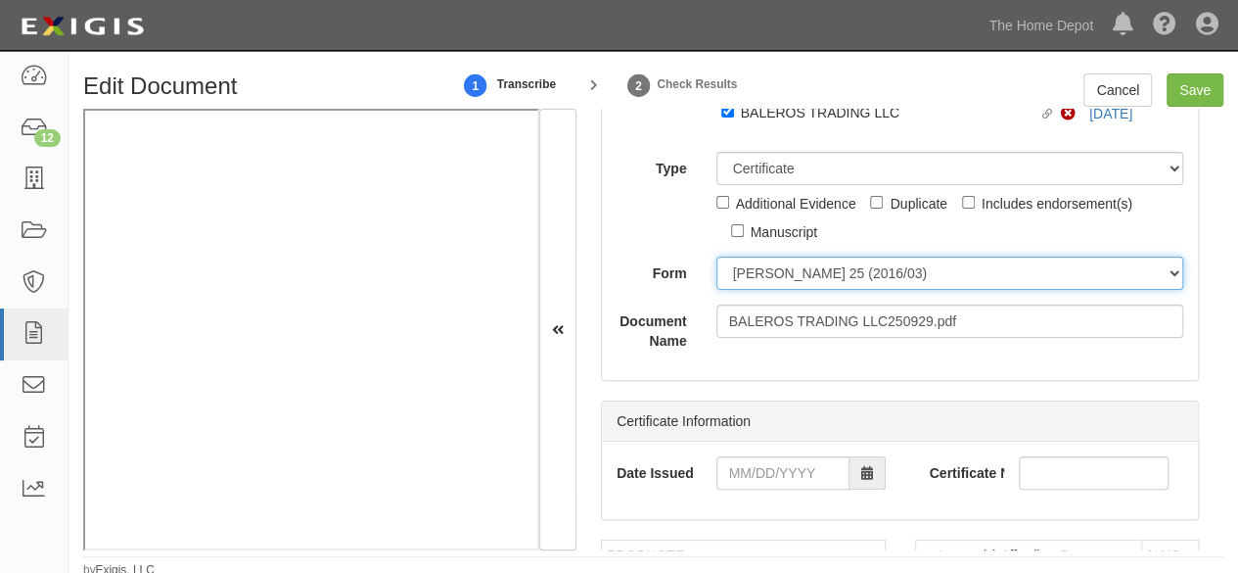
click at [782, 267] on select "ACORD 25 (2016/03) ACORD 101 ACORD 855 NY (2014/05) General" at bounding box center [951, 272] width 468 height 33
select select "GeneralFormDetail"
click at [717, 256] on select "ACORD 25 (2016/03) ACORD 101 ACORD 855 NY (2014/05) General" at bounding box center [951, 272] width 468 height 33
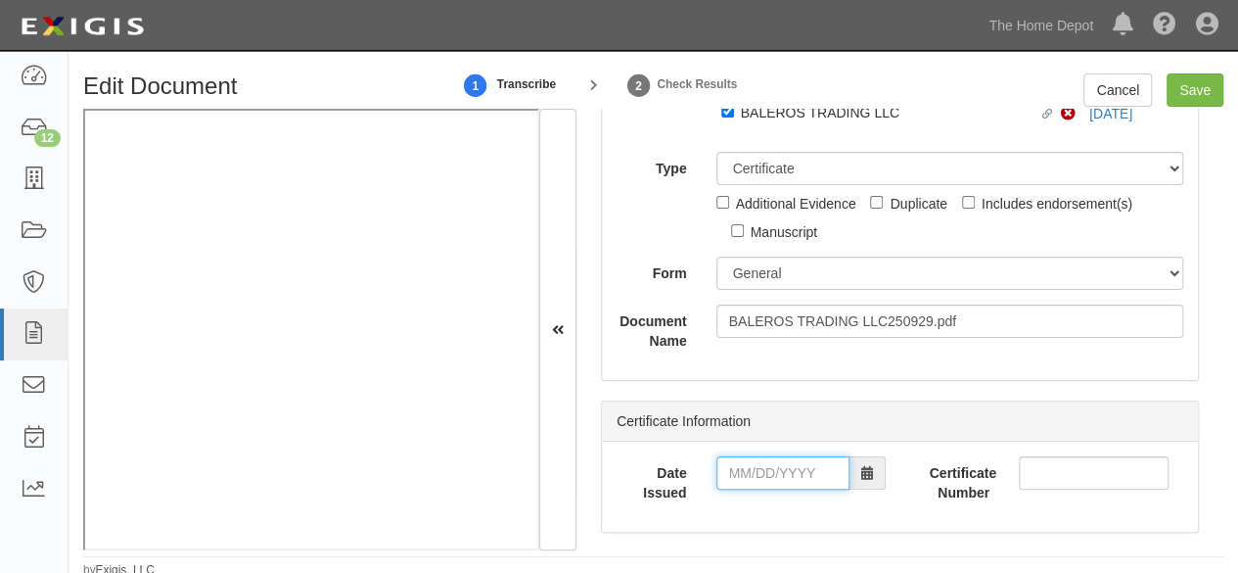
click at [788, 468] on input "Date Issued" at bounding box center [783, 472] width 133 height 33
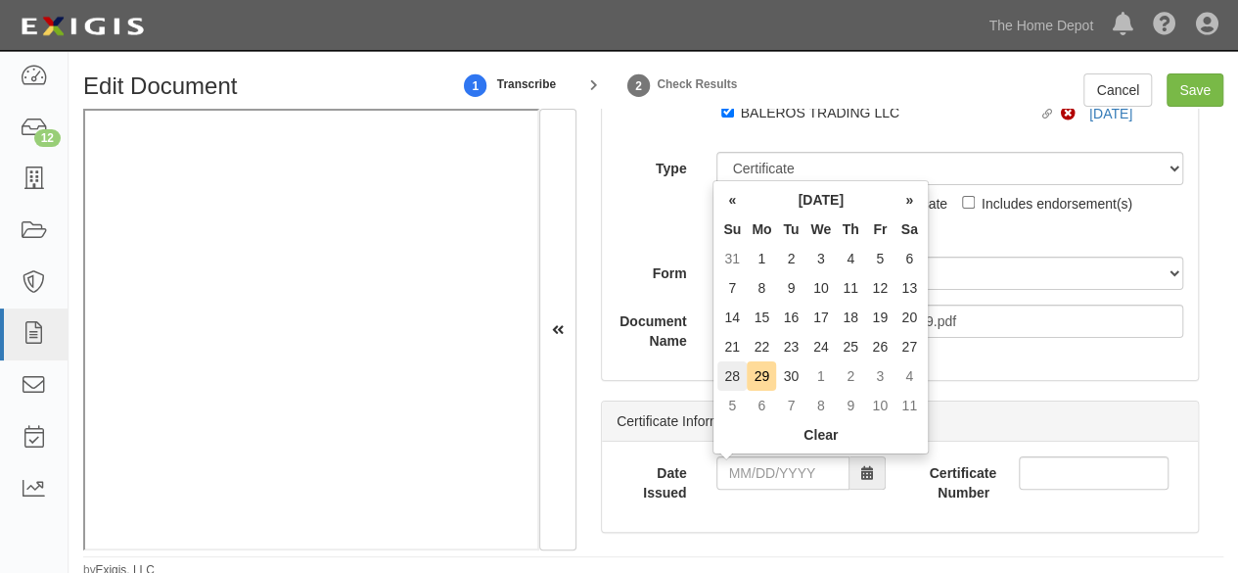
click at [729, 366] on td "28" at bounding box center [732, 375] width 29 height 29
type input "09/28/2025"
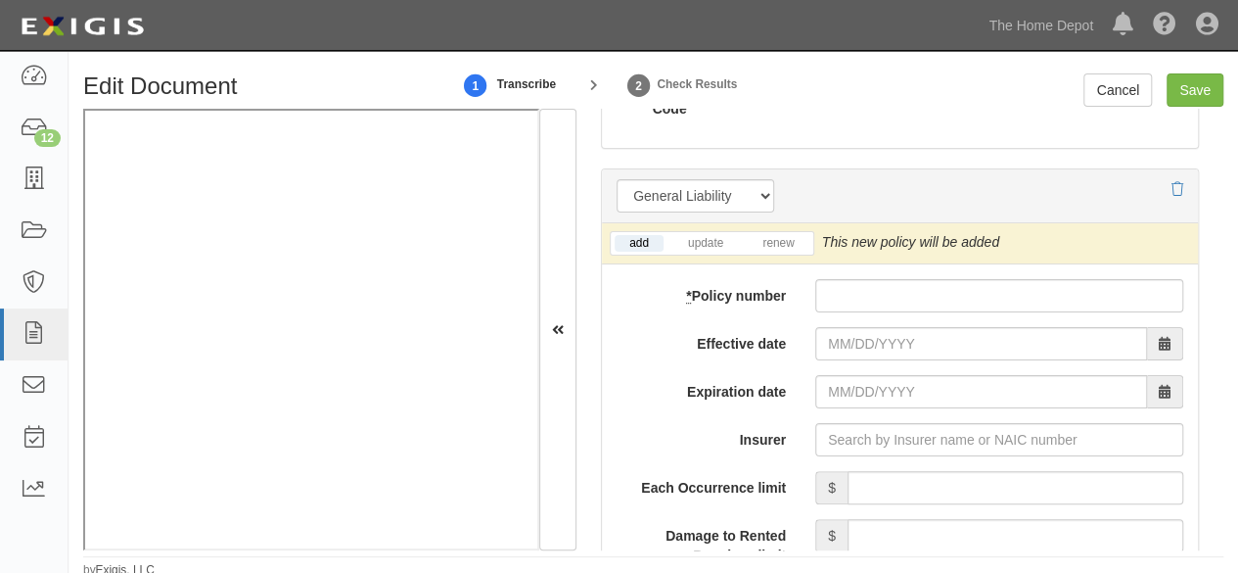
scroll to position [1566, 0]
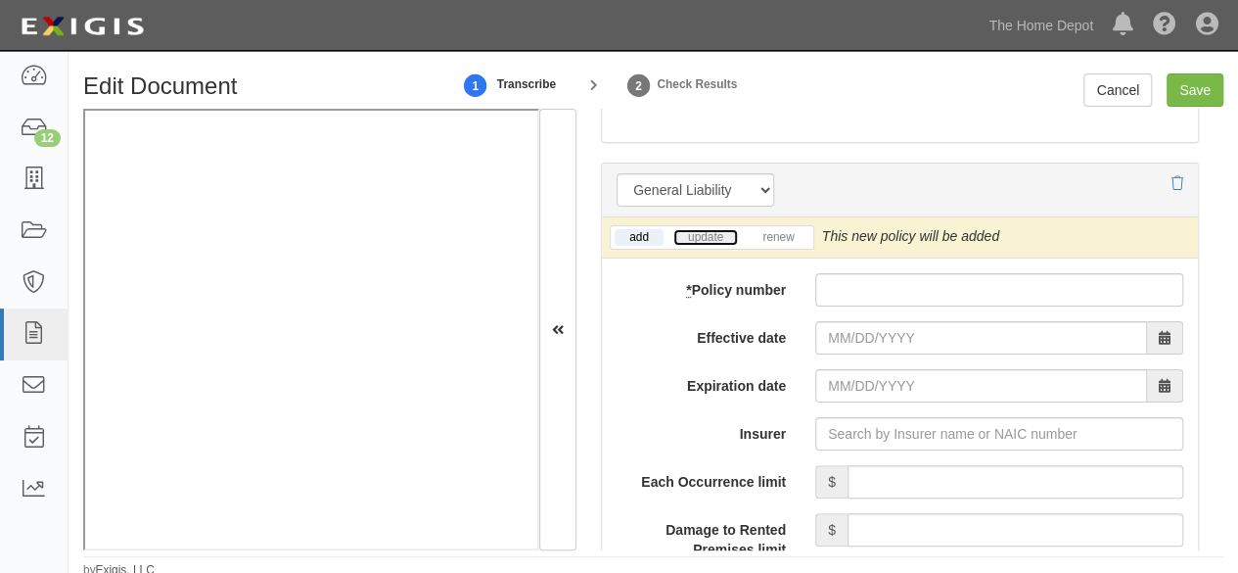
drag, startPoint x: 711, startPoint y: 238, endPoint x: 795, endPoint y: 285, distance: 96.4
click at [711, 238] on link "update" at bounding box center [705, 237] width 65 height 17
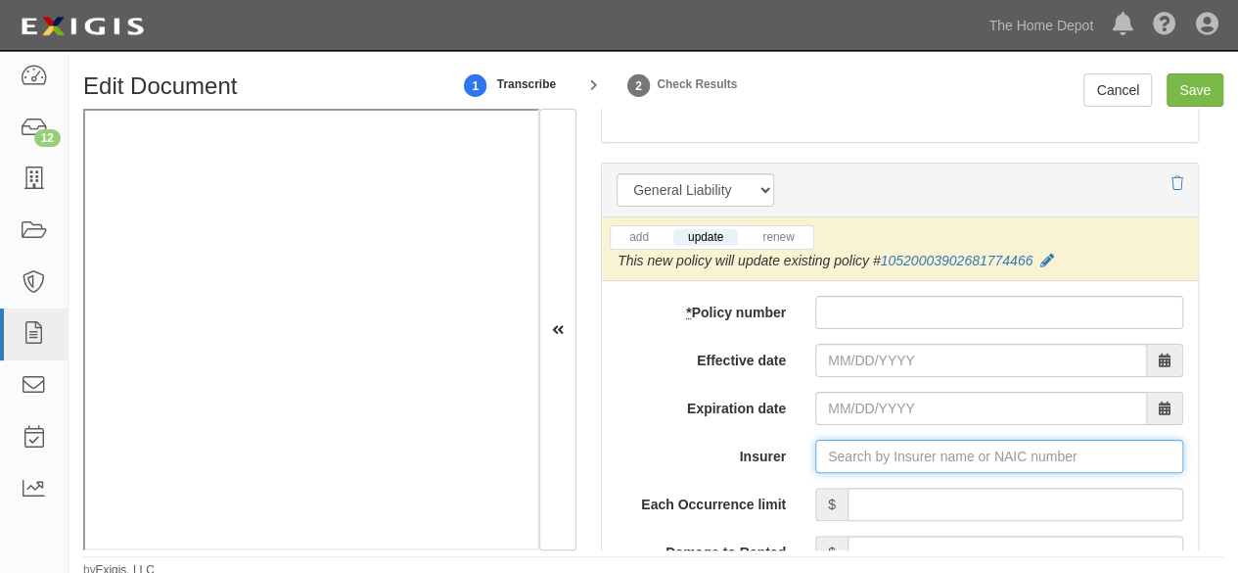
click at [875, 455] on input "Insurer" at bounding box center [999, 456] width 368 height 33
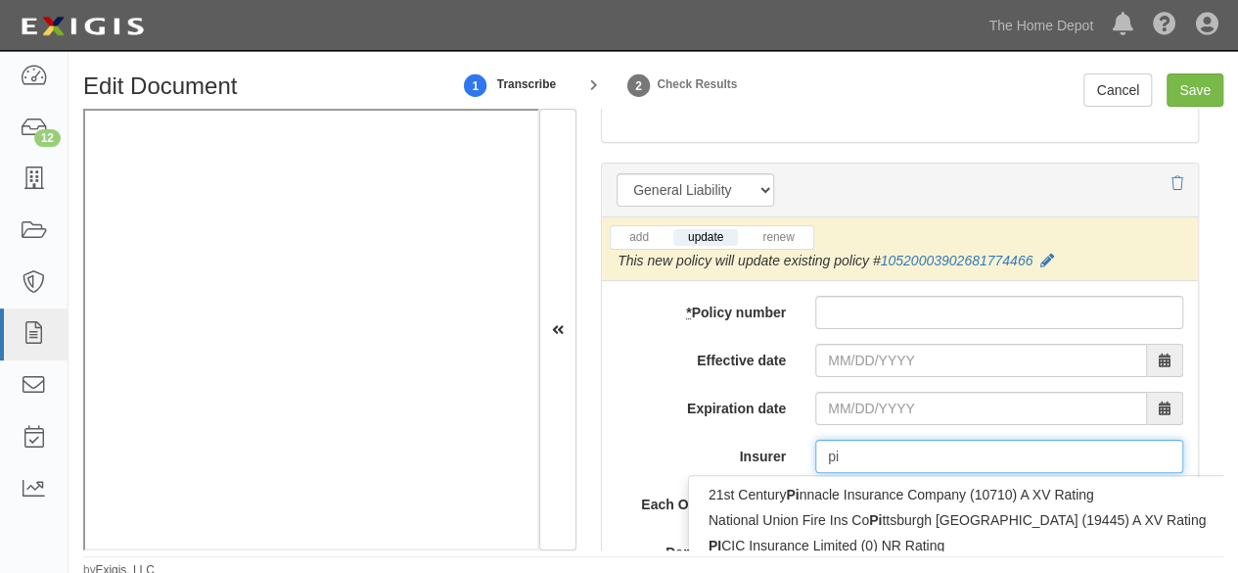
type input "pin"
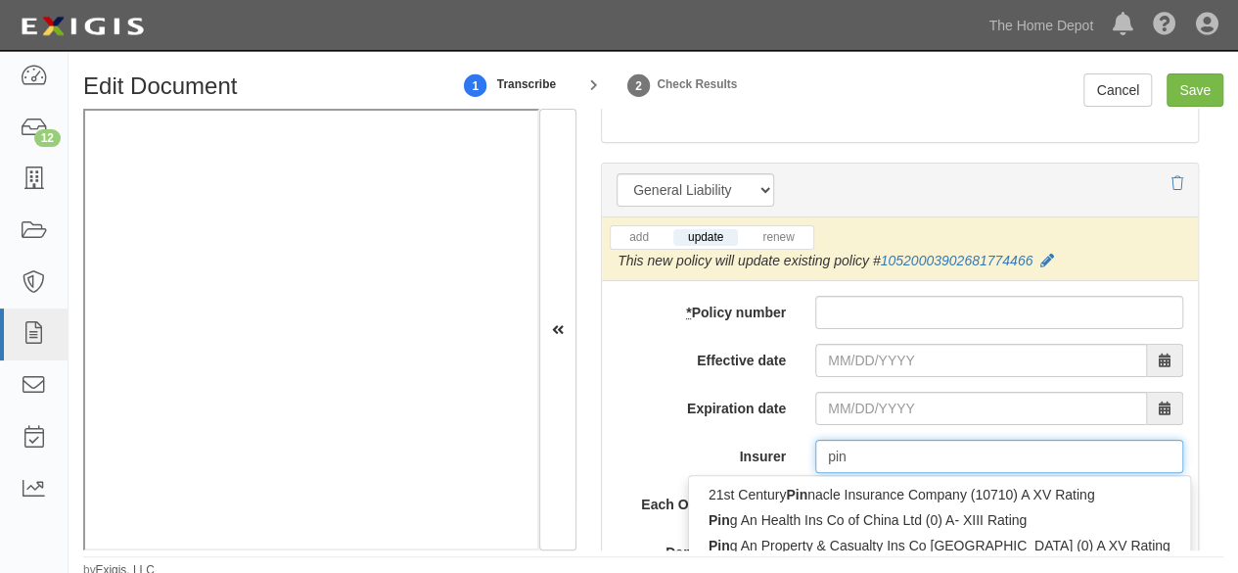
type input "ping An Health Ins Co of China Ltd (0) A- XIII Rating"
type input "ping"
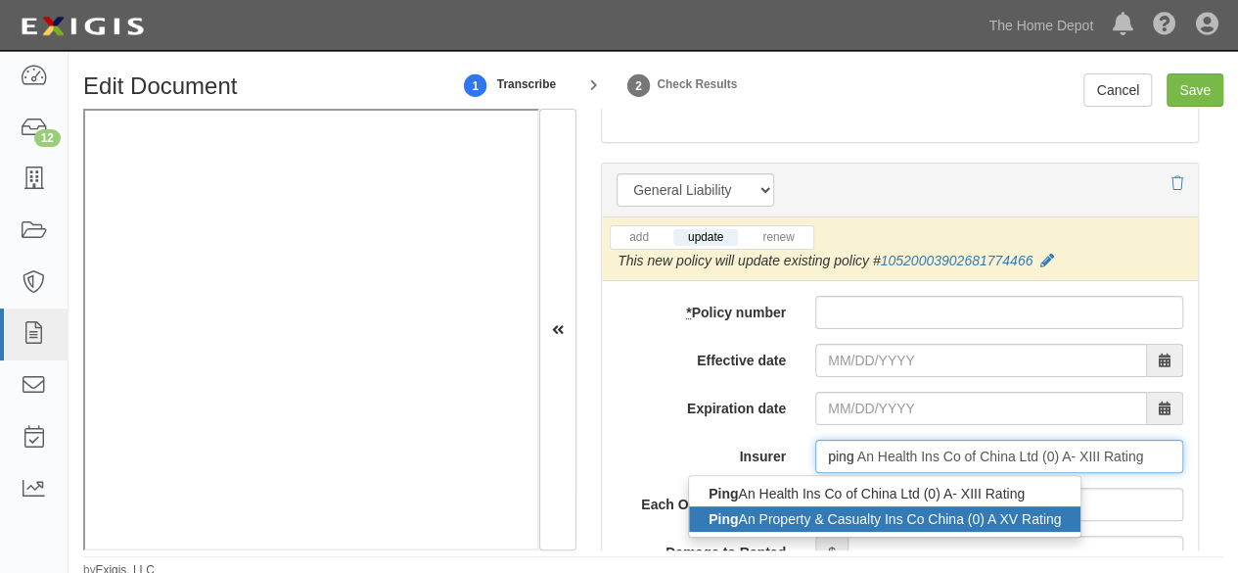
click at [744, 518] on div "Ping An Property & Casualty Ins Co China (0) A XV Rating" at bounding box center [885, 518] width 392 height 25
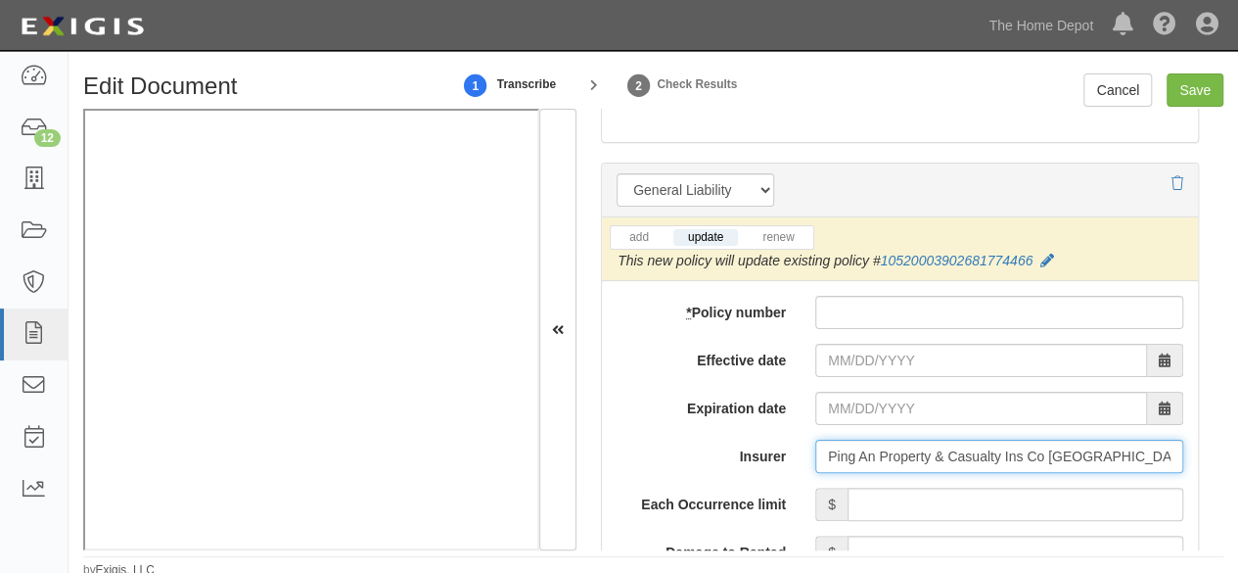
type input "Ping An Property & Casualty Ins Co China (0) A XV Rating"
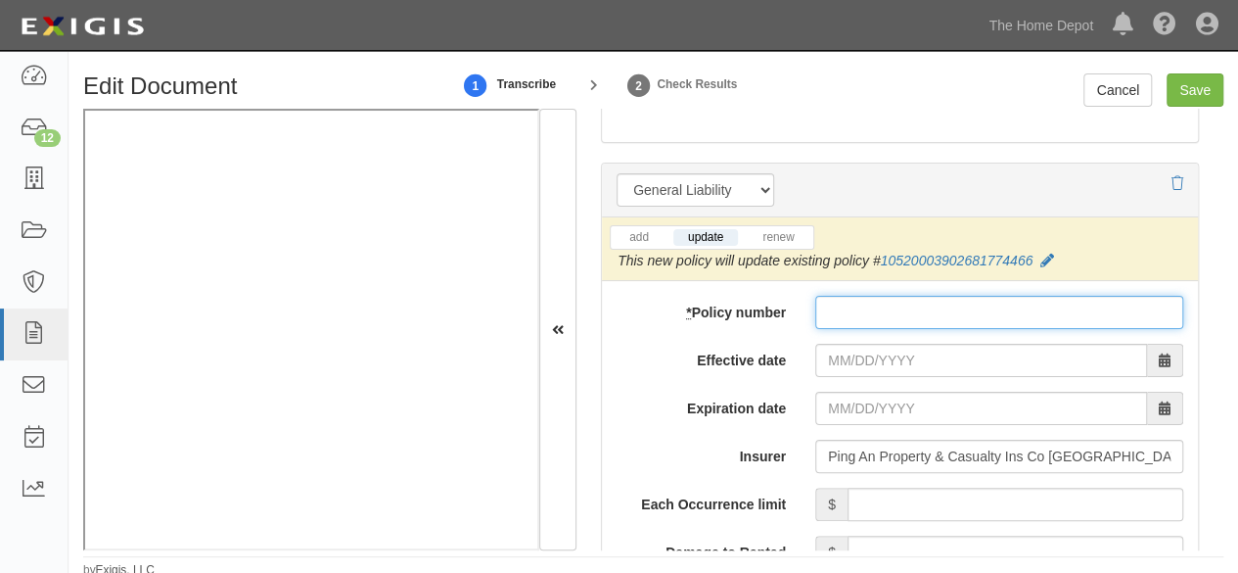
click at [848, 314] on input "* Policy number" at bounding box center [999, 312] width 368 height 33
paste input "1052000680009"
click at [928, 308] on input "1052000680009" at bounding box center [999, 312] width 368 height 33
paste input "6393949"
type input "10520006800096393949"
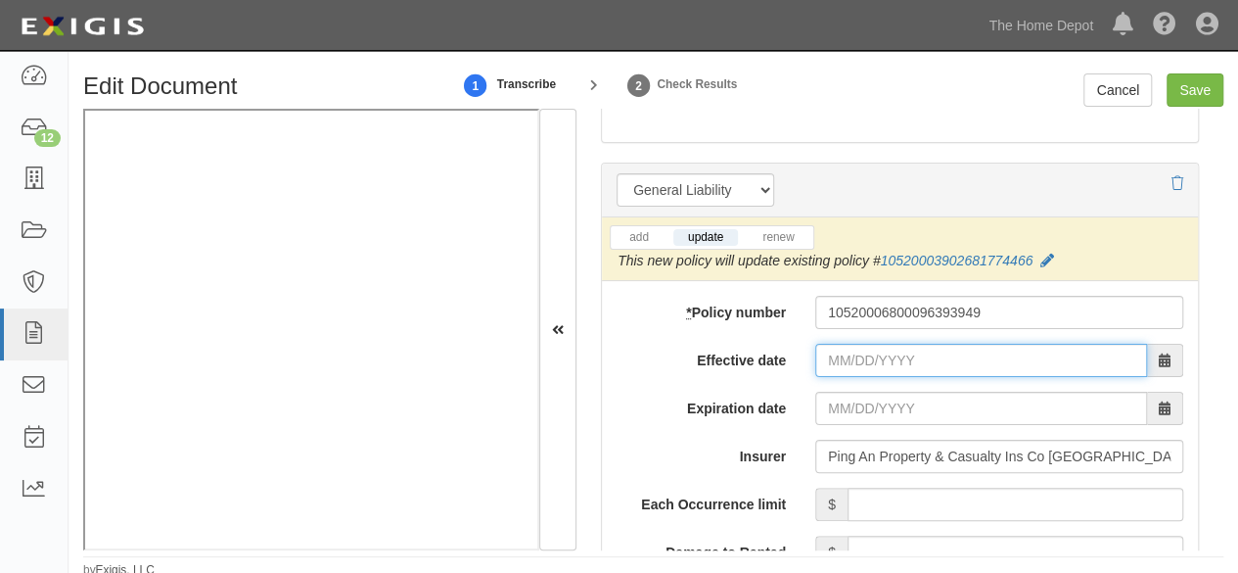
click at [891, 349] on input "Effective date" at bounding box center [981, 360] width 332 height 33
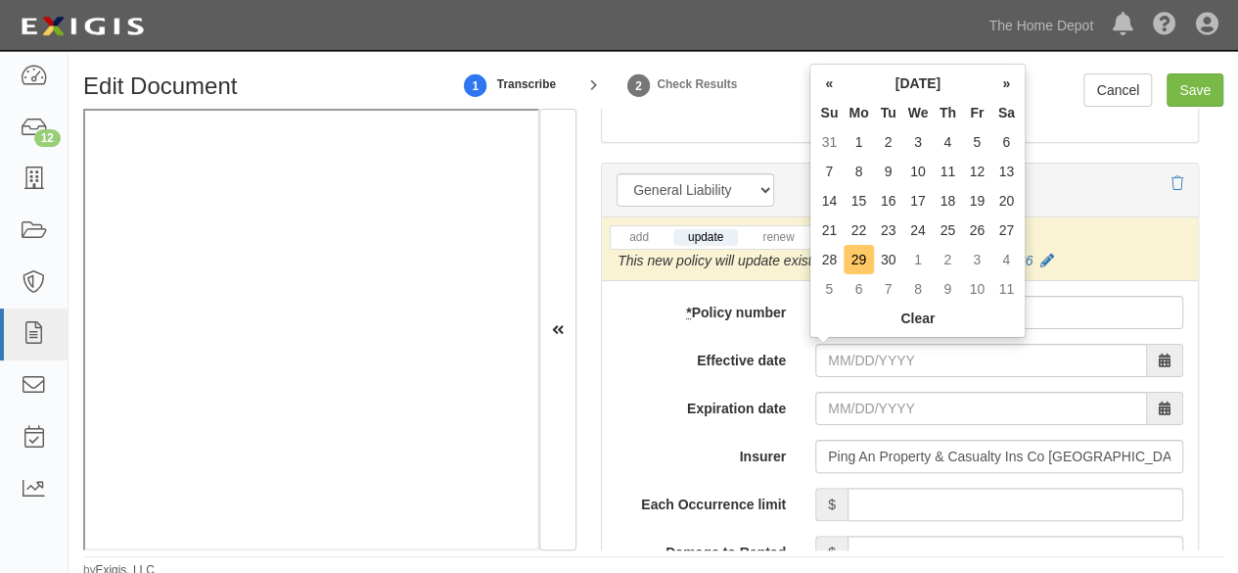
click at [859, 260] on td "29" at bounding box center [858, 259] width 29 height 29
type input "09/29/2025"
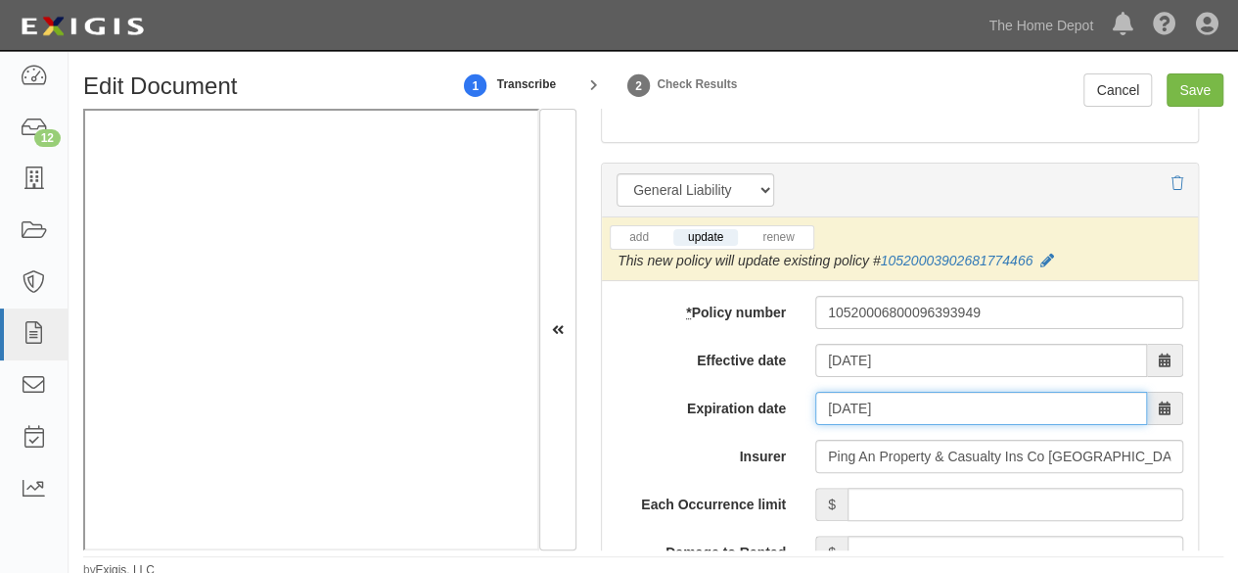
click at [855, 400] on input "09/29/2026" at bounding box center [981, 408] width 332 height 33
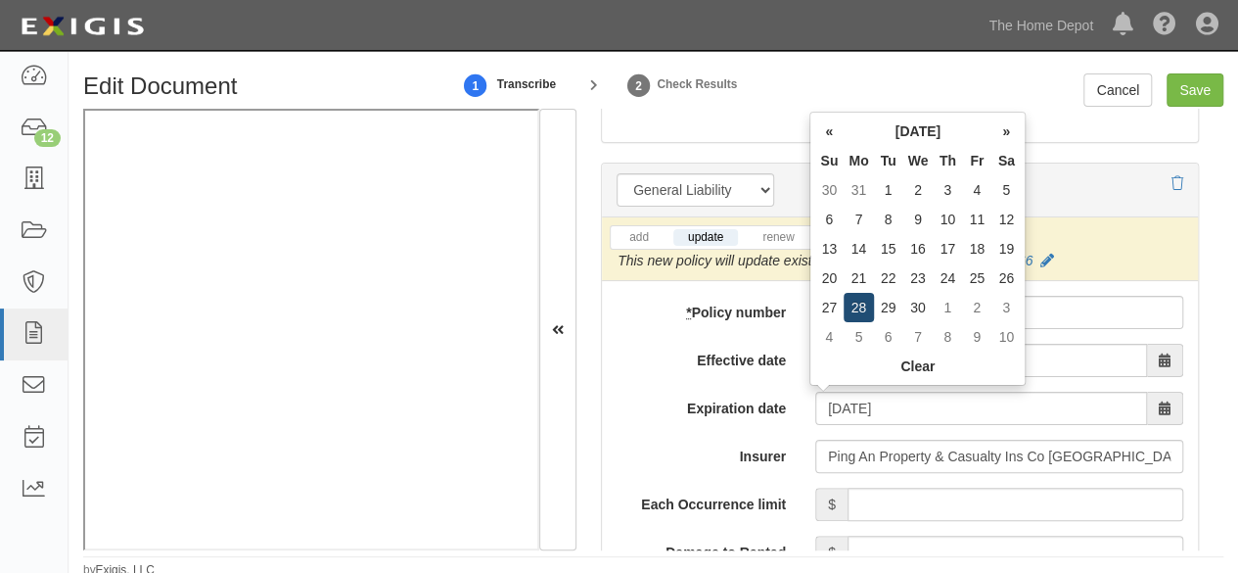
click at [868, 305] on td "28" at bounding box center [858, 307] width 29 height 29
type input "09/28/2026"
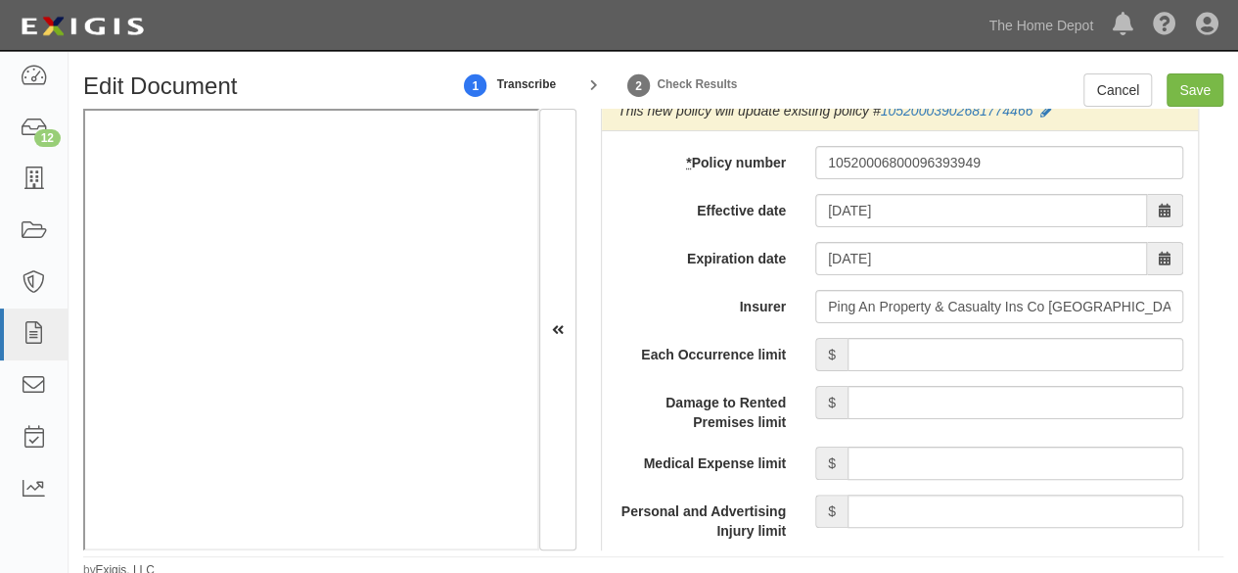
scroll to position [1762, 0]
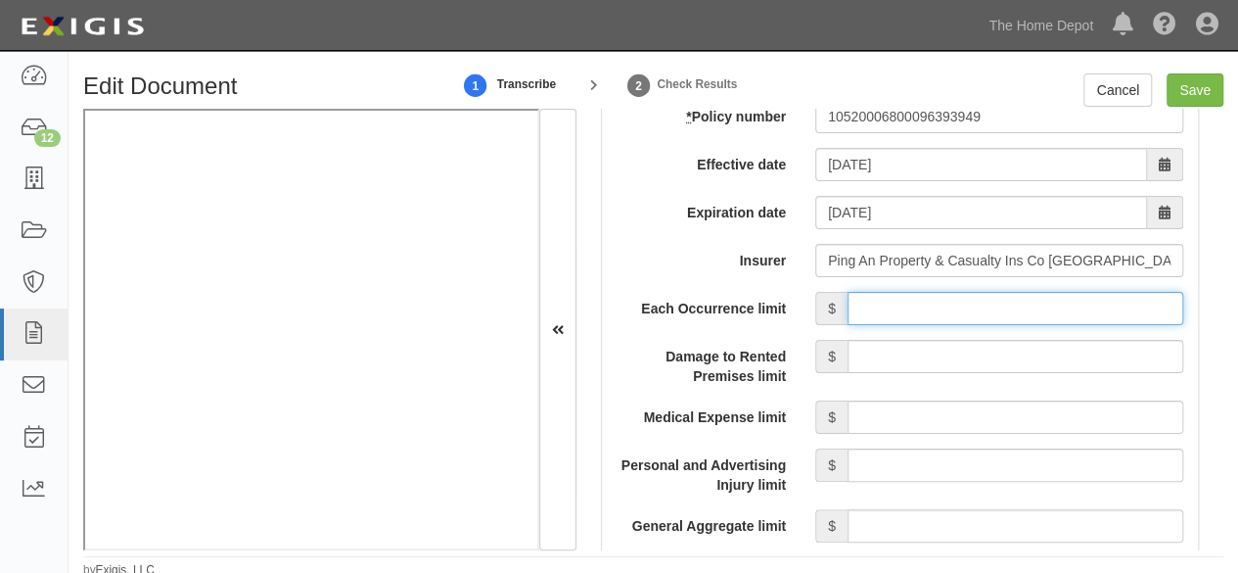
click at [961, 311] on input "Each Occurrence limit" at bounding box center [1016, 308] width 336 height 33
type input "8,000,000"
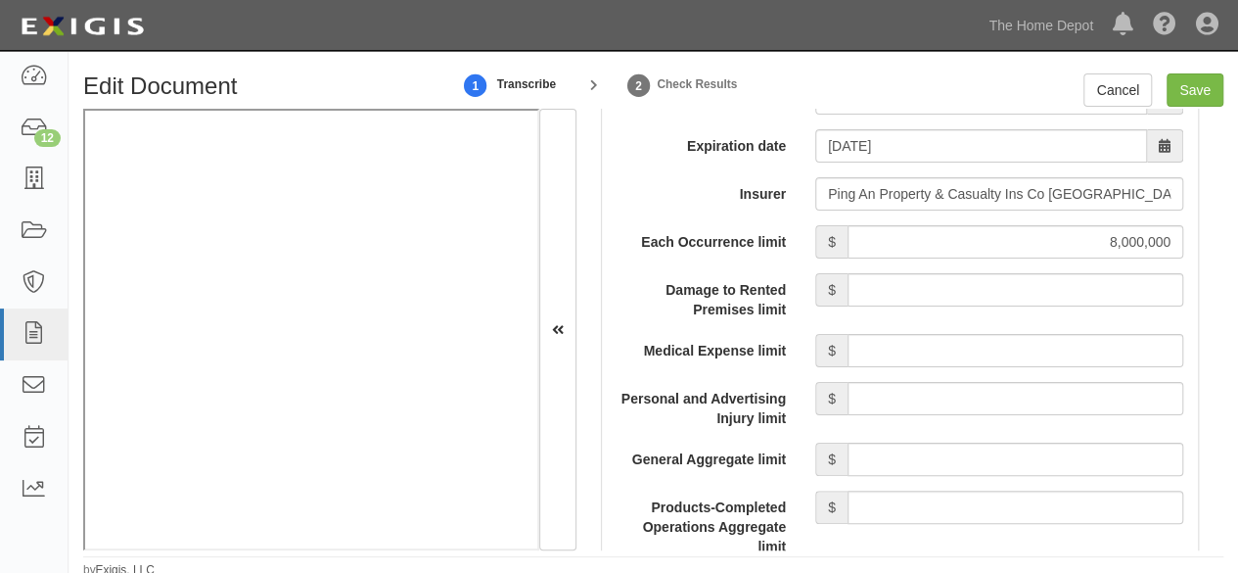
scroll to position [1860, 0]
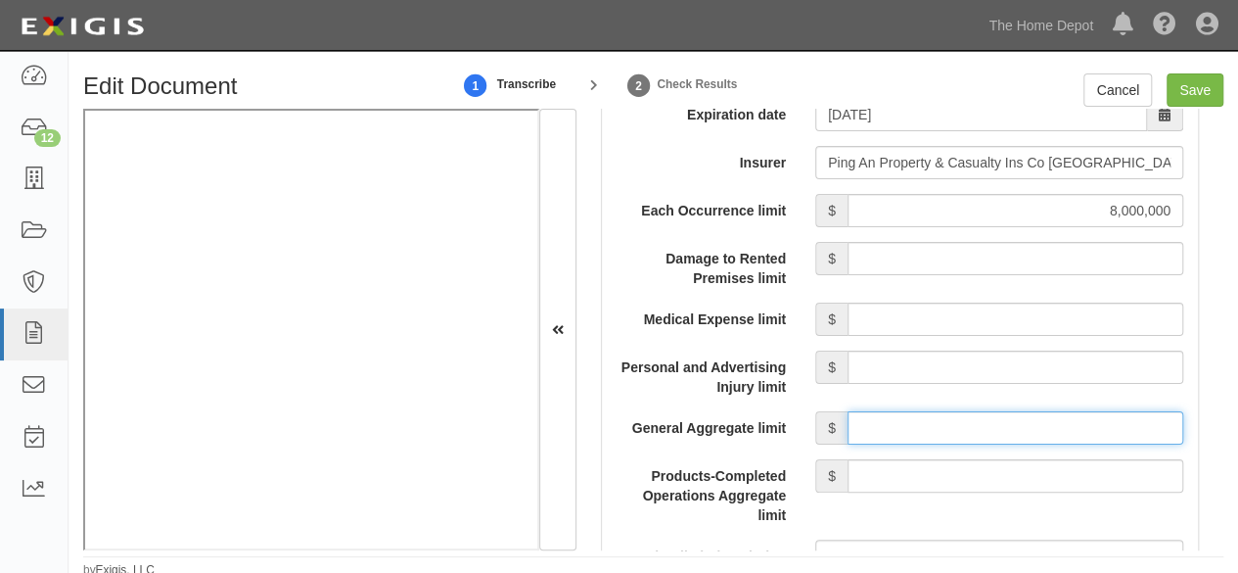
click at [879, 421] on input "General Aggregate limit" at bounding box center [1016, 427] width 336 height 33
type input "8,000,000"
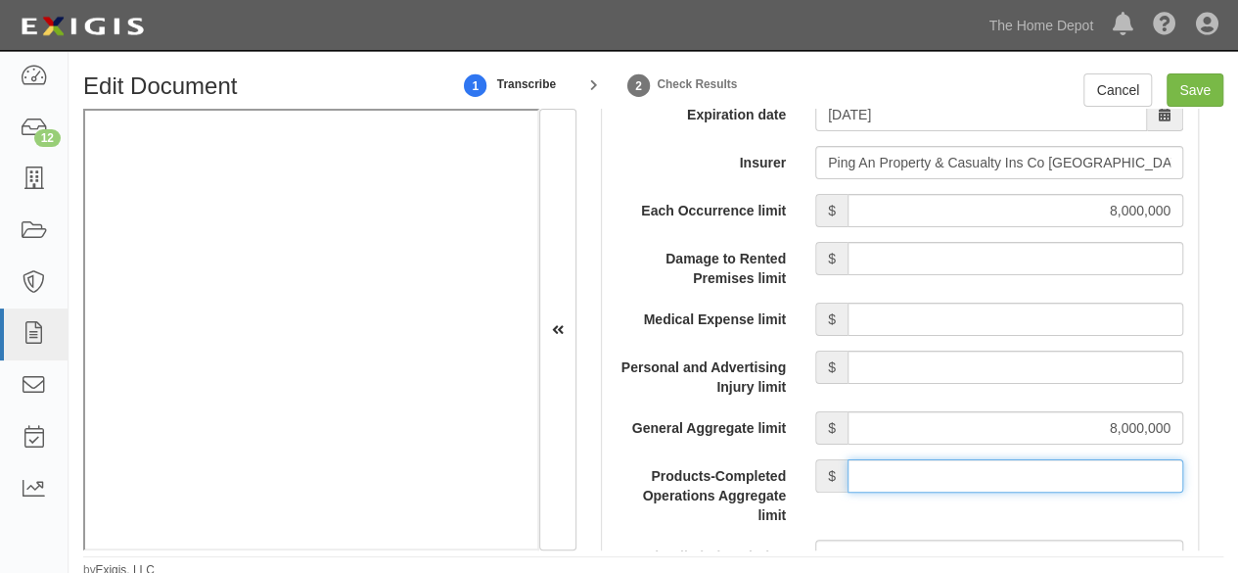
drag, startPoint x: 957, startPoint y: 465, endPoint x: 959, endPoint y: 453, distance: 11.9
click at [958, 459] on input "Products-Completed Operations Aggregate limit" at bounding box center [1016, 475] width 336 height 33
type input "8,000,000"
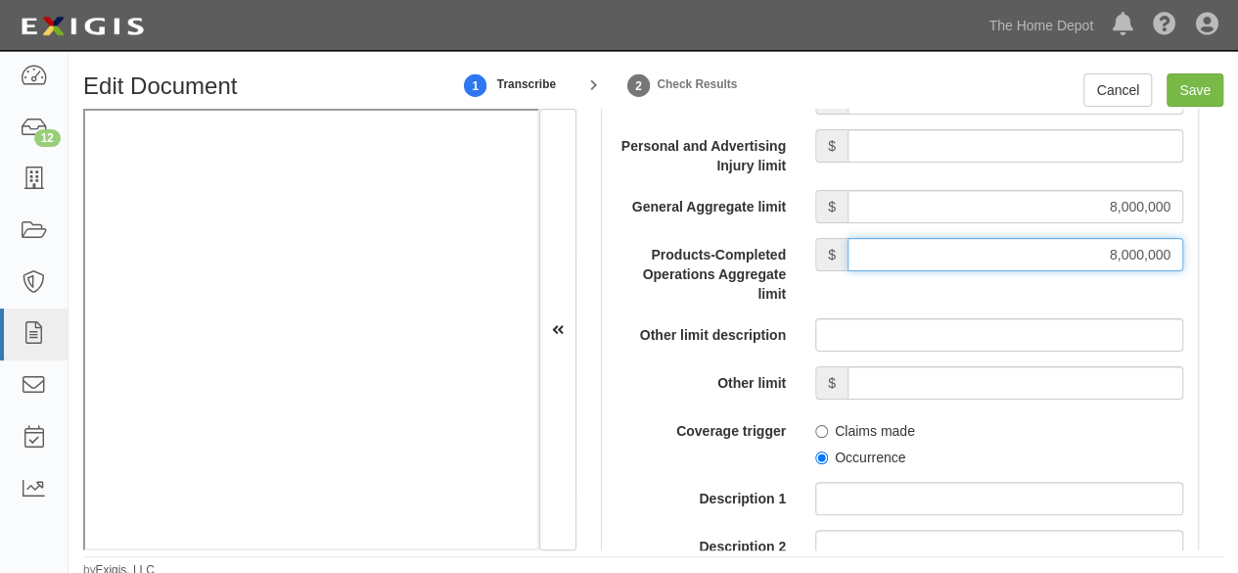
scroll to position [2154, 0]
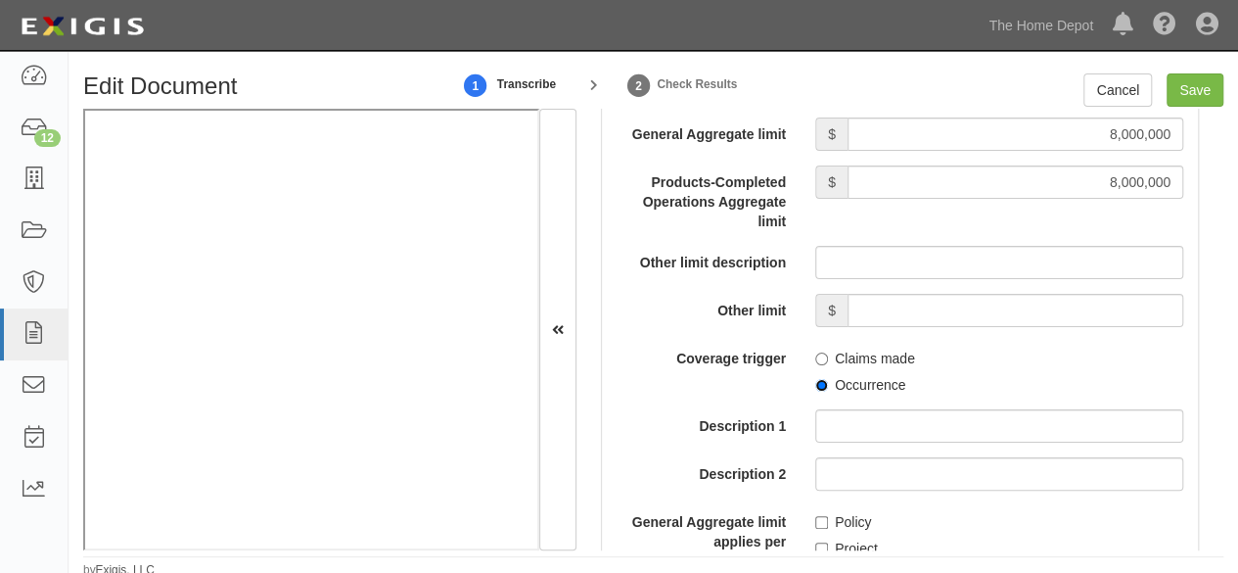
click at [816, 382] on input "Occurrence" at bounding box center [821, 385] width 13 height 13
radio input "true"
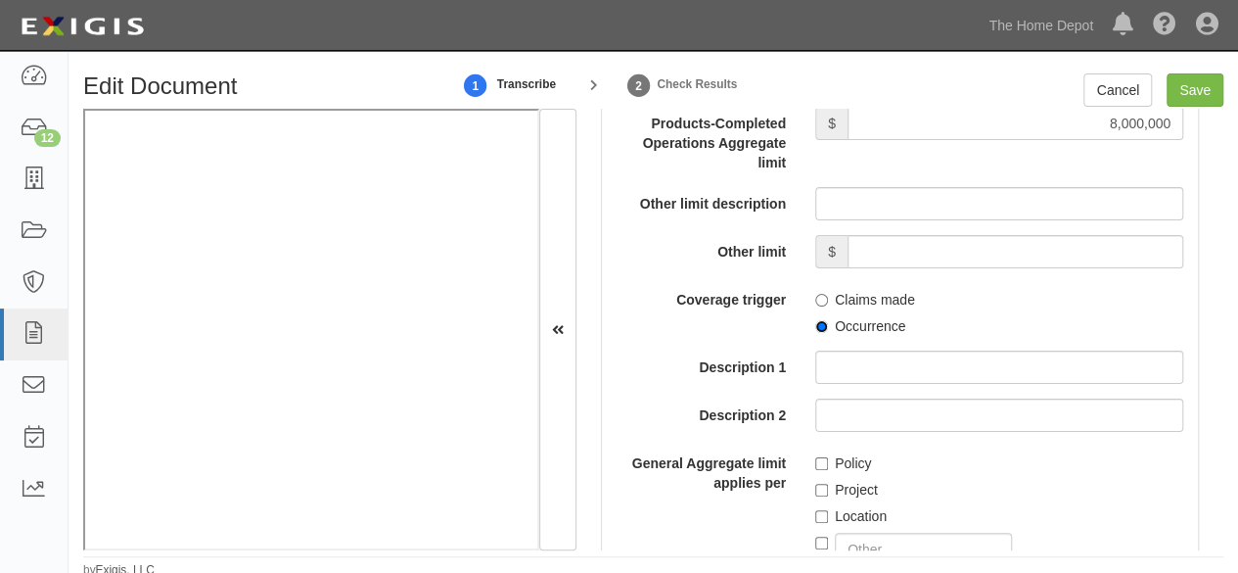
scroll to position [2251, 0]
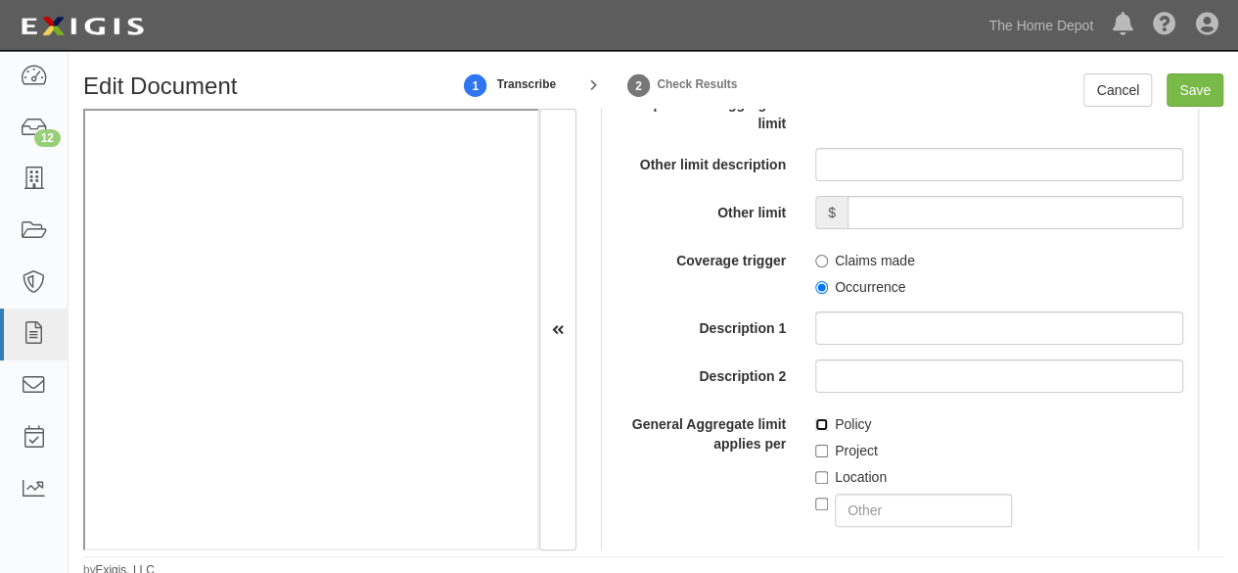
click at [815, 418] on input "Policy" at bounding box center [821, 424] width 13 height 13
checkbox input "true"
click at [1195, 100] on input "Save" at bounding box center [1195, 89] width 57 height 33
type input "8000000"
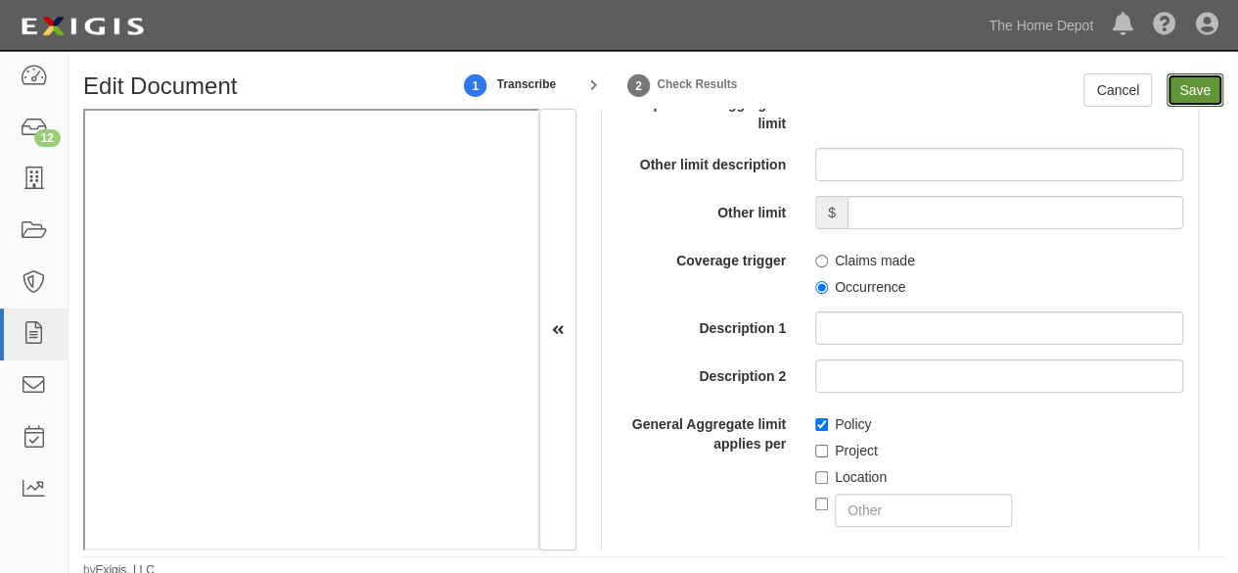
type input "8000000"
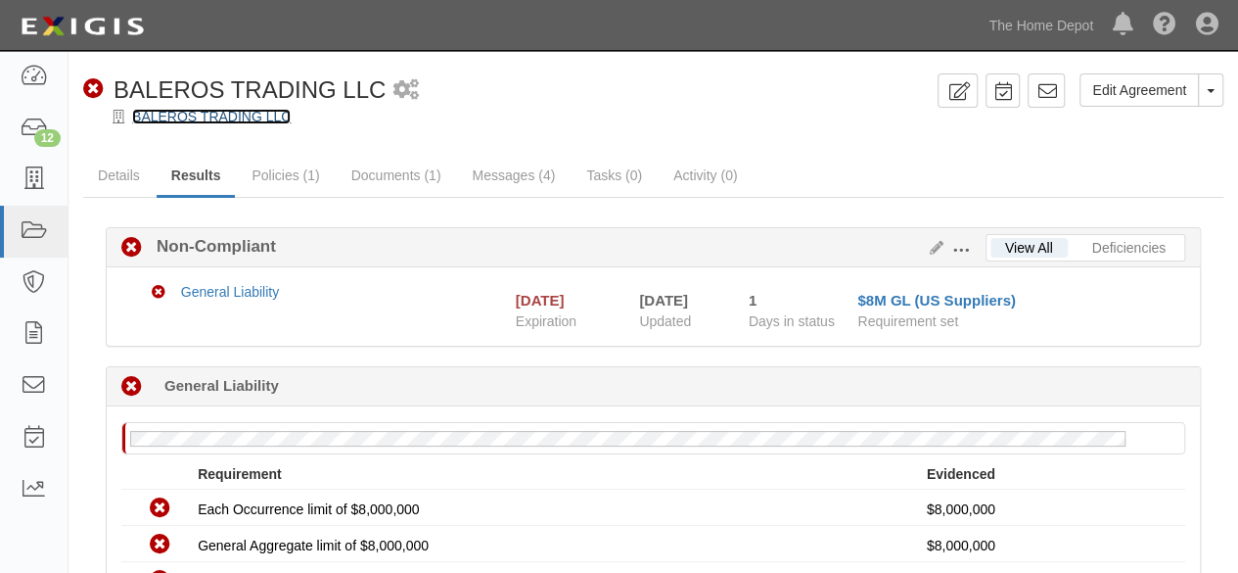
click at [219, 117] on link "BALEROS TRADING LLC" at bounding box center [211, 117] width 159 height 16
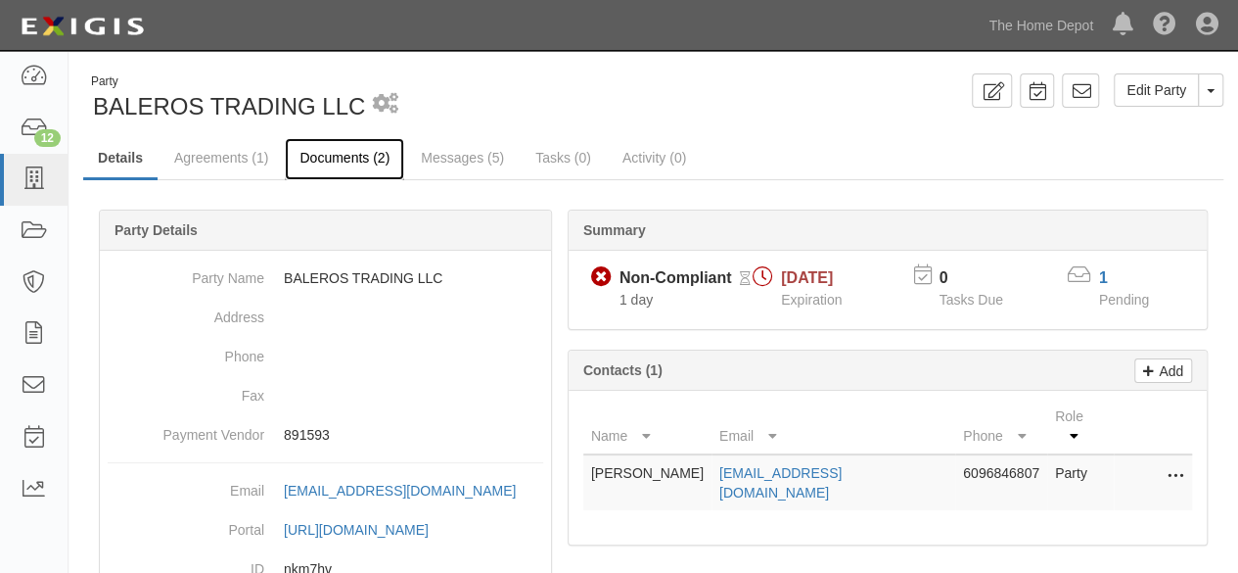
click at [345, 152] on link "Documents (2)" at bounding box center [344, 159] width 119 height 42
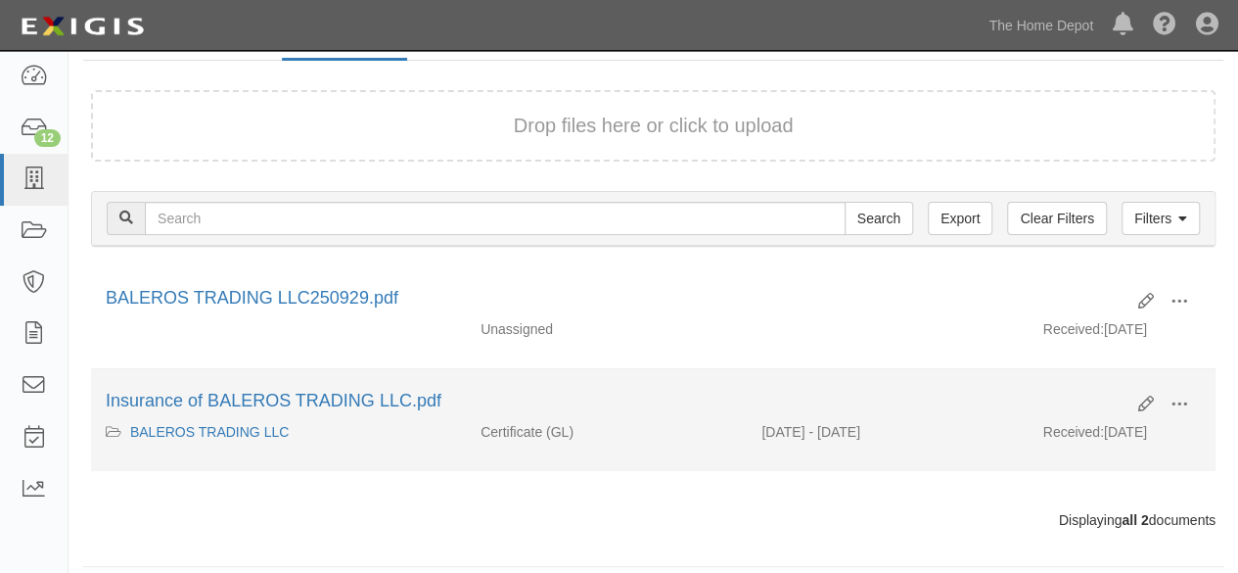
scroll to position [131, 0]
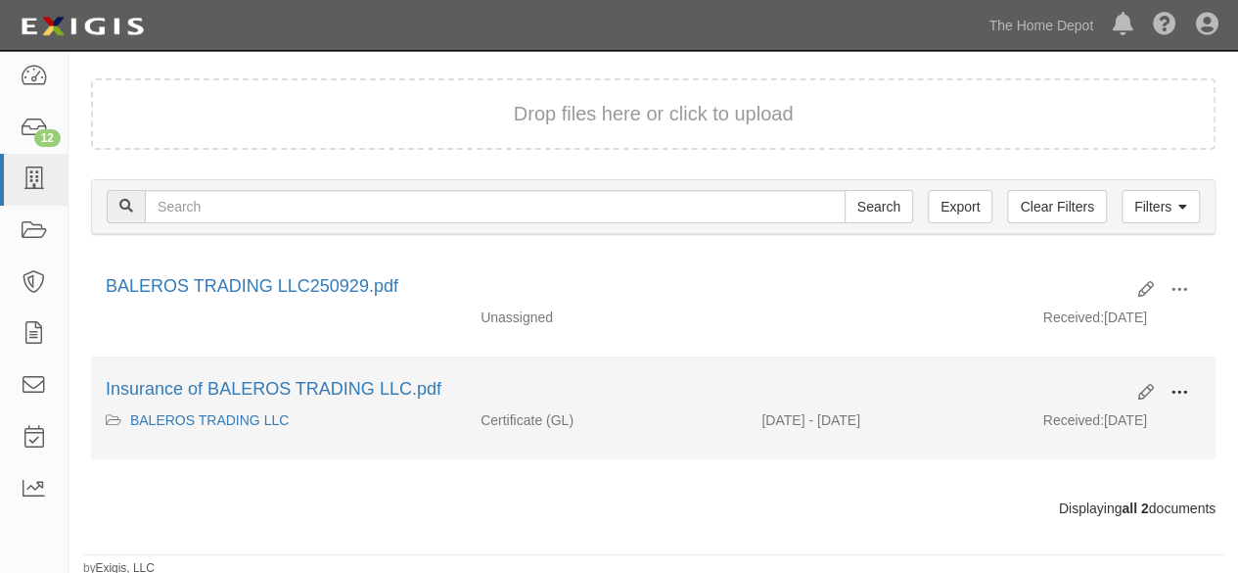
click at [1184, 385] on span at bounding box center [1180, 393] width 18 height 18
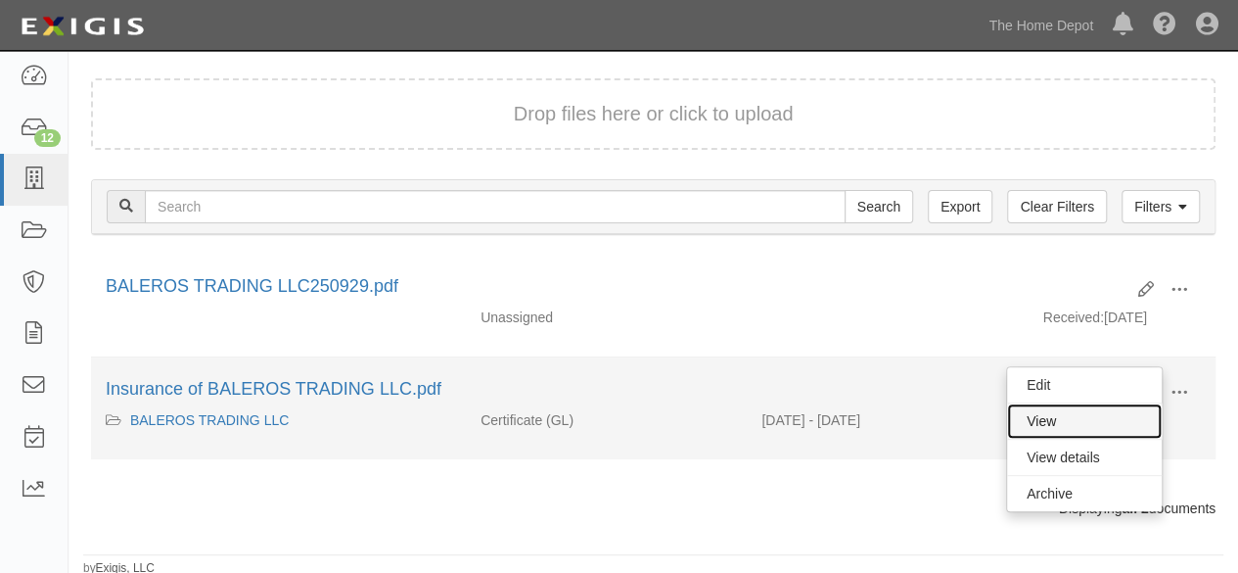
click at [1128, 412] on link "View" at bounding box center [1084, 420] width 155 height 35
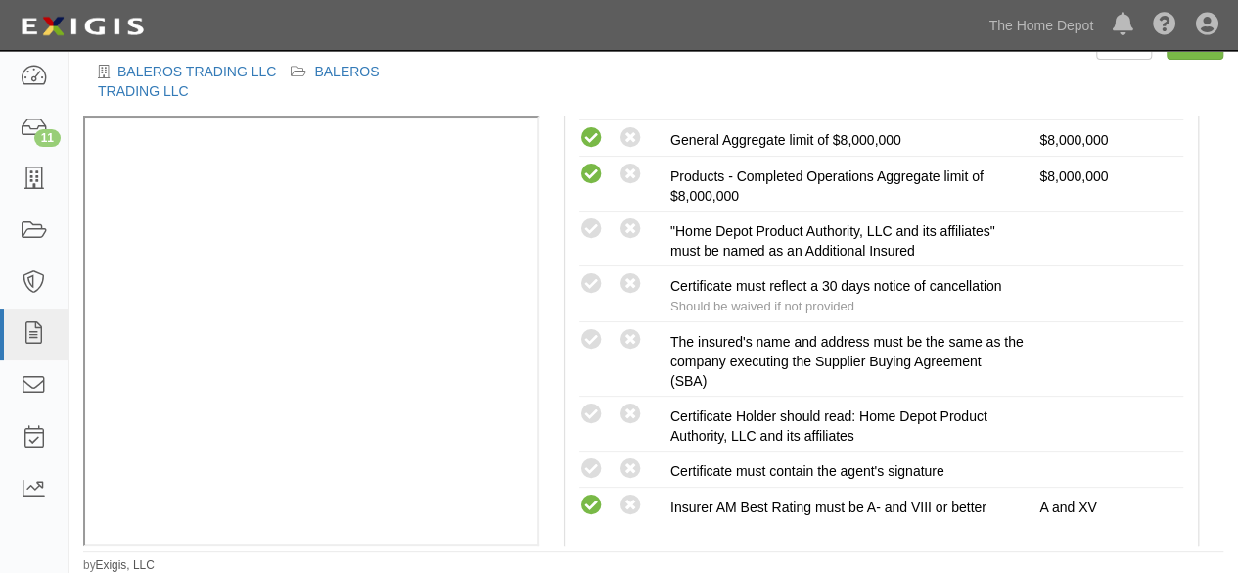
scroll to position [587, 0]
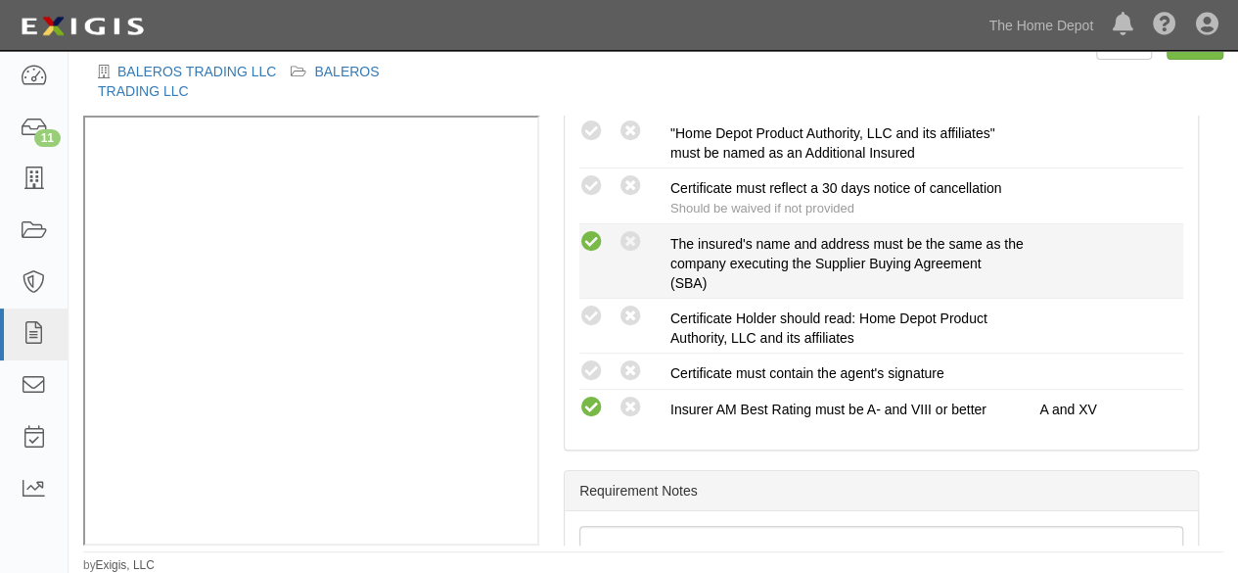
click at [599, 230] on icon at bounding box center [592, 242] width 24 height 24
radio input "true"
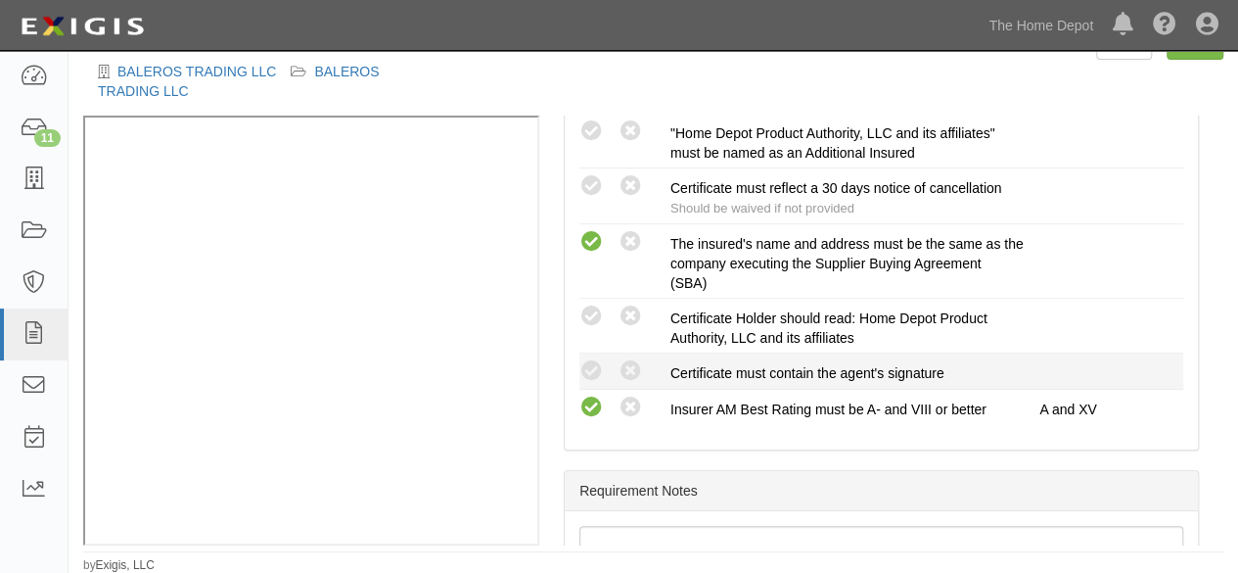
drag, startPoint x: 595, startPoint y: 368, endPoint x: 603, endPoint y: 348, distance: 22.0
click at [595, 366] on icon at bounding box center [592, 371] width 24 height 24
radio input "true"
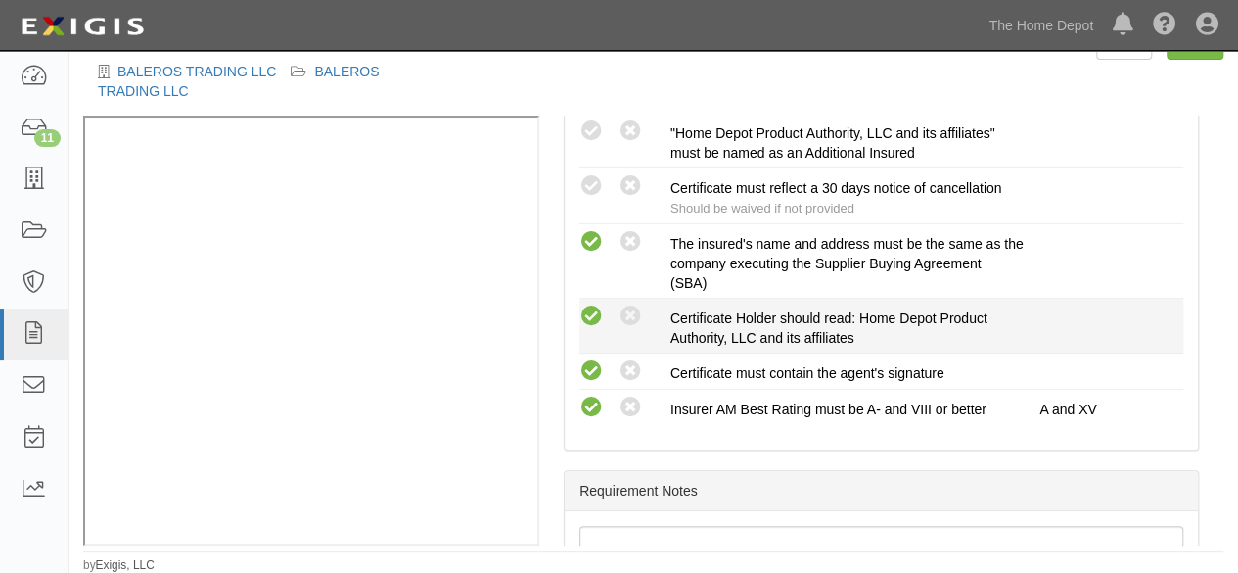
click at [587, 306] on icon at bounding box center [592, 316] width 24 height 24
radio input "true"
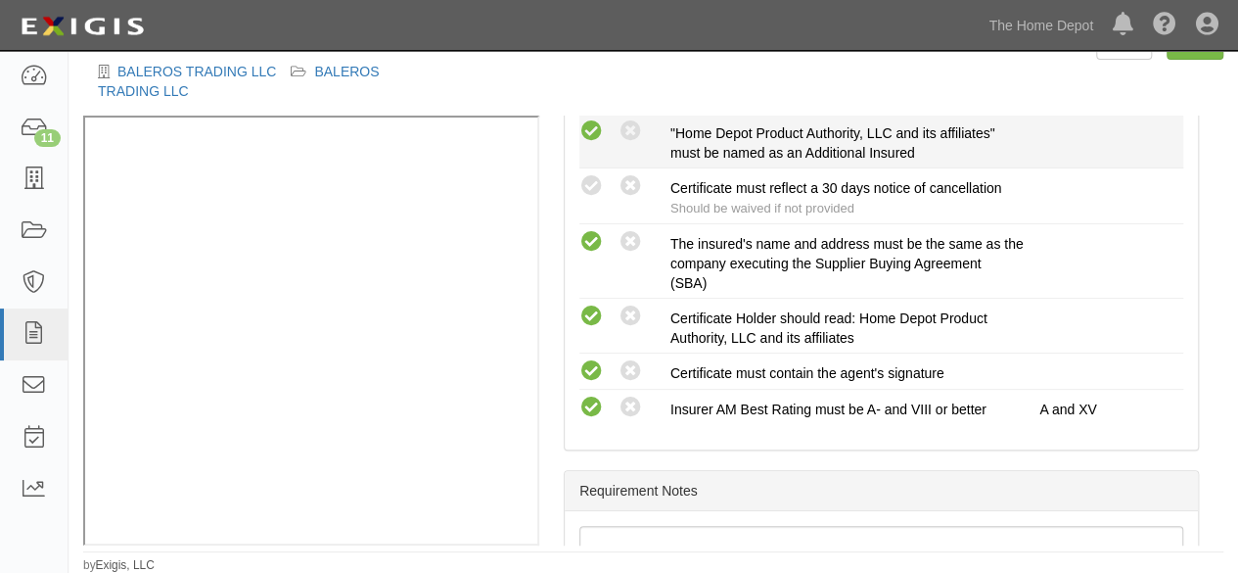
click at [594, 120] on icon at bounding box center [592, 131] width 24 height 24
radio input "true"
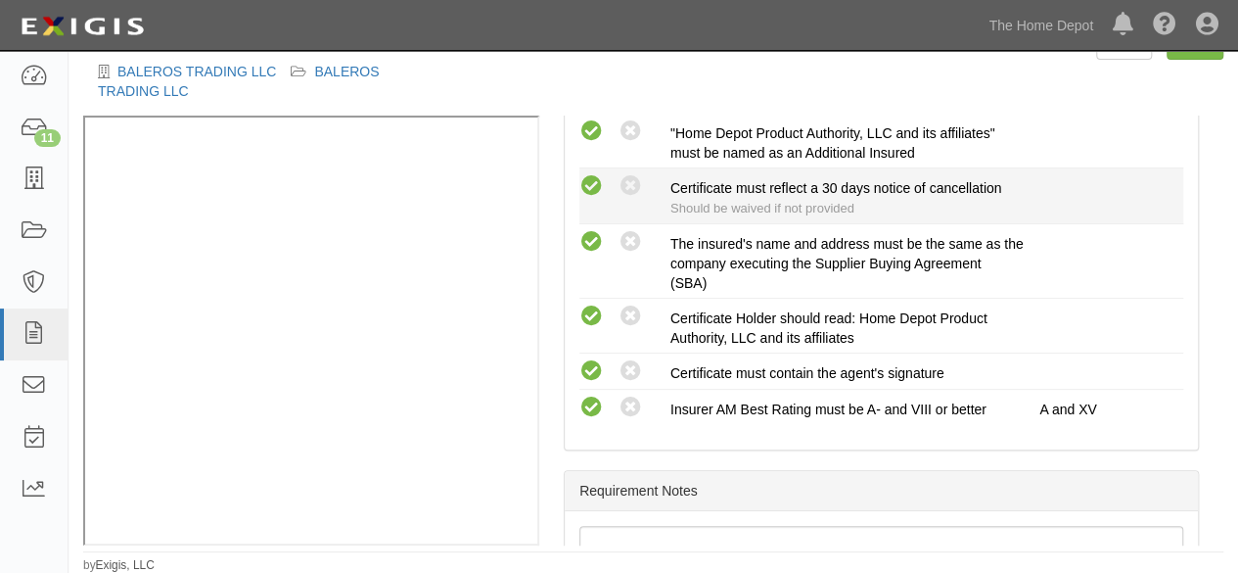
drag, startPoint x: 580, startPoint y: 174, endPoint x: 594, endPoint y: 185, distance: 18.2
click at [583, 175] on icon at bounding box center [592, 186] width 24 height 24
radio input "true"
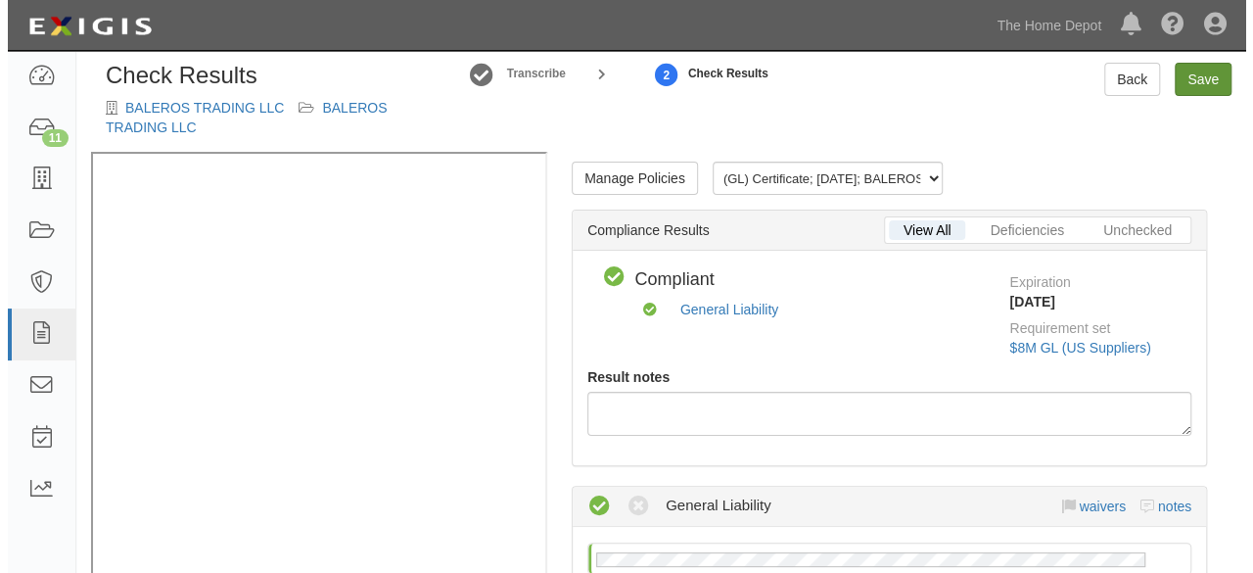
scroll to position [0, 0]
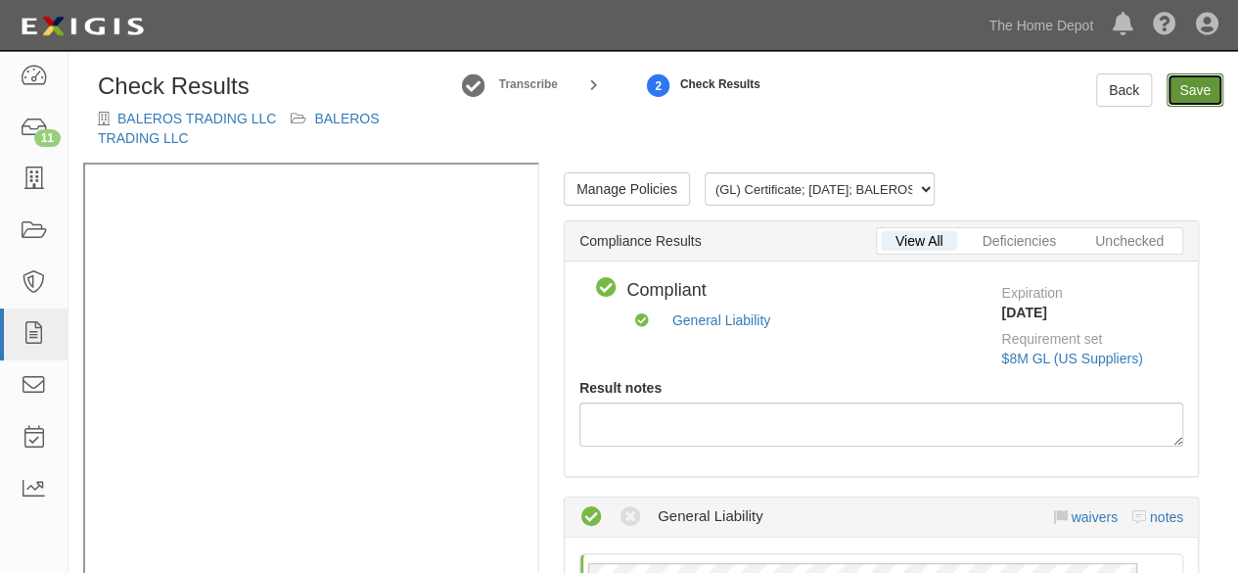
click at [1177, 85] on link "Save" at bounding box center [1195, 89] width 57 height 33
radio input "true"
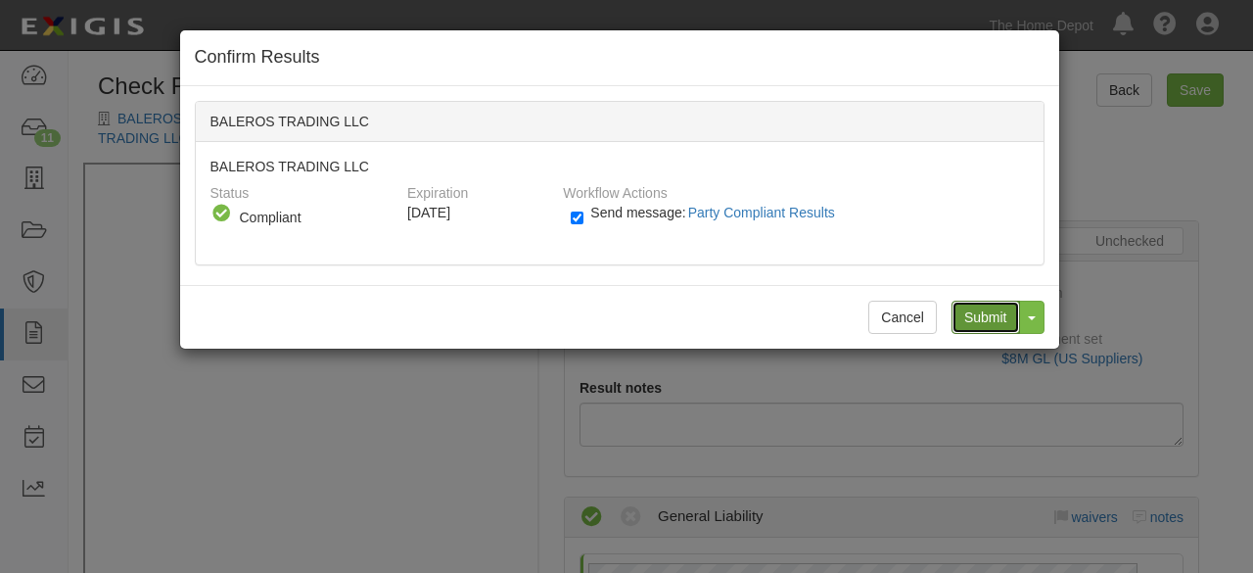
click at [980, 314] on input "Submit" at bounding box center [985, 317] width 69 height 33
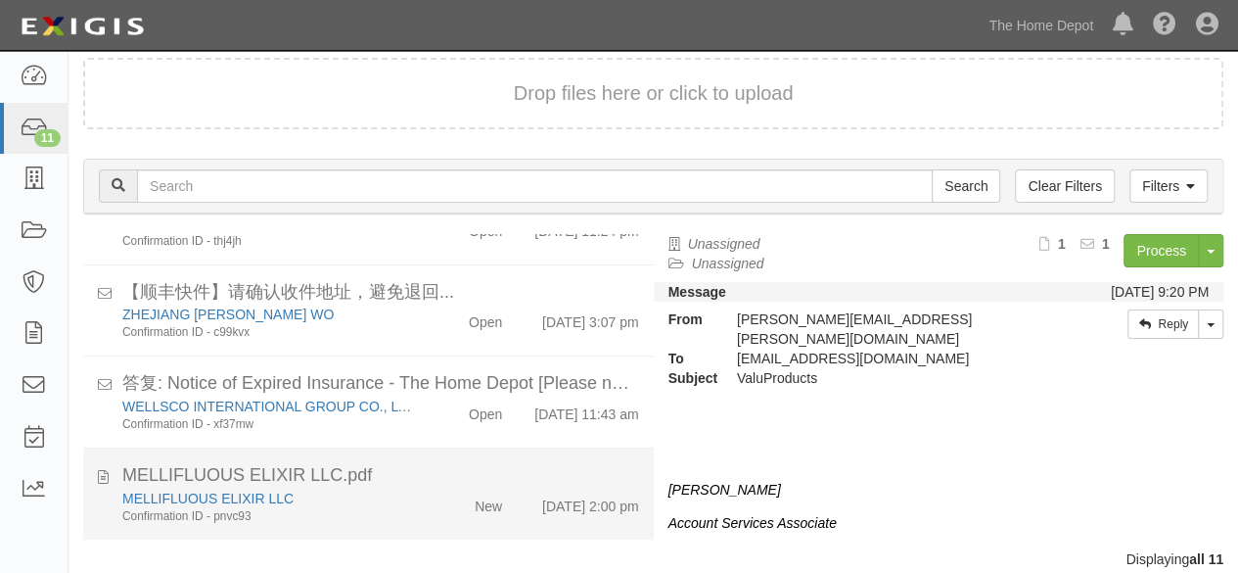
scroll to position [144, 0]
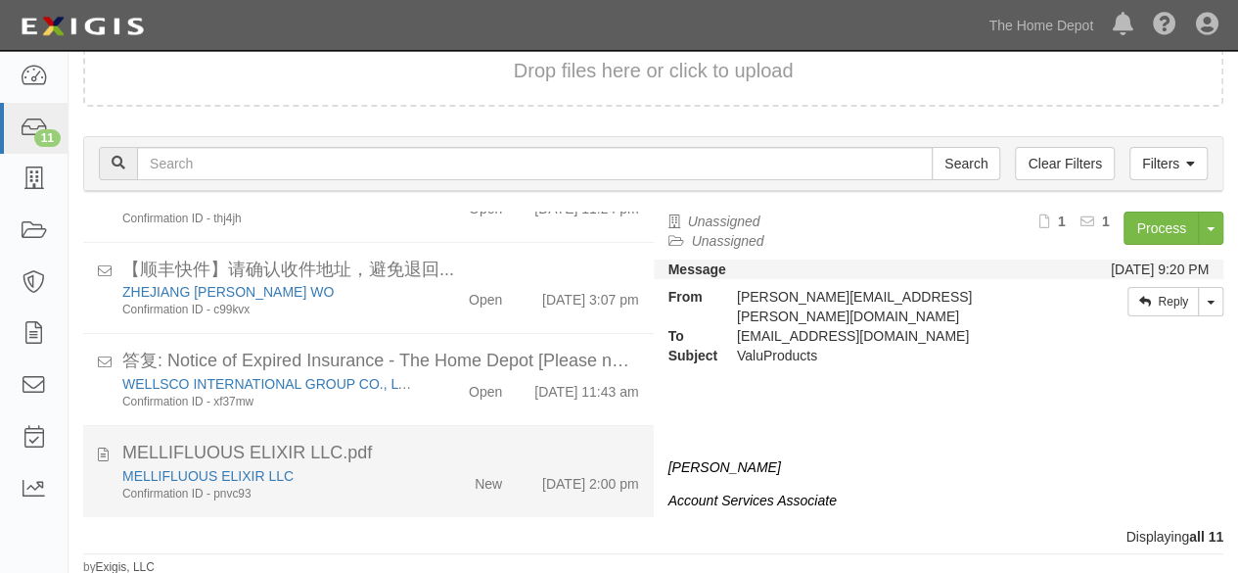
click at [438, 481] on div "New" at bounding box center [471, 479] width 91 height 27
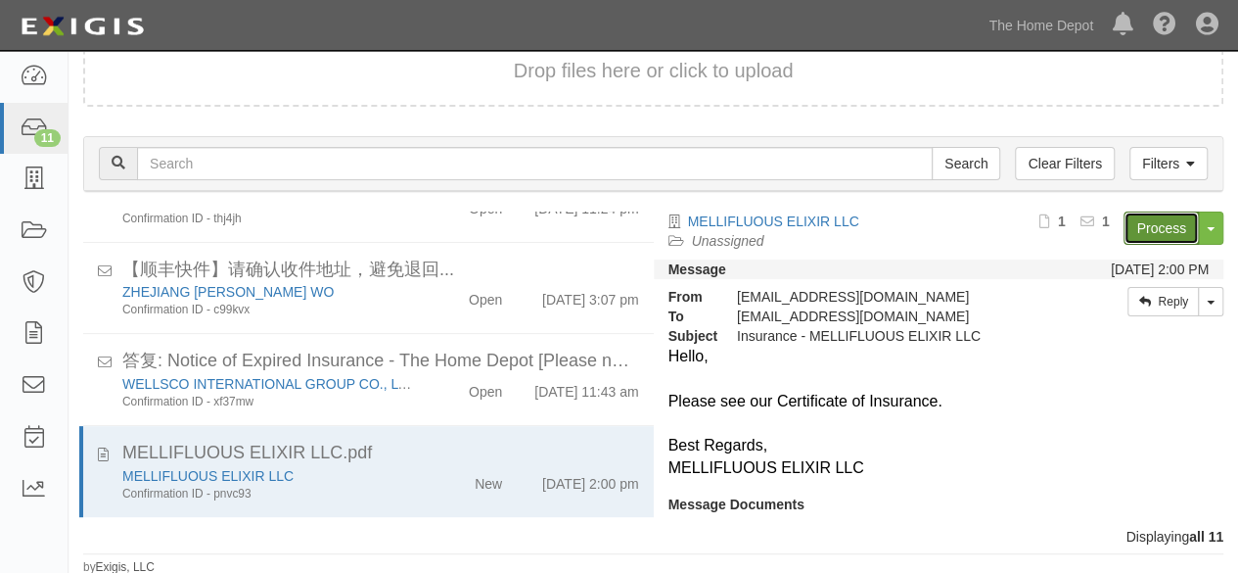
click at [1124, 230] on link "Process" at bounding box center [1161, 227] width 75 height 33
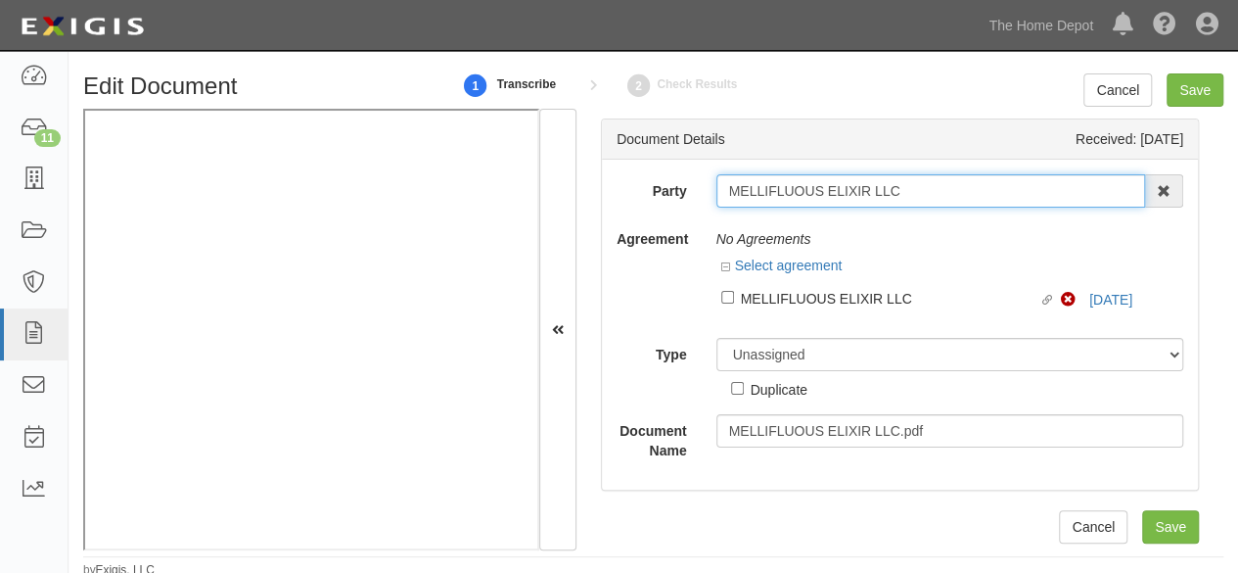
drag, startPoint x: 907, startPoint y: 185, endPoint x: 867, endPoint y: 168, distance: 43.4
click at [907, 185] on input "MELLIFLUOUS ELIXIR LLC" at bounding box center [932, 190] width 430 height 33
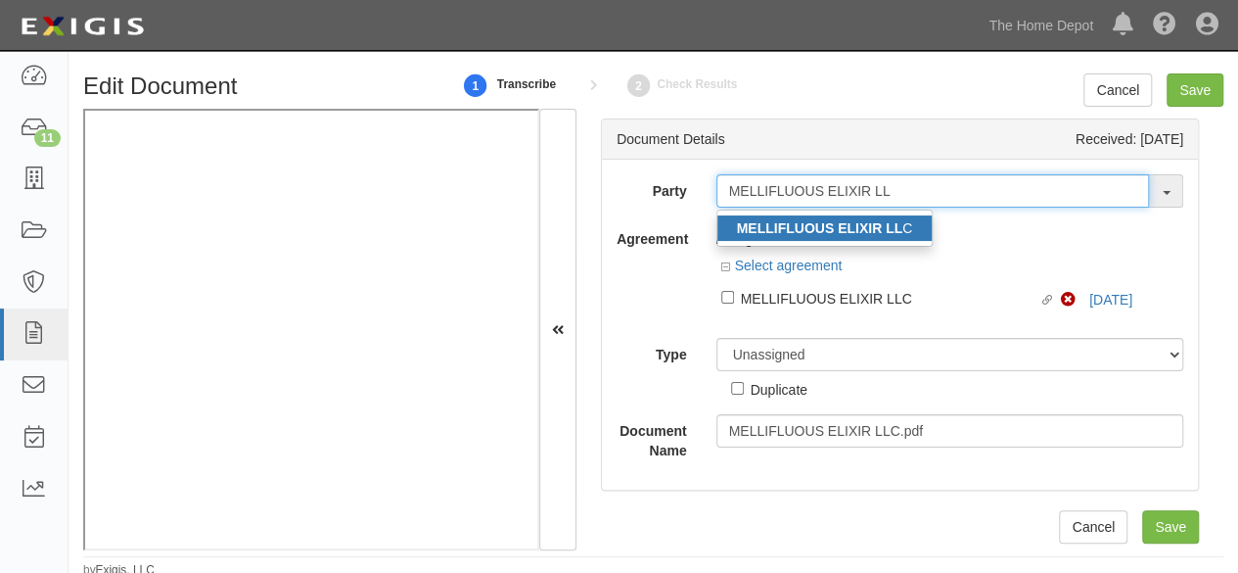
type input "MELLIFLUOUS ELIXIR LL"
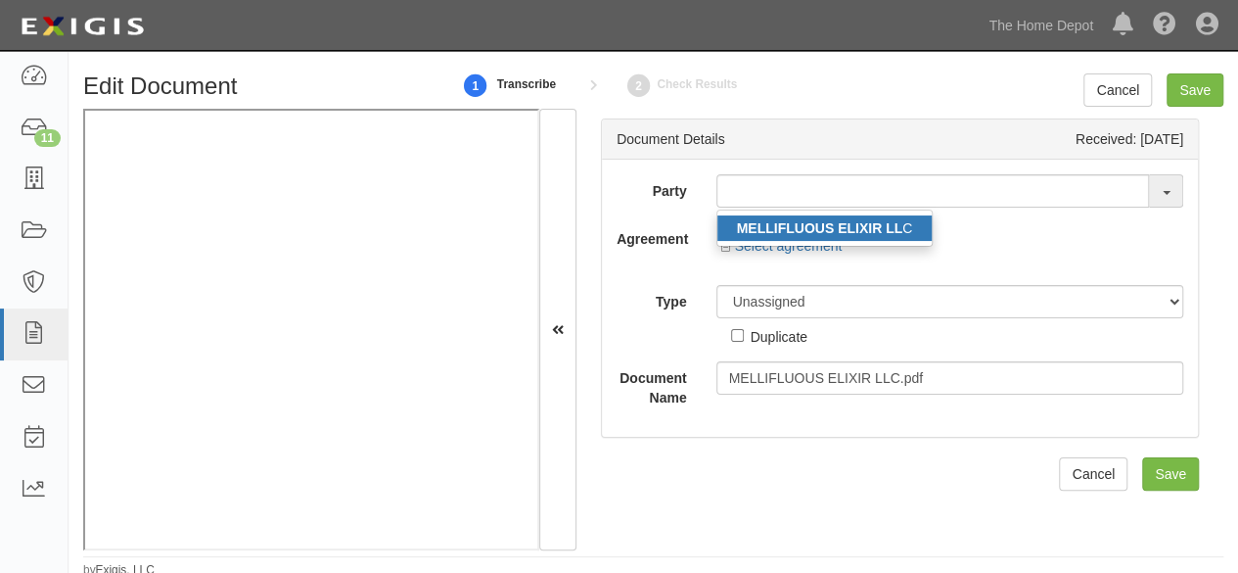
click at [853, 220] on strong "MELLIFLUOUS ELIXIR LL" at bounding box center [820, 228] width 166 height 16
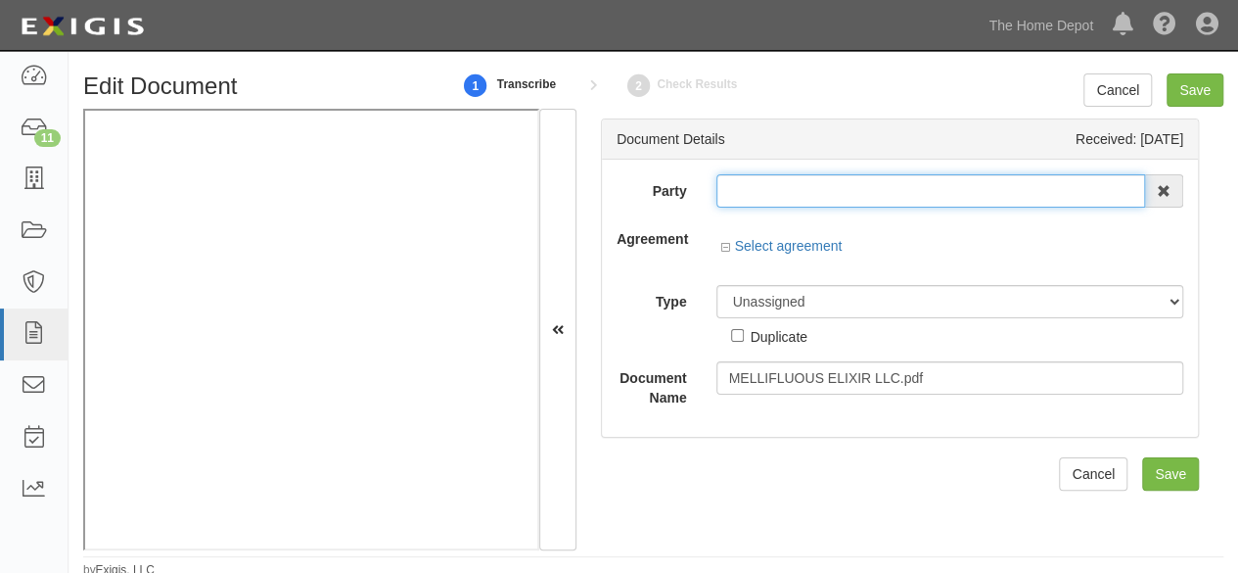
type input "MELLIFLUOUS ELIXIR LLC"
click at [777, 185] on input "MELLIFLUOUS ELIXIR LLC" at bounding box center [932, 190] width 430 height 33
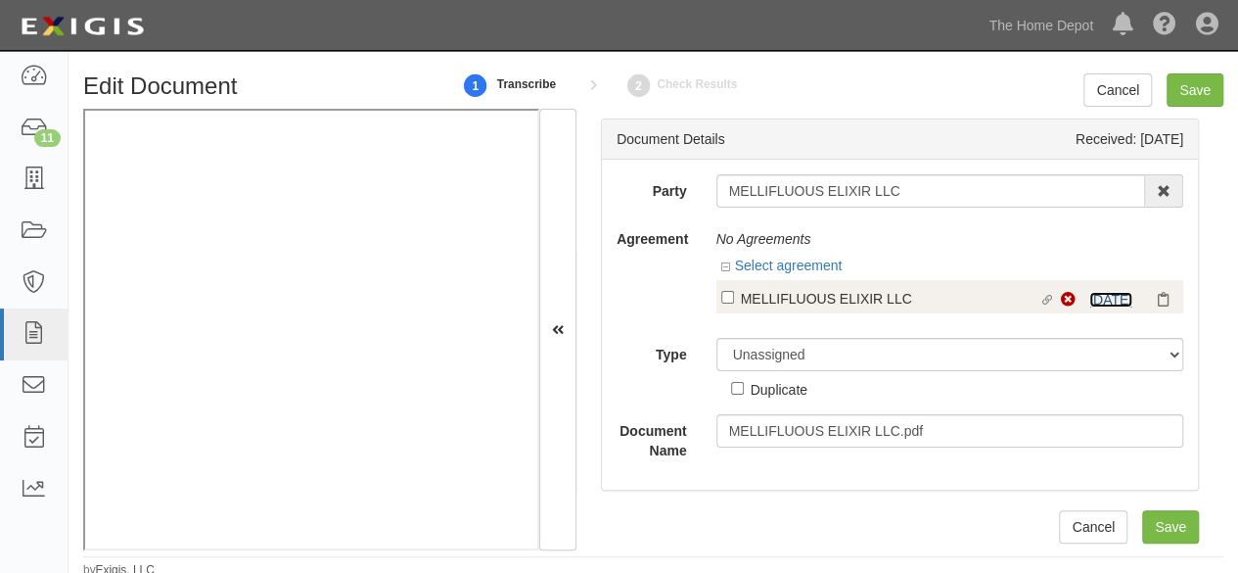
click at [1112, 295] on link "9/28/25" at bounding box center [1111, 300] width 43 height 16
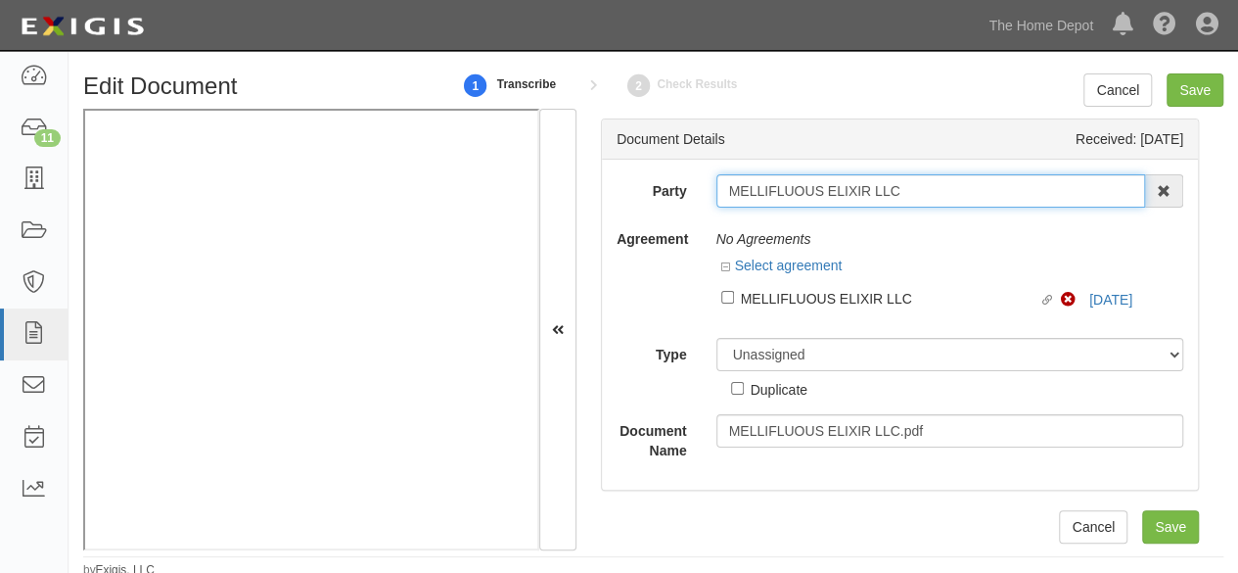
click at [797, 189] on input "MELLIFLUOUS ELIXIR LLC" at bounding box center [932, 190] width 430 height 33
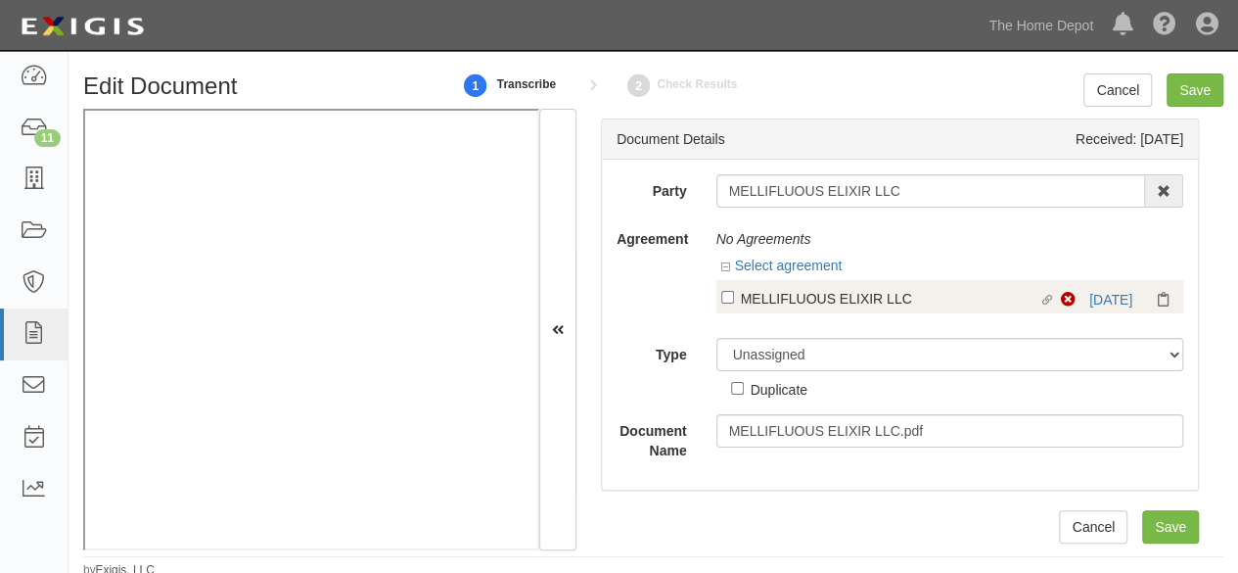
drag, startPoint x: 748, startPoint y: 294, endPoint x: 755, endPoint y: 359, distance: 65.9
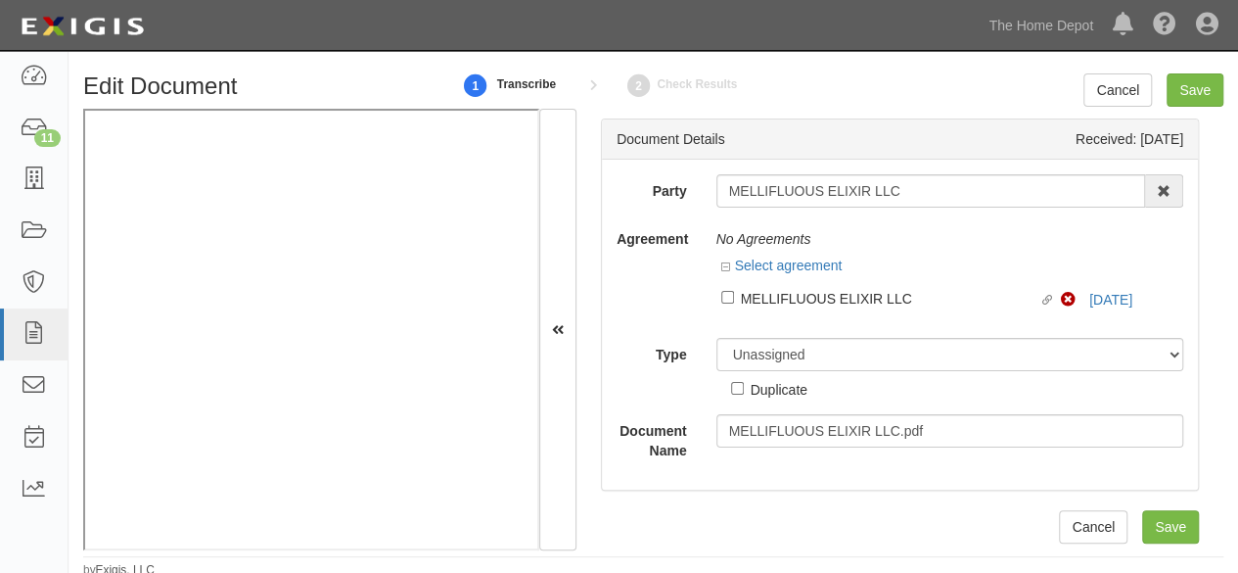
click at [750, 294] on div "MELLIFLUOUS ELIXIR LLC" at bounding box center [890, 298] width 299 height 22
click at [734, 294] on input "Linked agreement MELLIFLUOUS ELIXIR LLC Linked agreement" at bounding box center [727, 297] width 13 height 13
checkbox input "true"
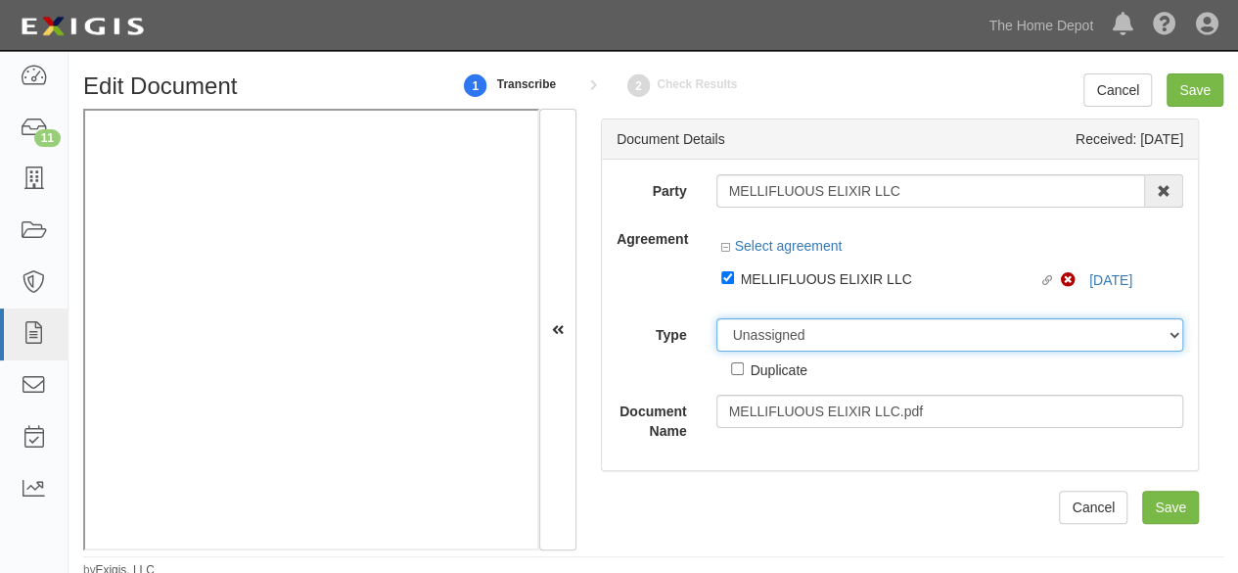
drag, startPoint x: 755, startPoint y: 342, endPoint x: 755, endPoint y: 322, distance: 19.6
click at [755, 340] on select "Unassigned Binder Cancellation Notice Certificate Contract Endorsement Insuranc…" at bounding box center [951, 334] width 468 height 33
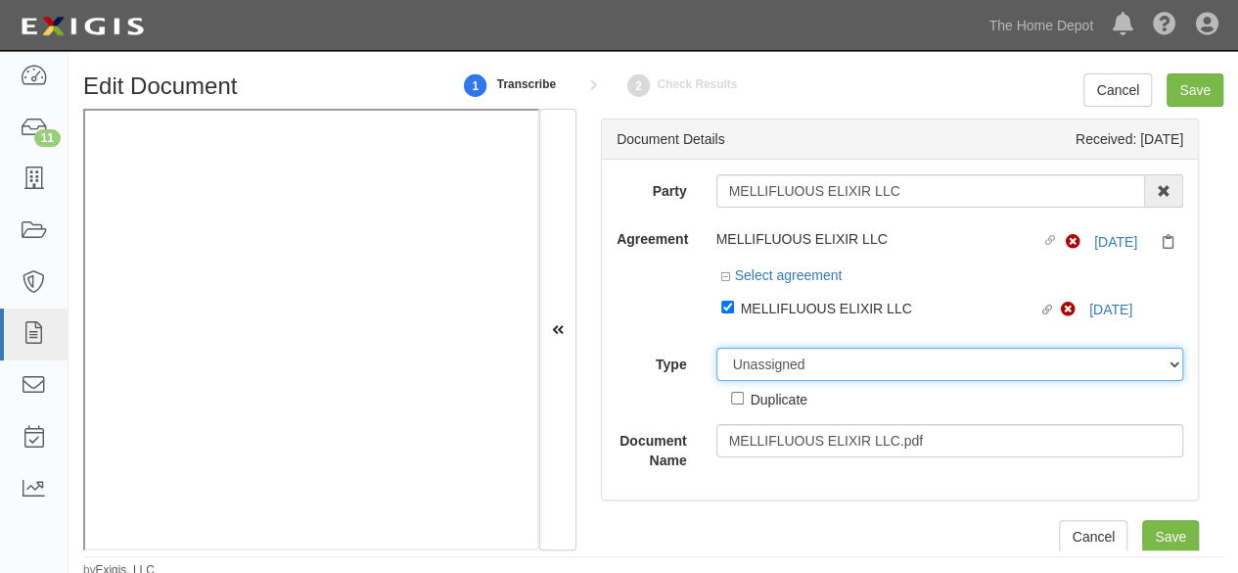
select select "CertificateDetail"
click at [717, 348] on select "Unassigned Binder Cancellation Notice Certificate Contract Endorsement Insuranc…" at bounding box center [951, 364] width 468 height 33
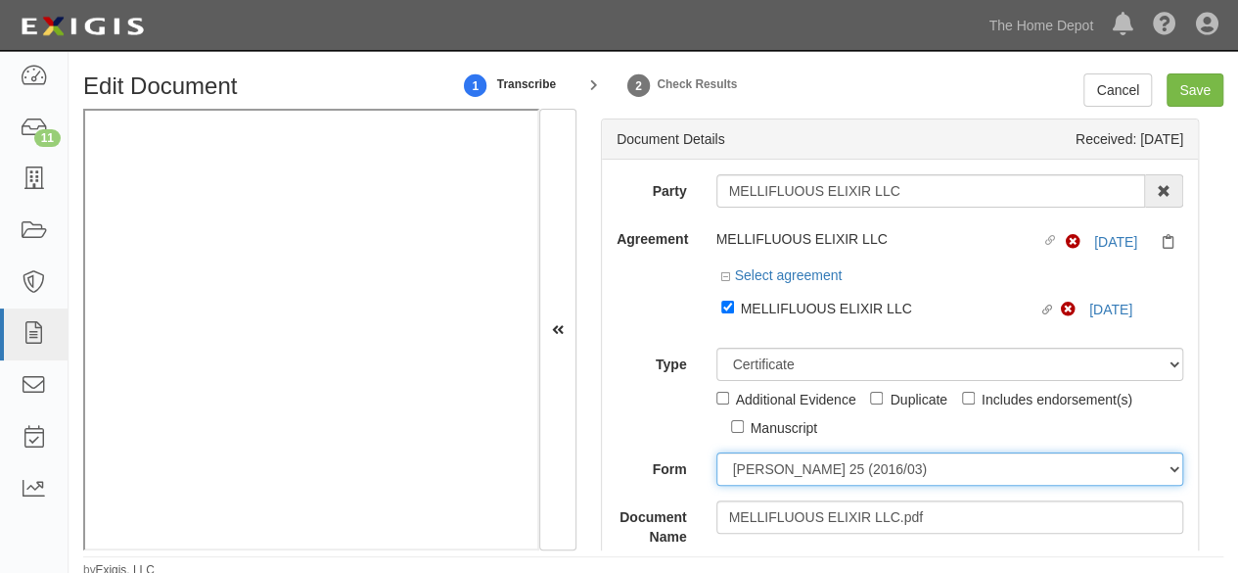
click at [753, 469] on select "ACORD 25 (2016/03) ACORD 101 ACORD 855 NY (2014/05) General" at bounding box center [951, 468] width 468 height 33
select select "GeneralFormDetail"
click at [717, 452] on select "ACORD 25 (2016/03) ACORD 101 ACORD 855 NY (2014/05) General" at bounding box center [951, 468] width 468 height 33
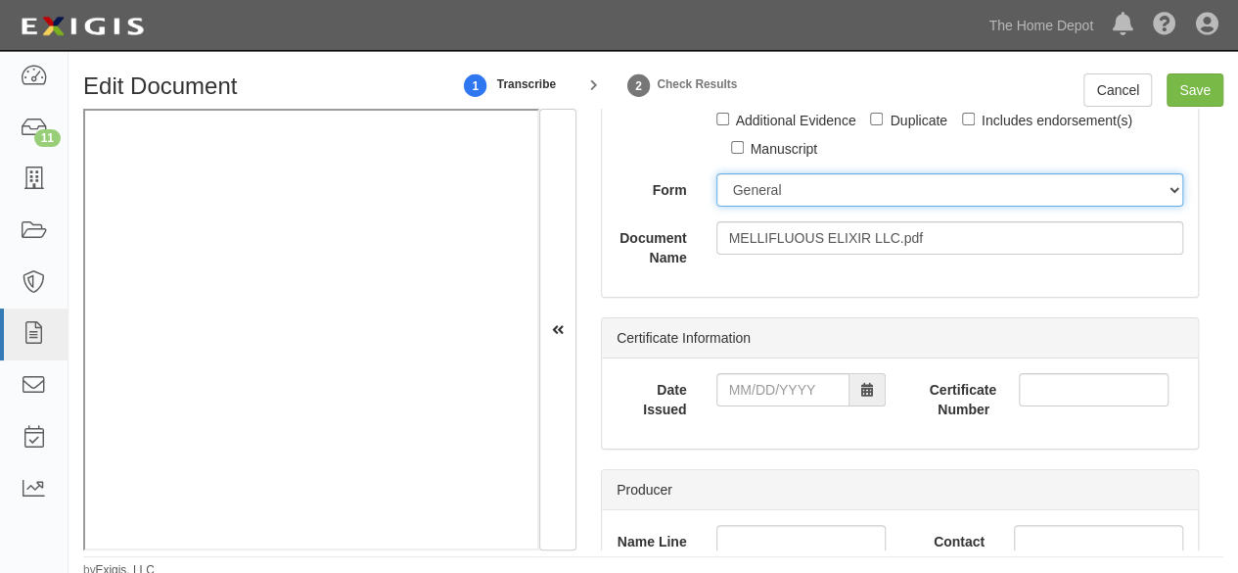
scroll to position [294, 0]
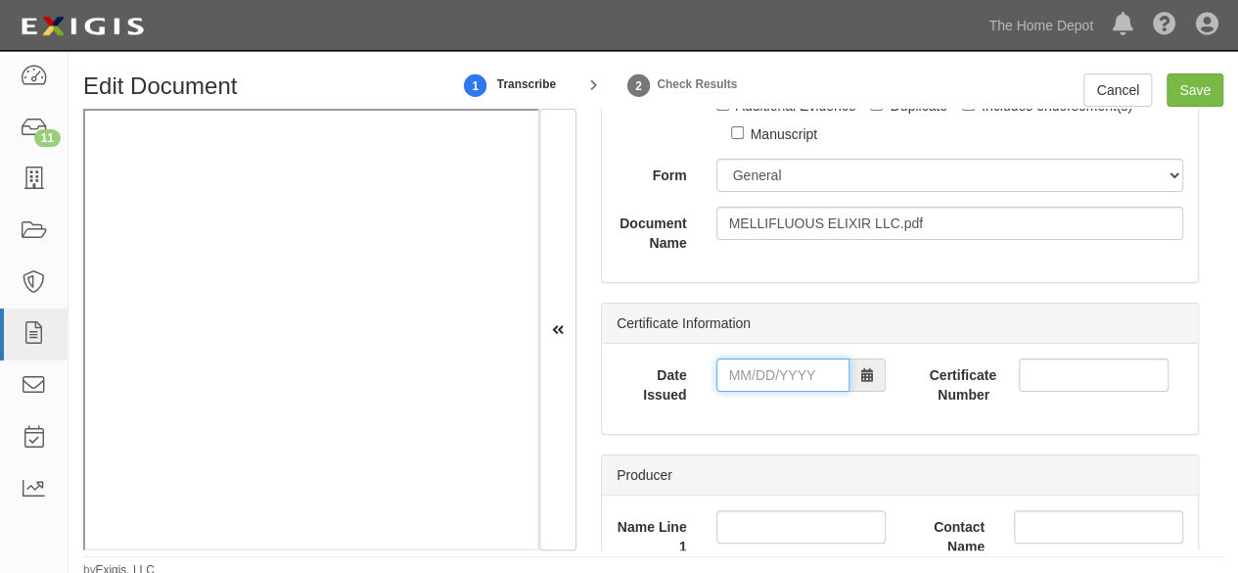
click at [750, 381] on input "Date Issued" at bounding box center [783, 374] width 133 height 33
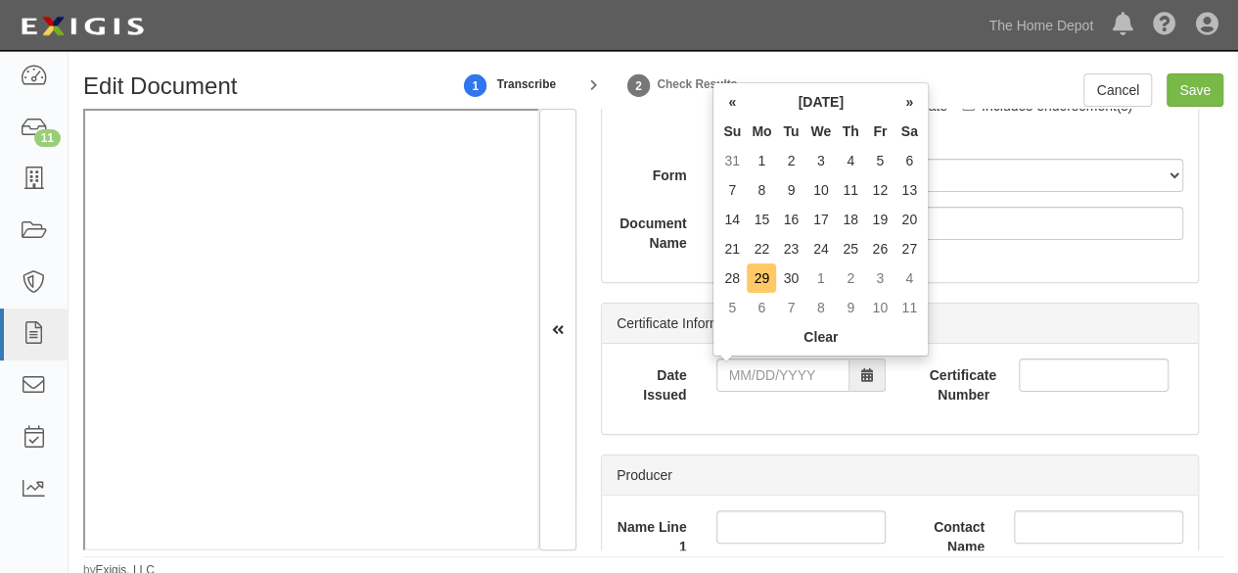
click at [750, 285] on td "29" at bounding box center [761, 277] width 29 height 29
type input "09/29/2025"
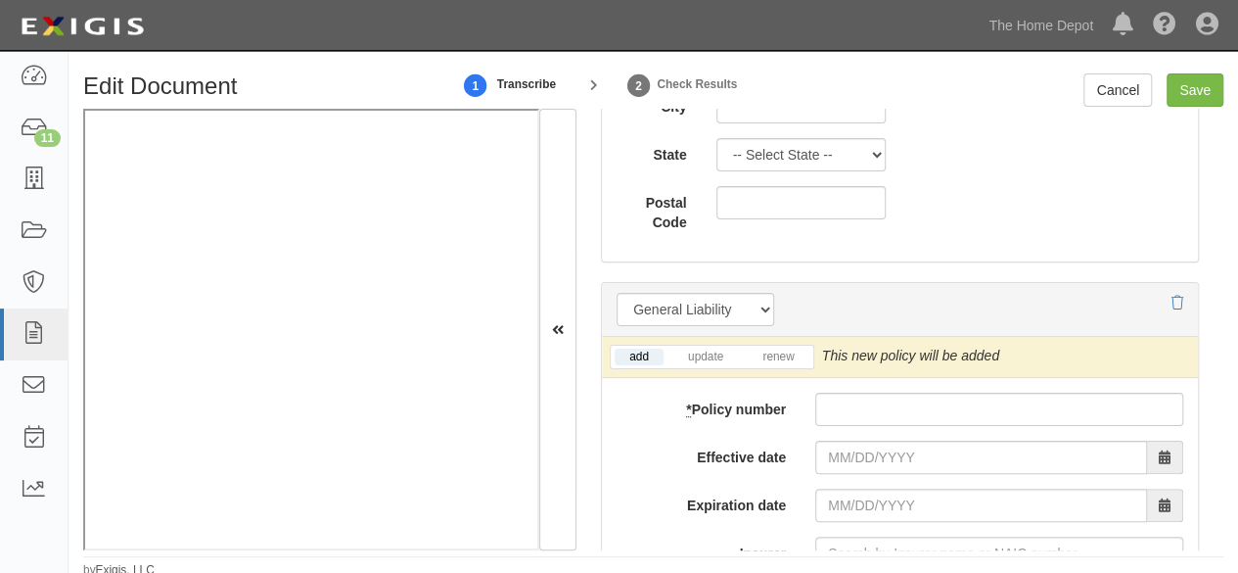
scroll to position [1566, 0]
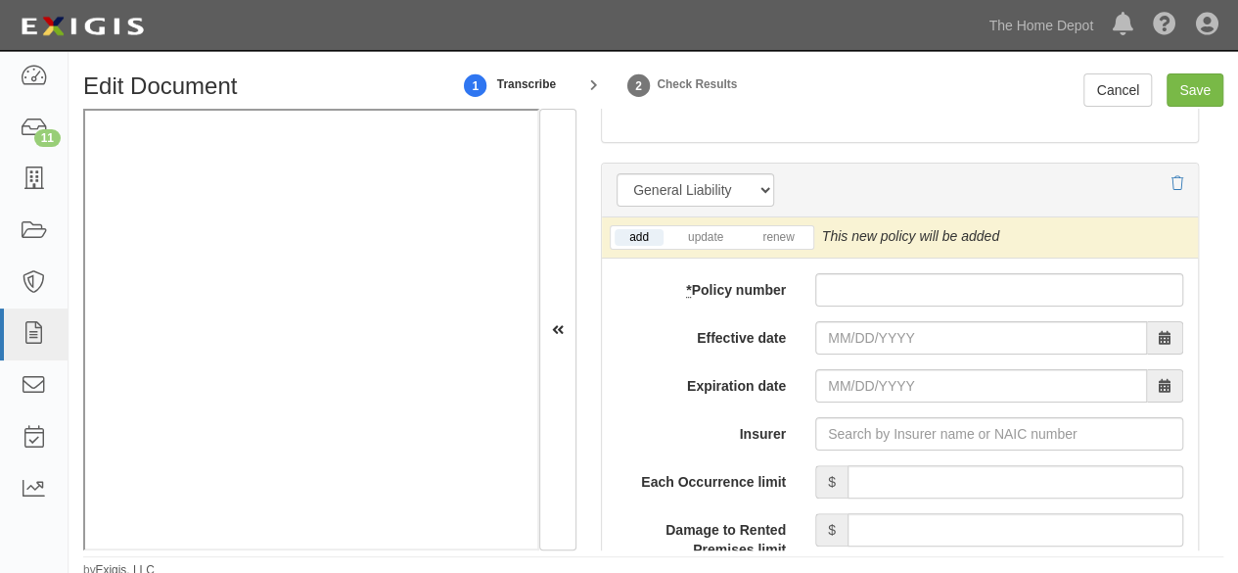
drag, startPoint x: 809, startPoint y: 421, endPoint x: 817, endPoint y: 428, distance: 11.2
click at [809, 421] on div at bounding box center [999, 433] width 397 height 33
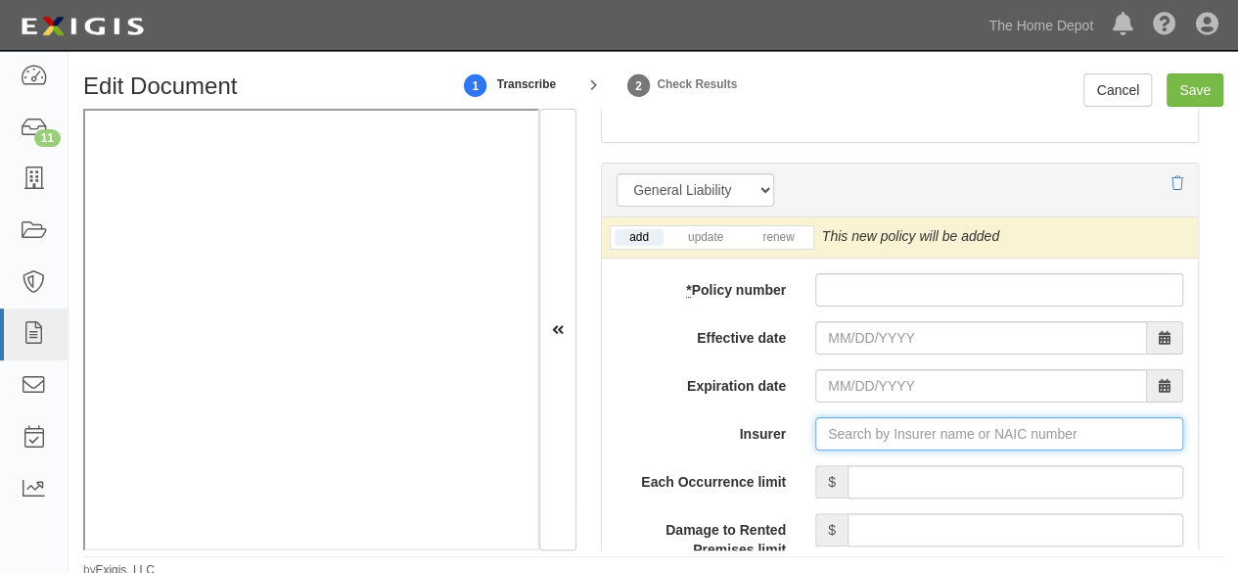
click at [825, 434] on input "Insurer" at bounding box center [999, 433] width 368 height 33
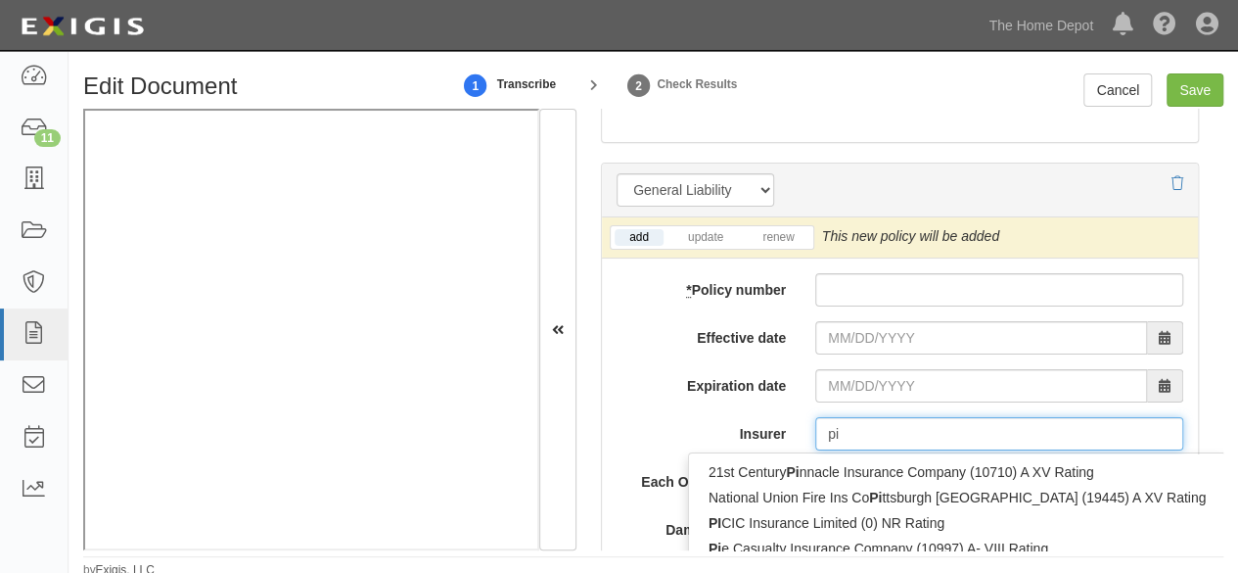
type input "pin"
type input "ping An Health Ins Co of China Ltd (0) A- XIII Rating"
type input "ping"
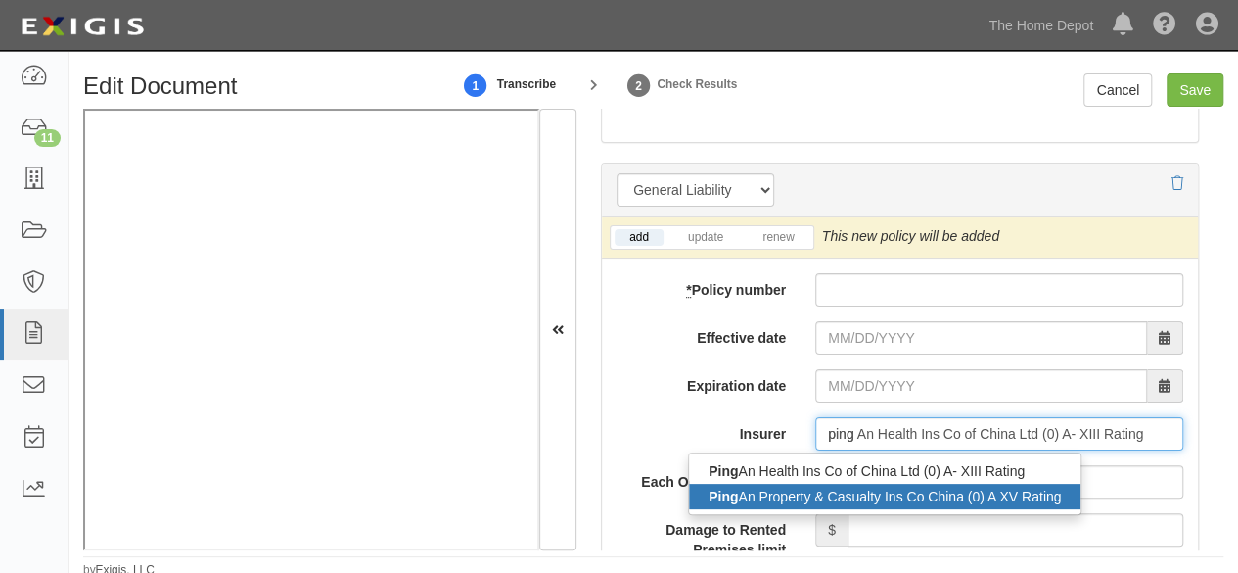
click at [765, 488] on div "Ping An Property & Casualty Ins Co China (0) A XV Rating" at bounding box center [885, 496] width 392 height 25
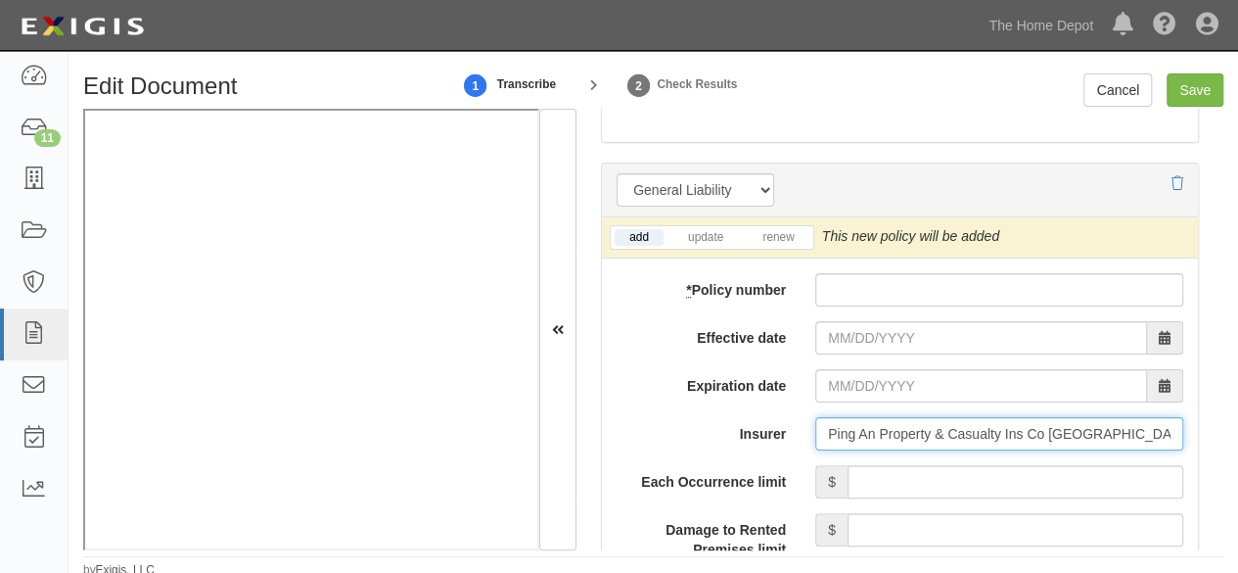
type input "Ping An Property & Casualty Ins Co China (0) A XV Rating"
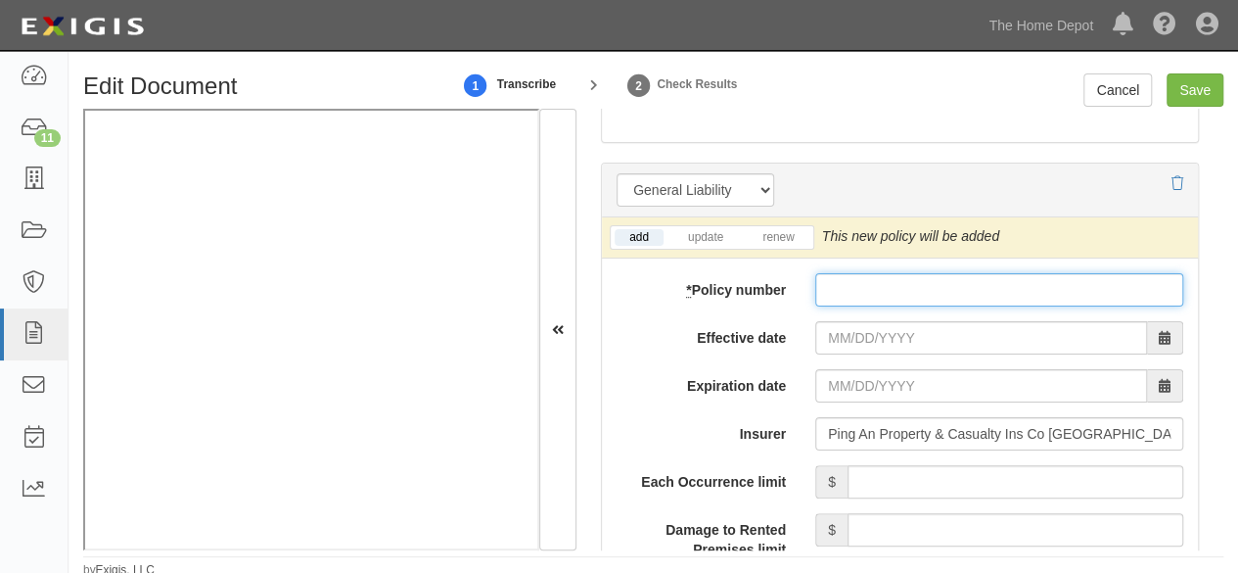
click at [859, 285] on input "* Policy number" at bounding box center [999, 289] width 368 height 33
paste input "10590076800108537227"
type input "10590076800108537227"
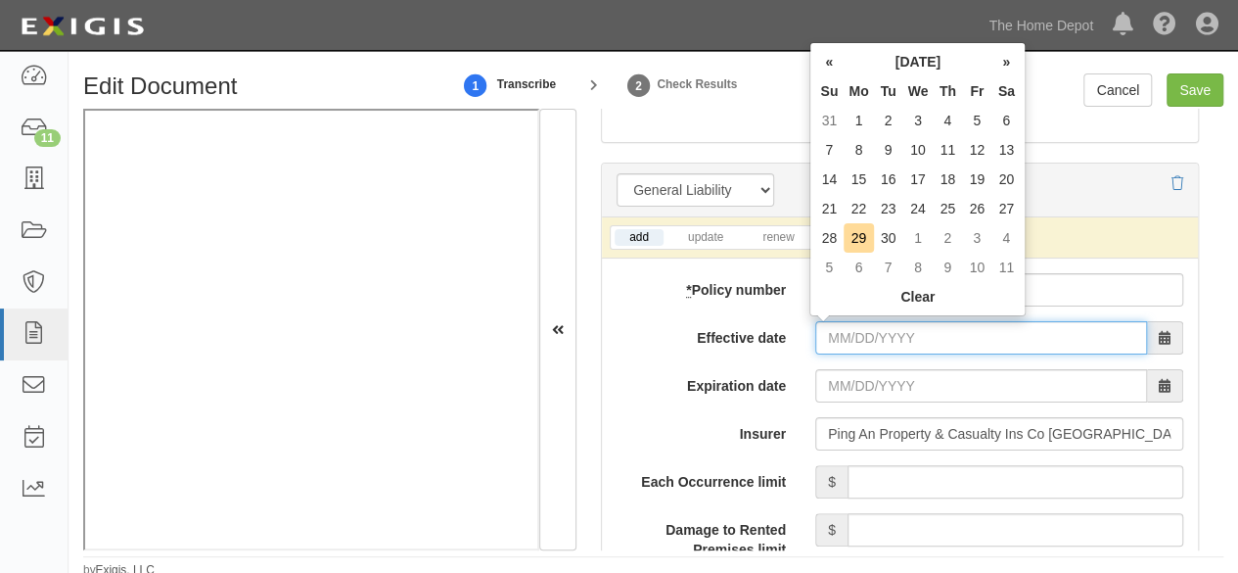
click at [839, 336] on input "Effective date" at bounding box center [981, 337] width 332 height 33
click at [885, 244] on td "30" at bounding box center [888, 237] width 29 height 29
type input "09/30/2025"
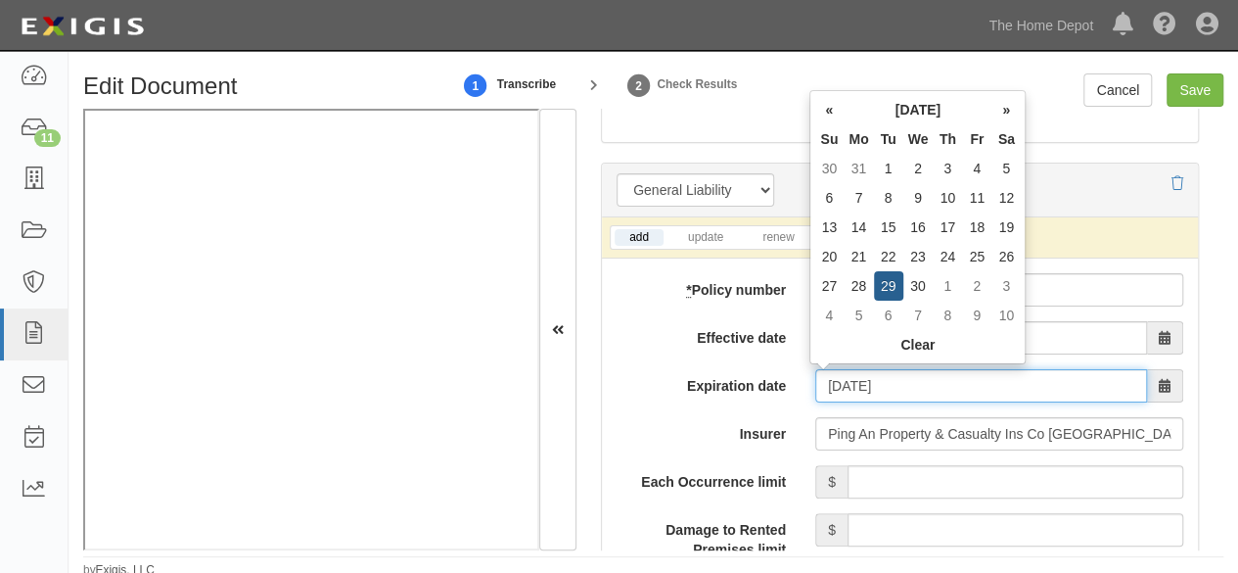
drag, startPoint x: 826, startPoint y: 394, endPoint x: 872, endPoint y: 348, distance: 65.1
click at [828, 393] on input "09/30/2026" at bounding box center [981, 385] width 332 height 33
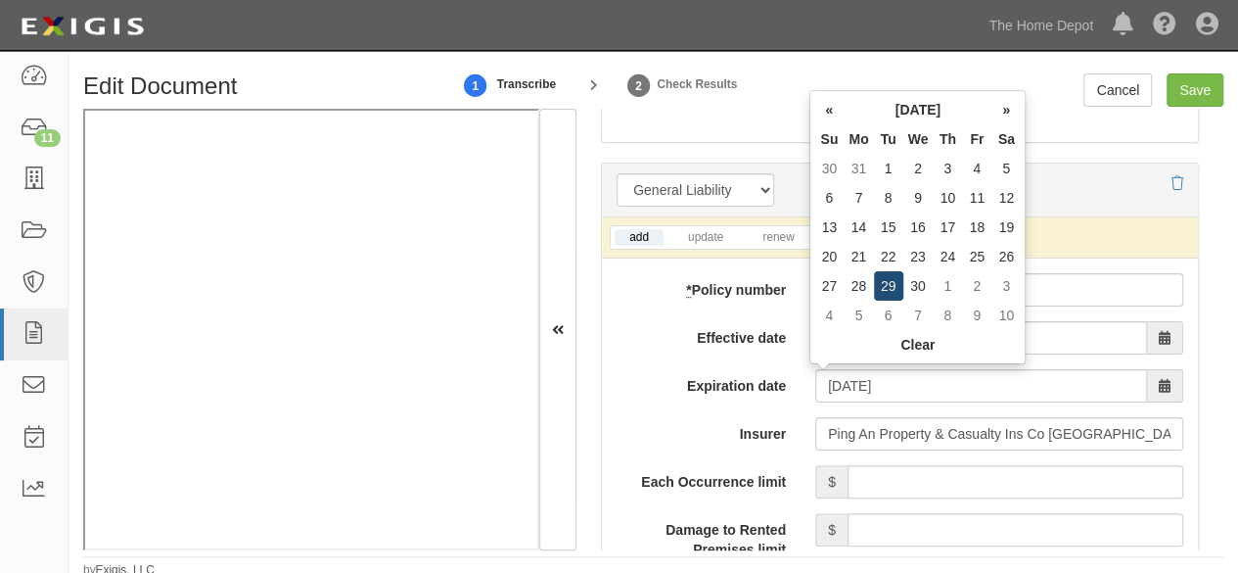
click at [892, 285] on td "29" at bounding box center [888, 285] width 29 height 29
type input "09/29/2026"
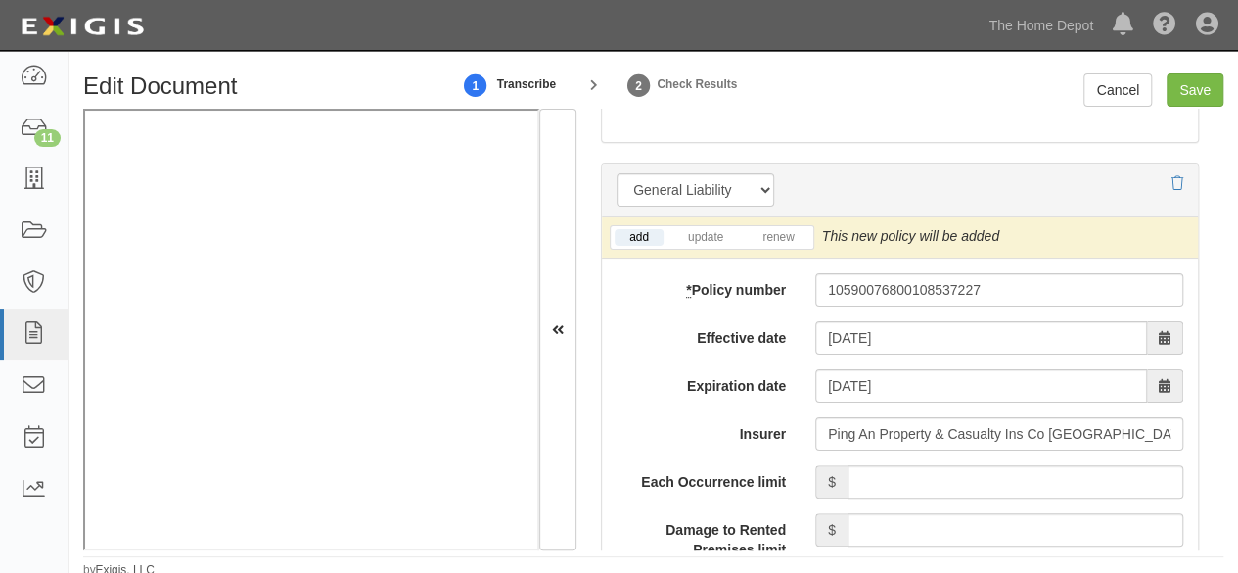
scroll to position [1762, 0]
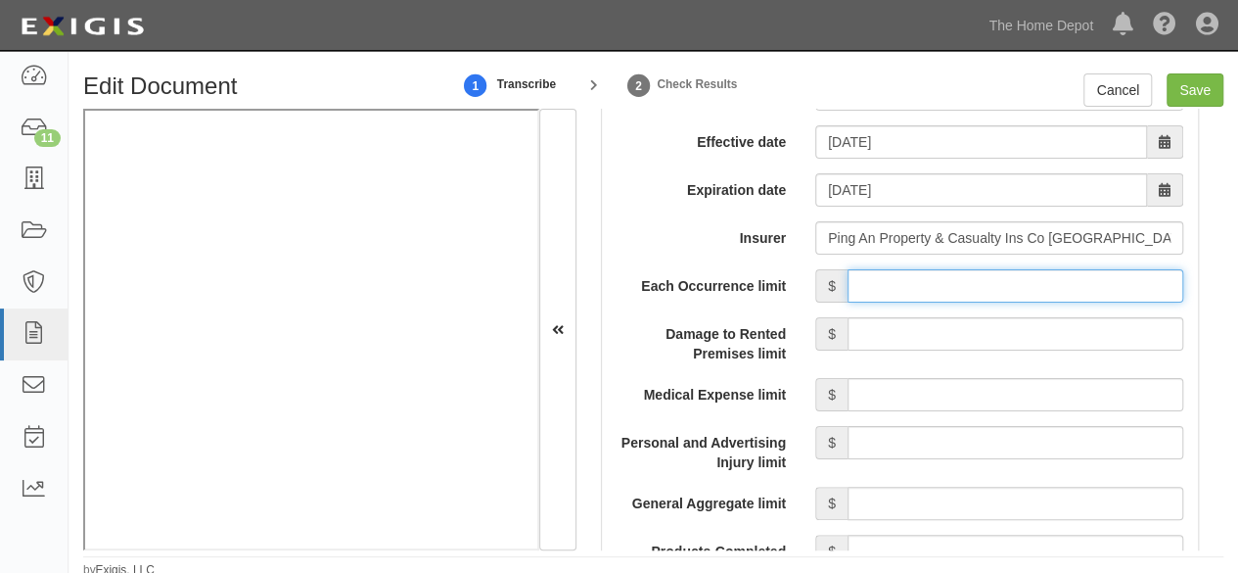
click at [978, 281] on input "Each Occurrence limit" at bounding box center [1016, 285] width 336 height 33
type input "8,000,000"
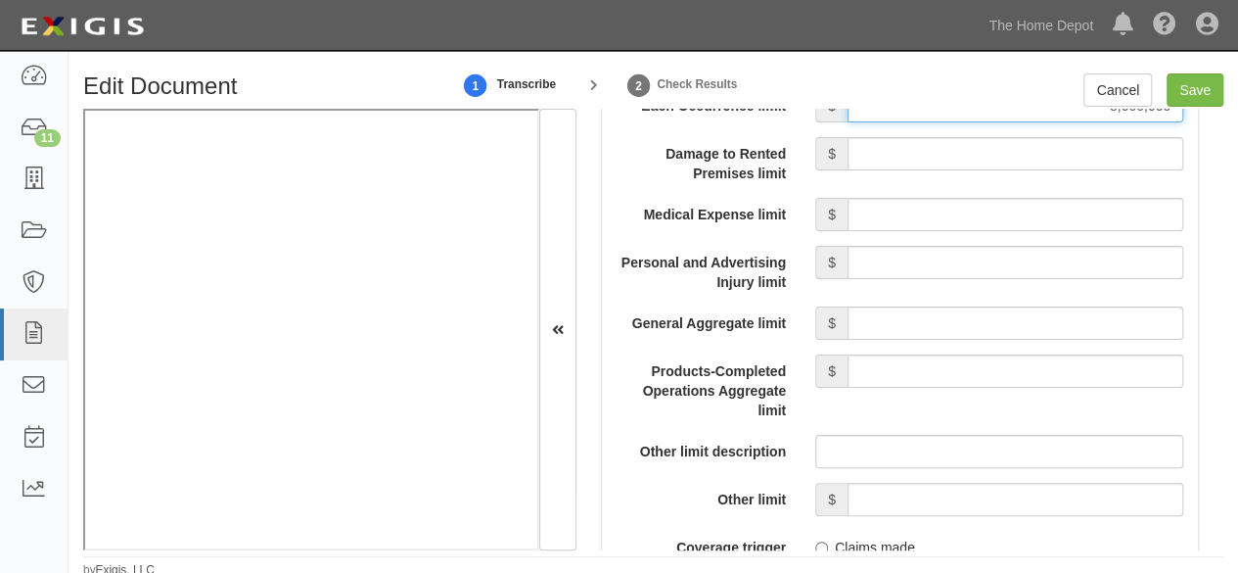
scroll to position [1958, 0]
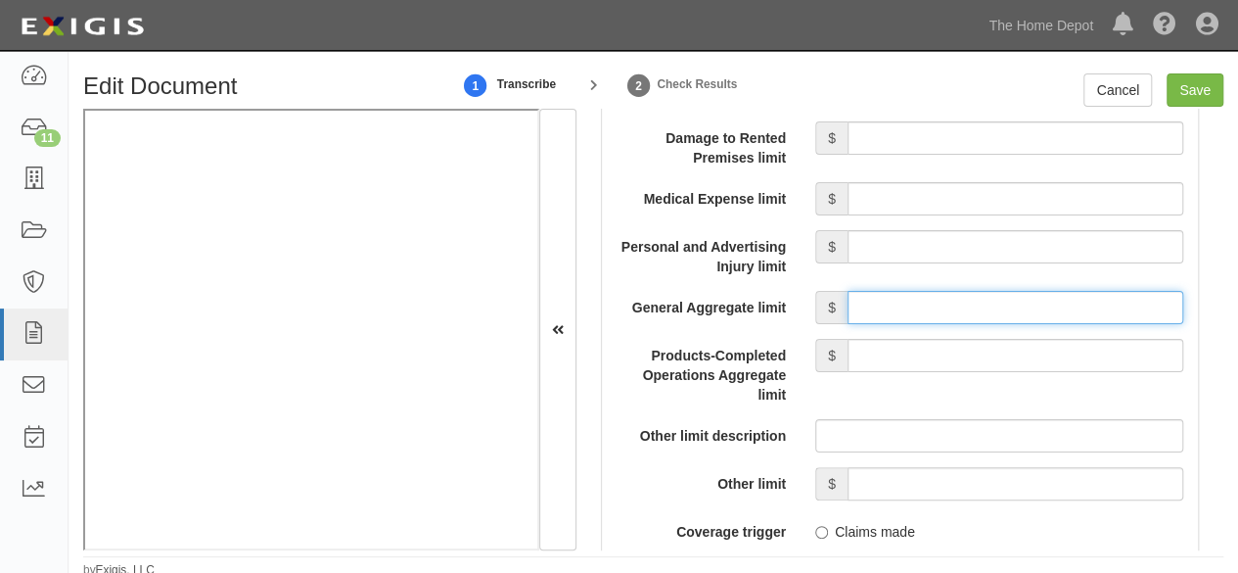
click at [875, 297] on input "General Aggregate limit" at bounding box center [1016, 307] width 336 height 33
type input "8,000,000"
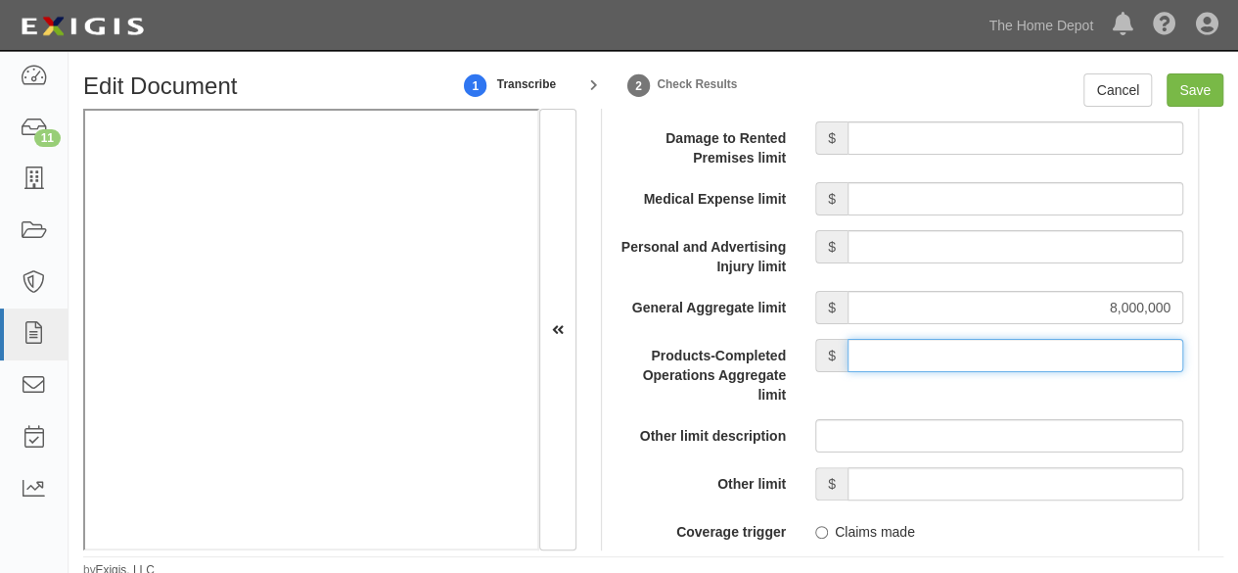
drag, startPoint x: 905, startPoint y: 349, endPoint x: 910, endPoint y: 328, distance: 22.3
click at [905, 348] on input "Products-Completed Operations Aggregate limit" at bounding box center [1016, 355] width 336 height 33
type input "8,000,000"
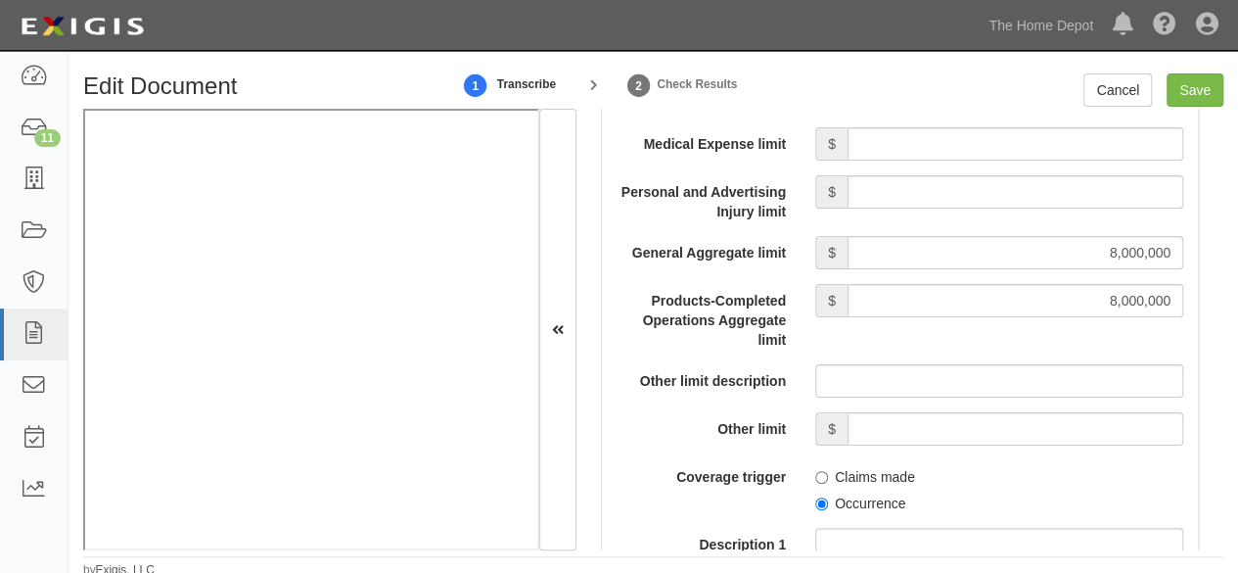
scroll to position [2154, 0]
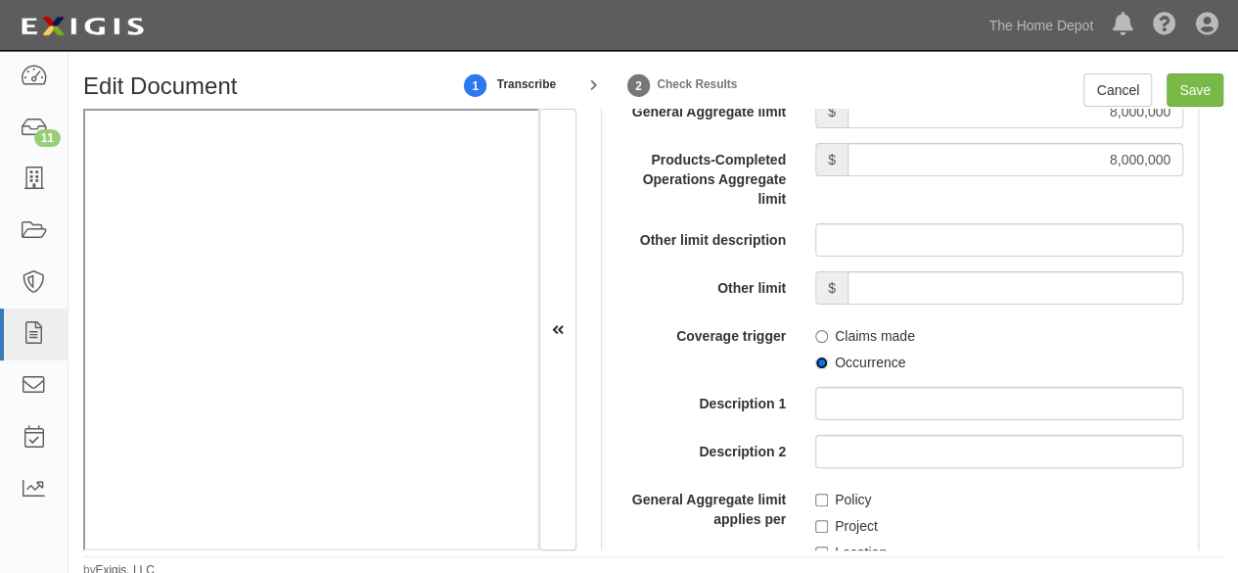
click at [820, 359] on input "Occurrence" at bounding box center [821, 362] width 13 height 13
radio input "true"
click at [815, 493] on input "Policy" at bounding box center [821, 499] width 13 height 13
checkbox input "true"
click at [1181, 89] on input "Save" at bounding box center [1195, 89] width 57 height 33
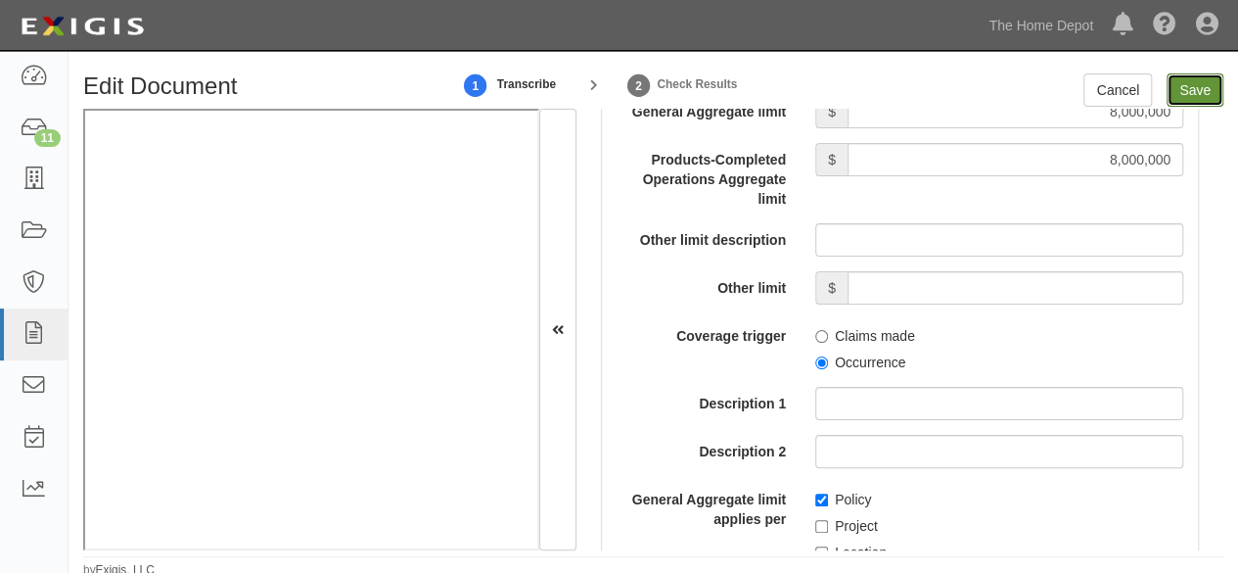
type input "8000000"
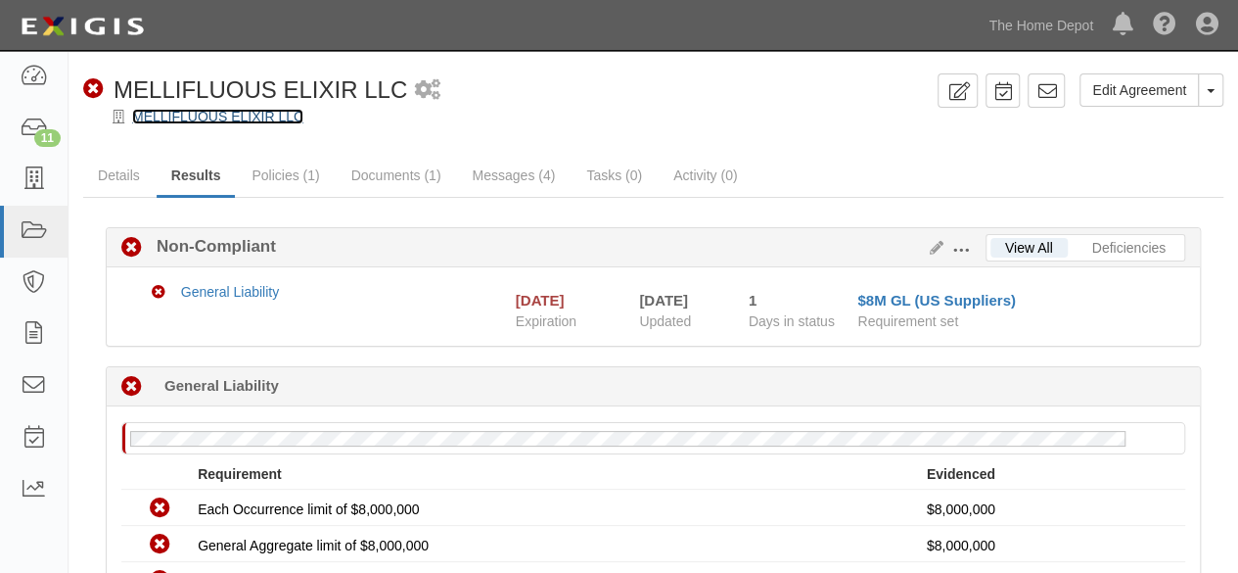
click at [162, 118] on link "MELLIFLUOUS ELIXIR LLC" at bounding box center [217, 117] width 171 height 16
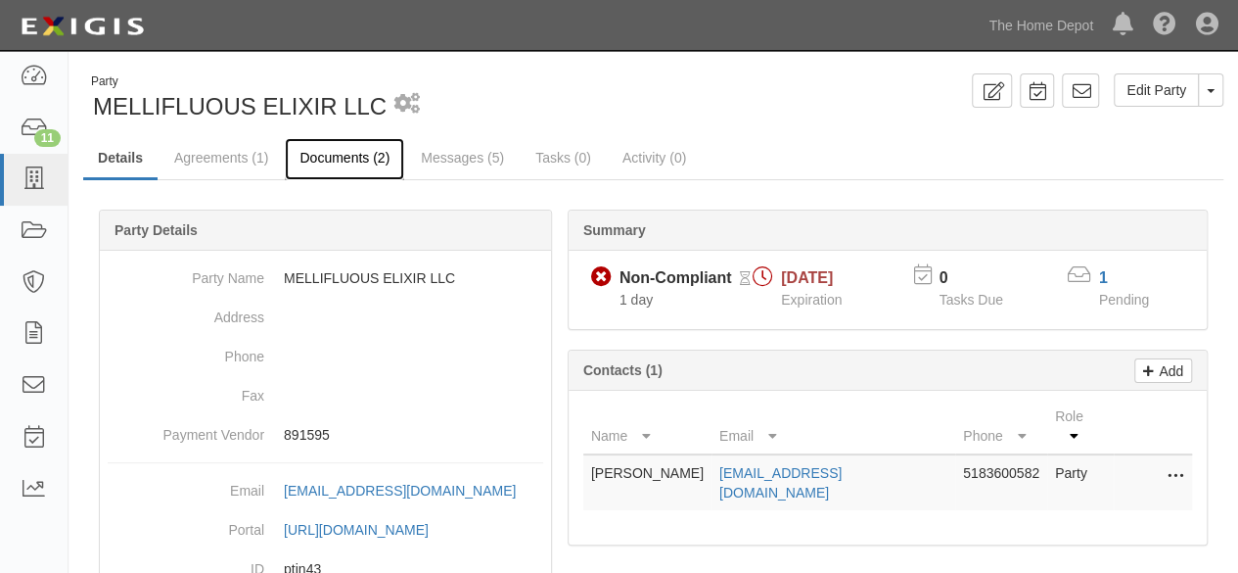
click at [309, 157] on link "Documents (2)" at bounding box center [344, 159] width 119 height 42
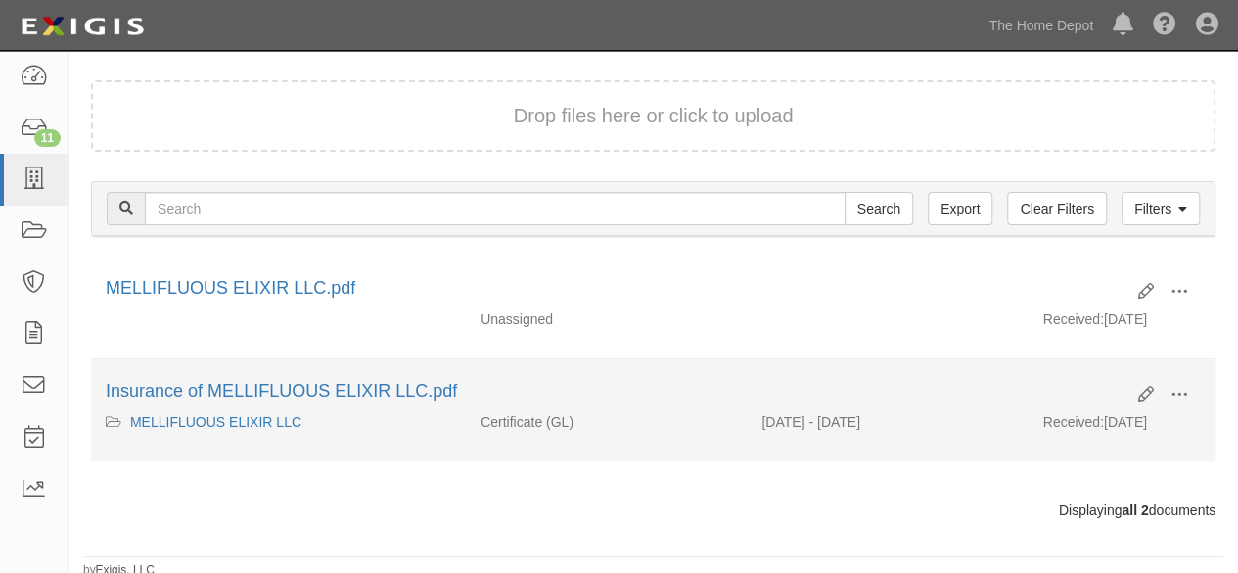
scroll to position [131, 0]
click at [1174, 389] on span at bounding box center [1180, 393] width 18 height 18
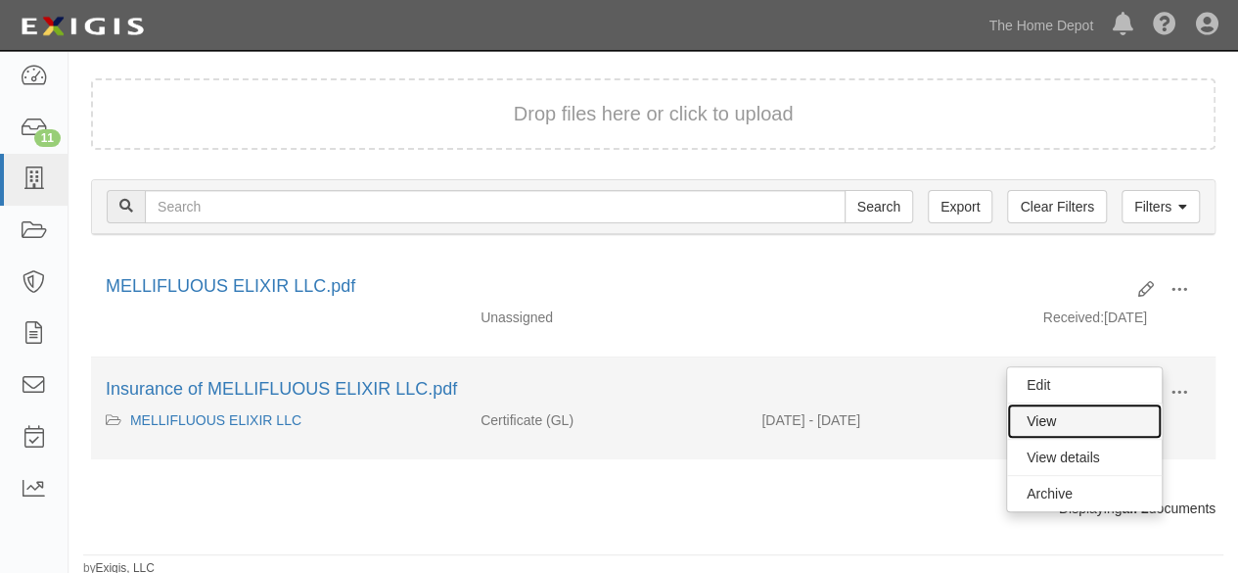
click at [1116, 412] on link "View" at bounding box center [1084, 420] width 155 height 35
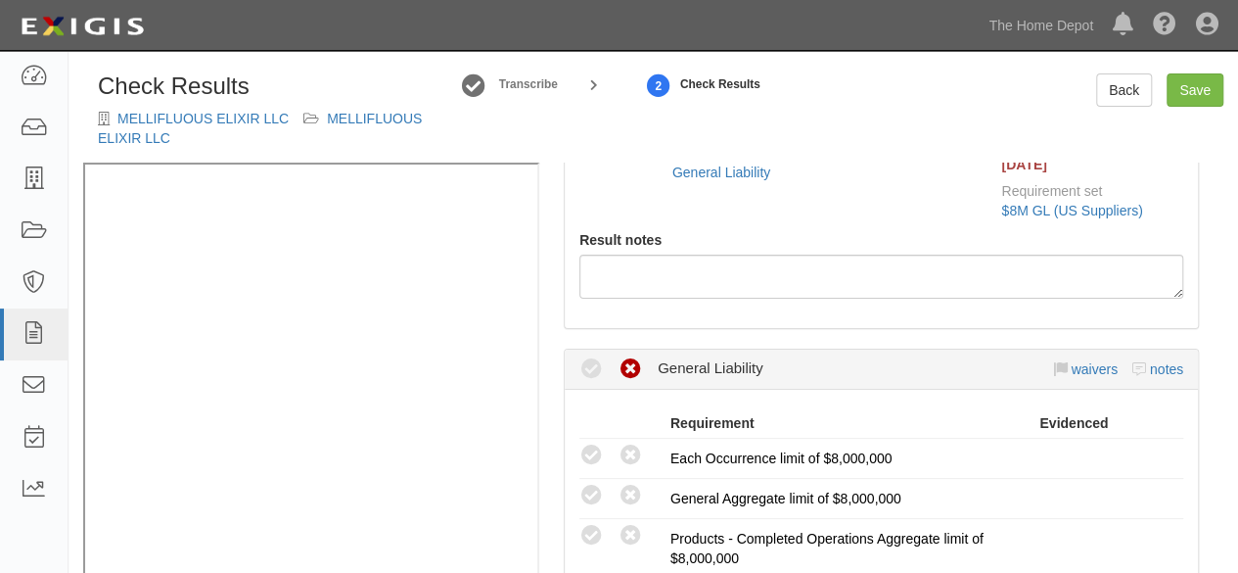
radio input "true"
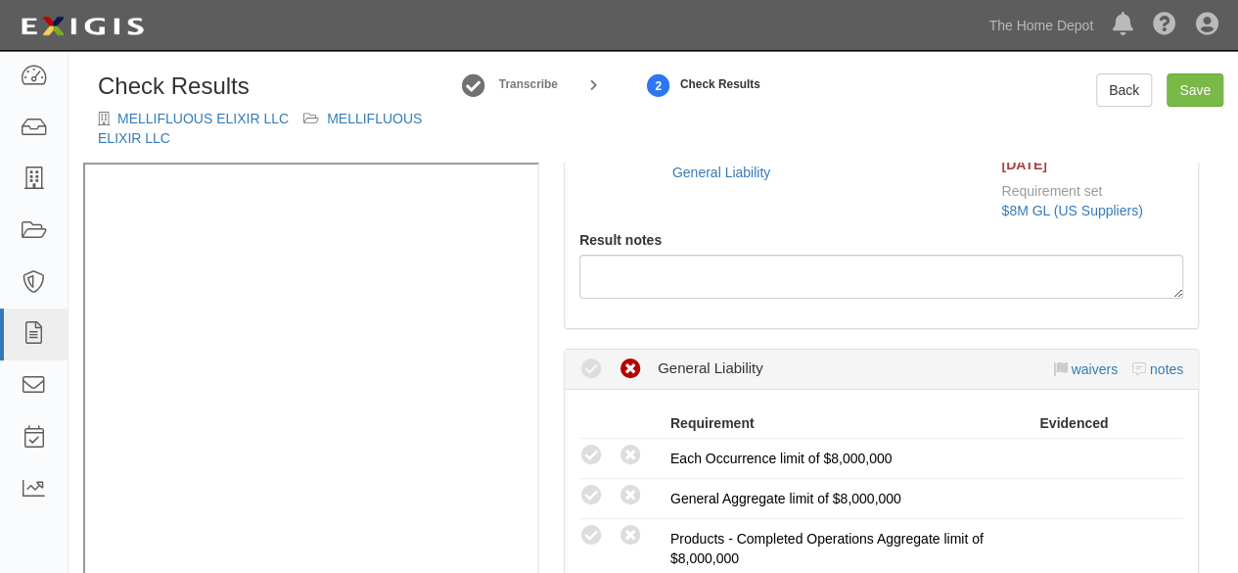
radio input "true"
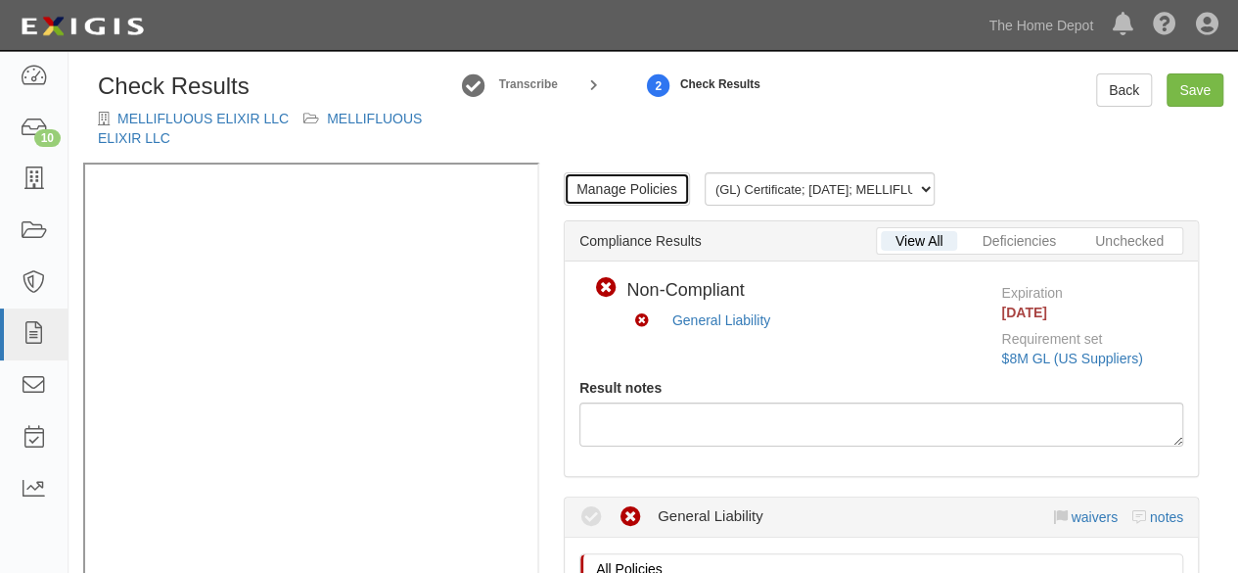
click at [626, 186] on link "Manage Policies" at bounding box center [627, 188] width 126 height 33
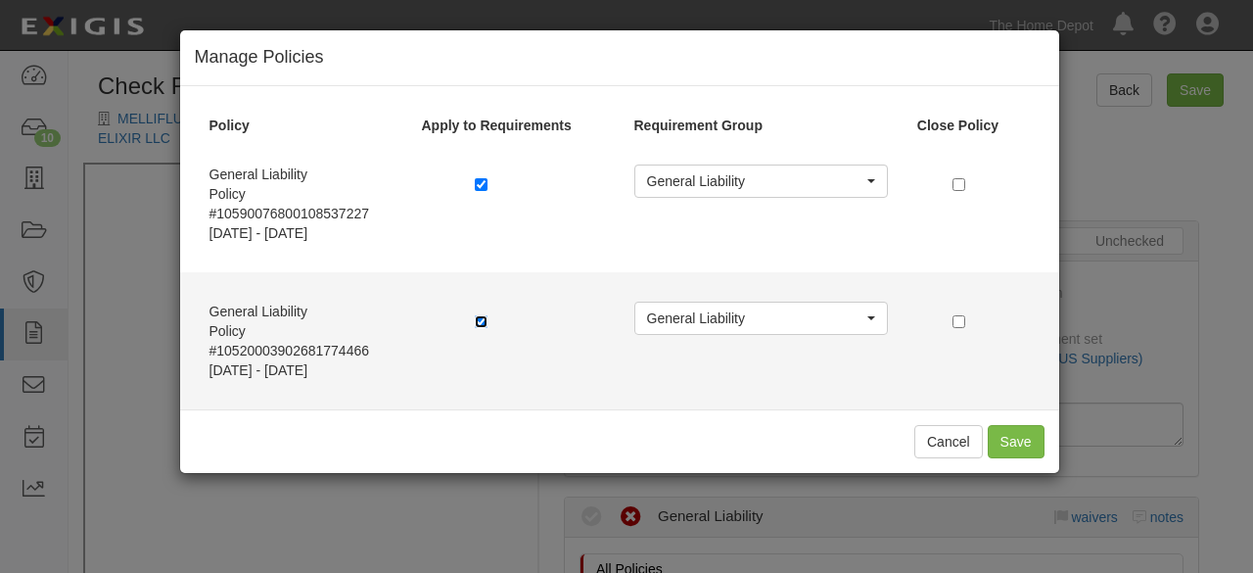
click at [478, 315] on input "checkbox" at bounding box center [481, 321] width 13 height 13
checkbox input "false"
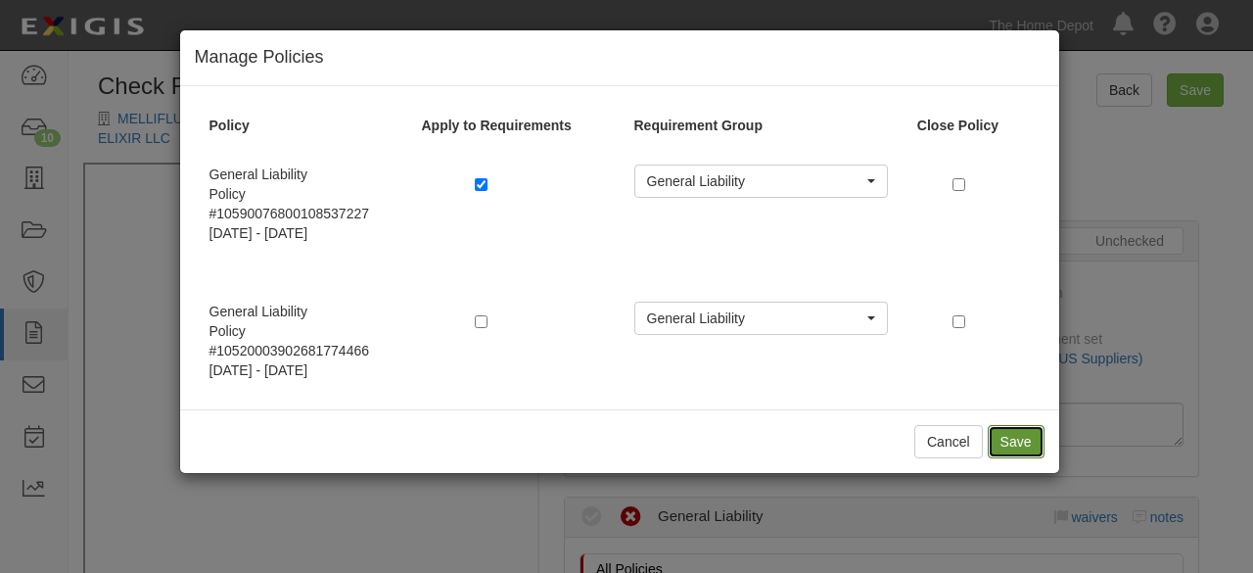
click at [1020, 433] on button "Save" at bounding box center [1016, 441] width 57 height 33
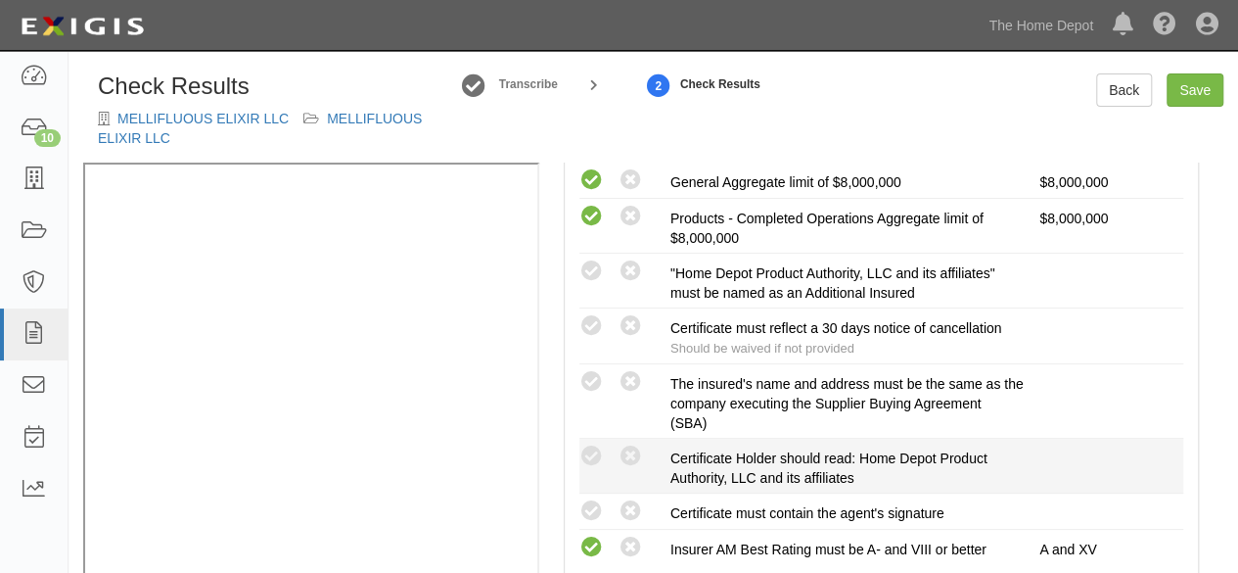
scroll to position [587, 0]
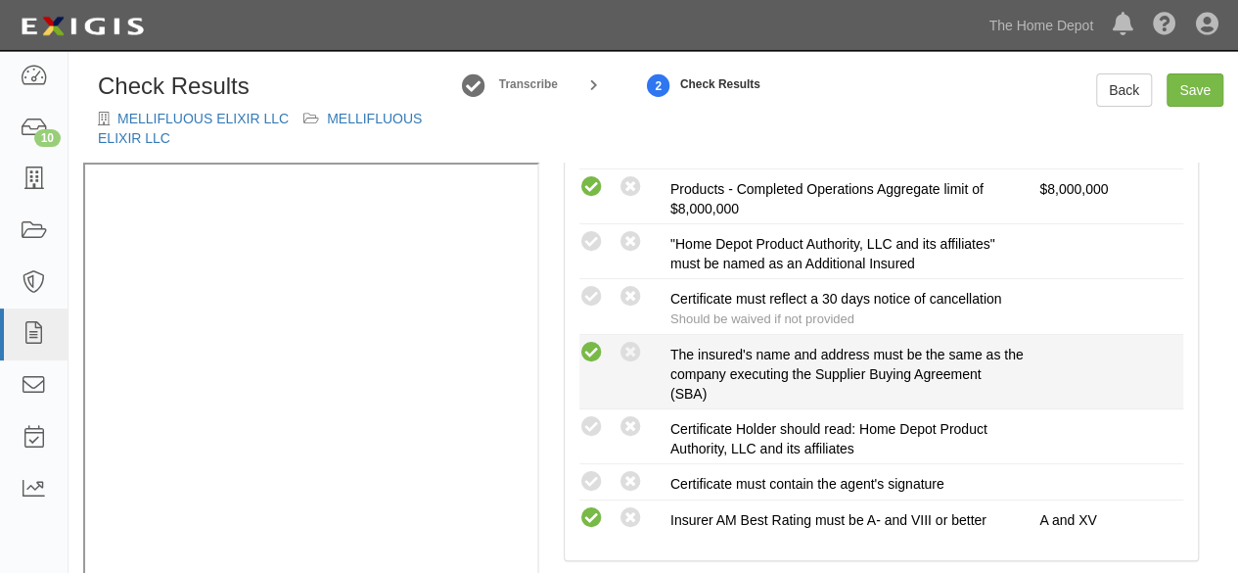
click at [593, 349] on icon at bounding box center [592, 353] width 24 height 24
radio input "true"
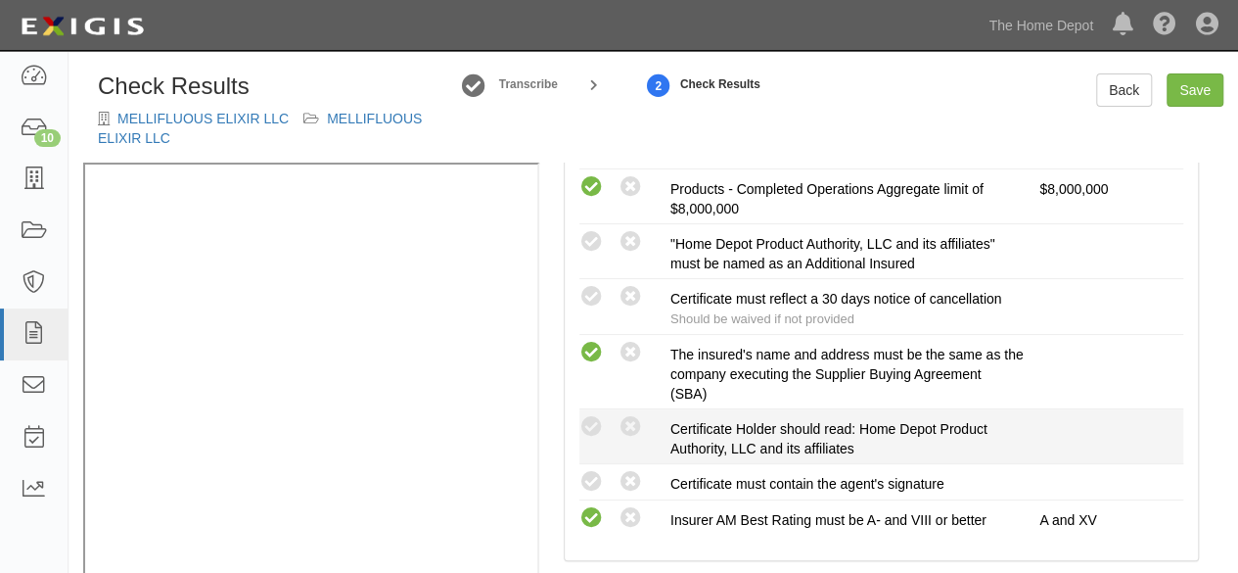
drag, startPoint x: 589, startPoint y: 473, endPoint x: 588, endPoint y: 446, distance: 26.4
click at [589, 470] on icon at bounding box center [592, 482] width 24 height 24
radio input "true"
click at [593, 415] on icon at bounding box center [592, 427] width 24 height 24
radio input "true"
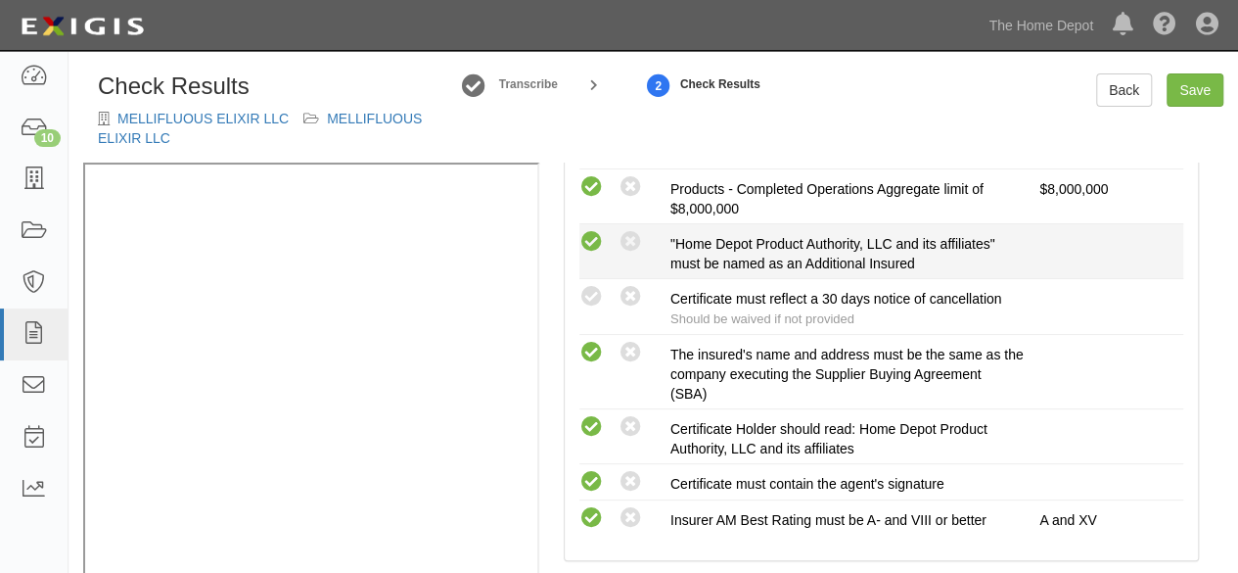
click at [598, 240] on icon at bounding box center [592, 242] width 24 height 24
radio input "true"
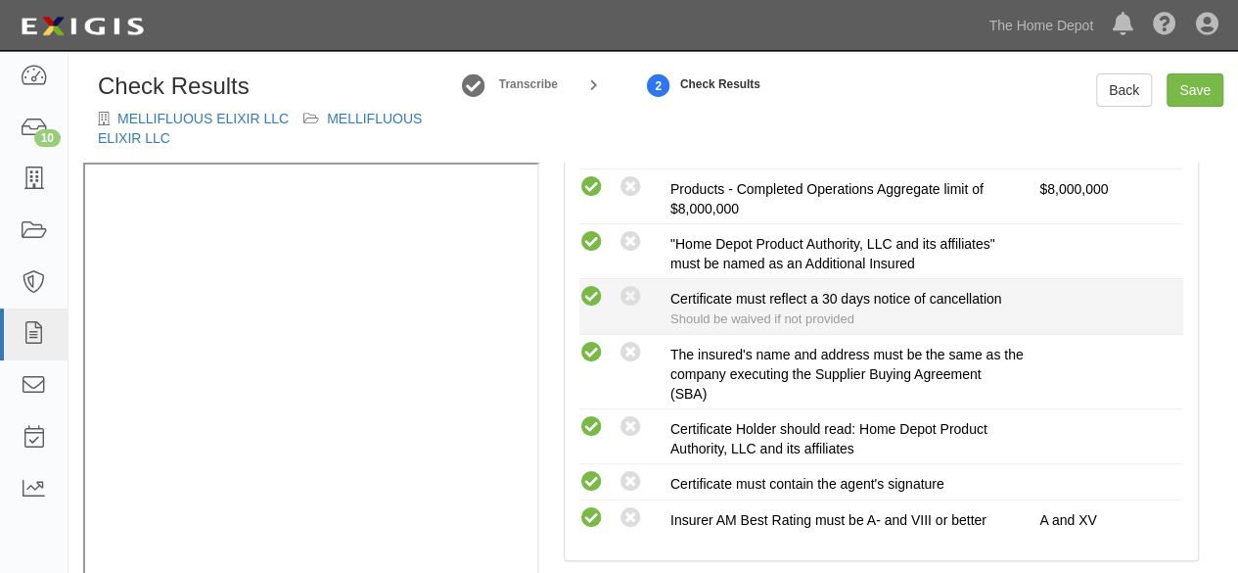
click at [592, 296] on icon at bounding box center [592, 297] width 24 height 24
radio input "true"
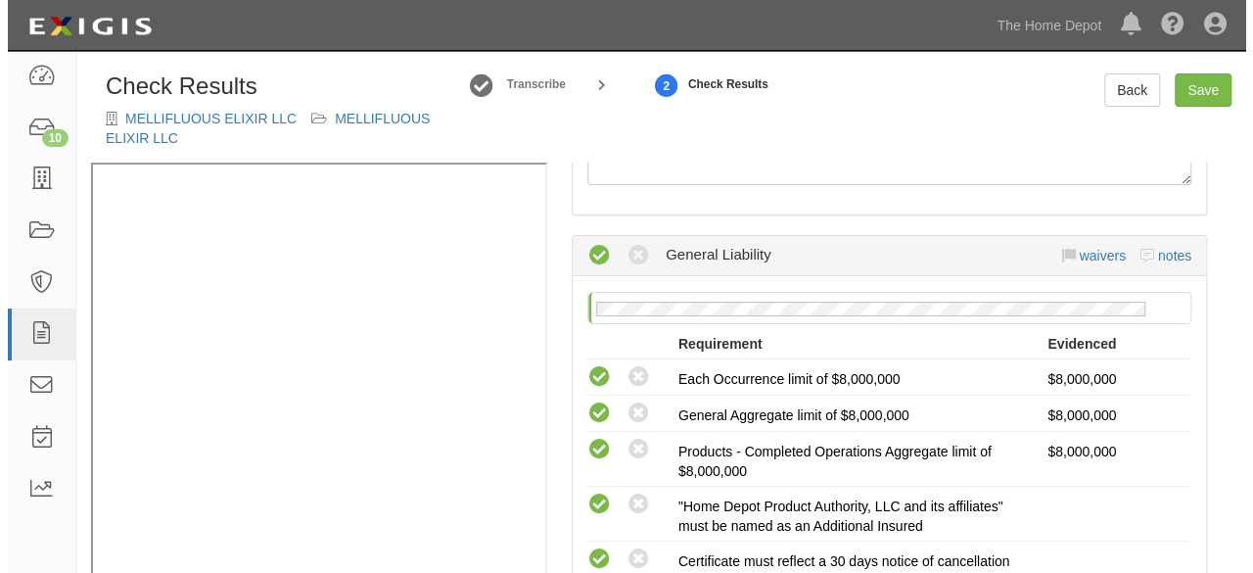
scroll to position [0, 0]
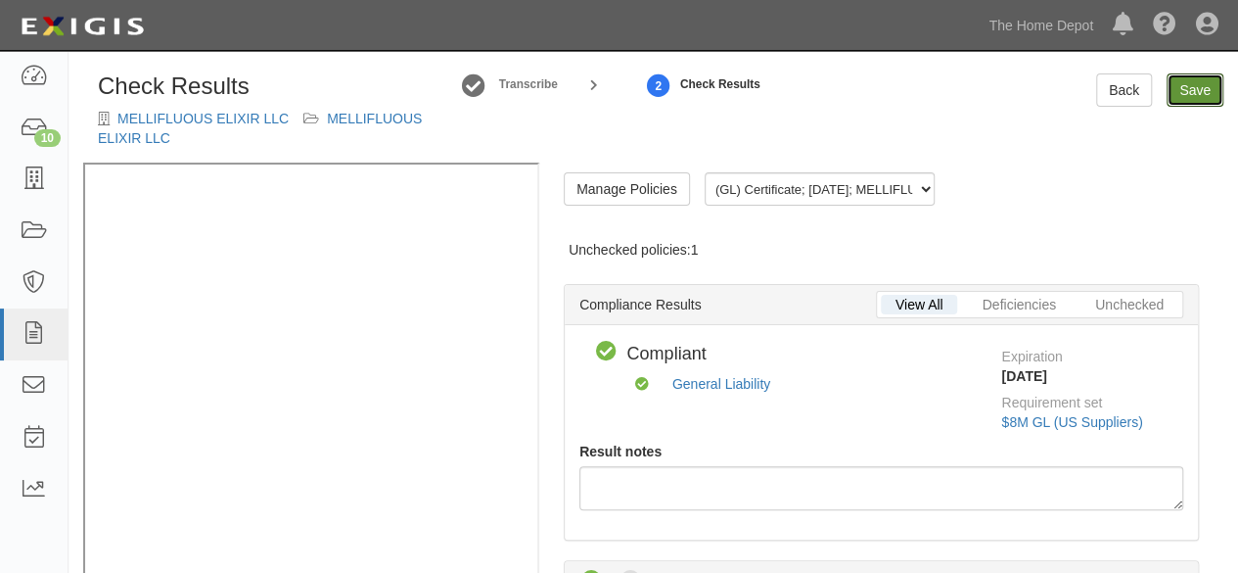
drag, startPoint x: 1190, startPoint y: 91, endPoint x: 1184, endPoint y: 103, distance: 13.6
click at [1190, 90] on link "Save" at bounding box center [1195, 89] width 57 height 33
radio input "true"
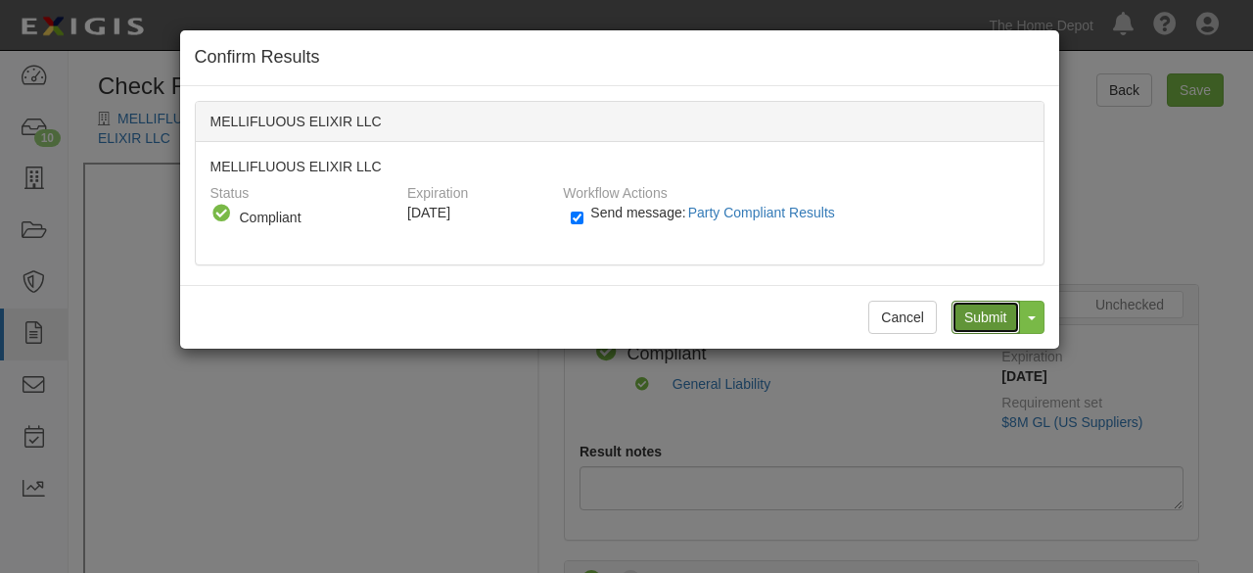
click at [990, 316] on input "Submit" at bounding box center [985, 317] width 69 height 33
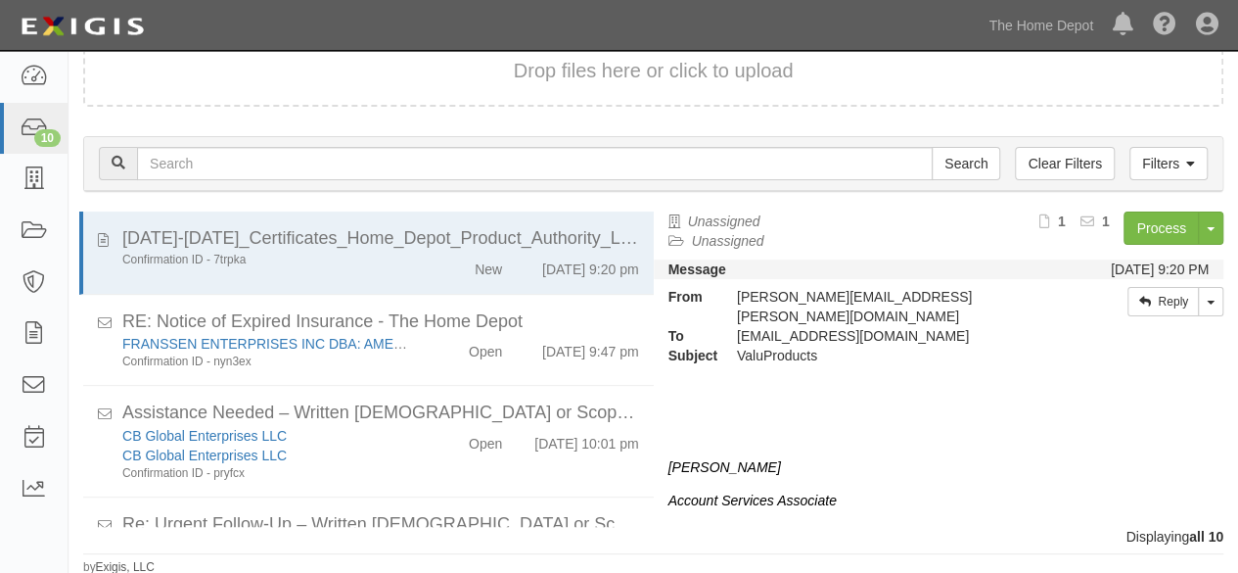
scroll to position [462, 0]
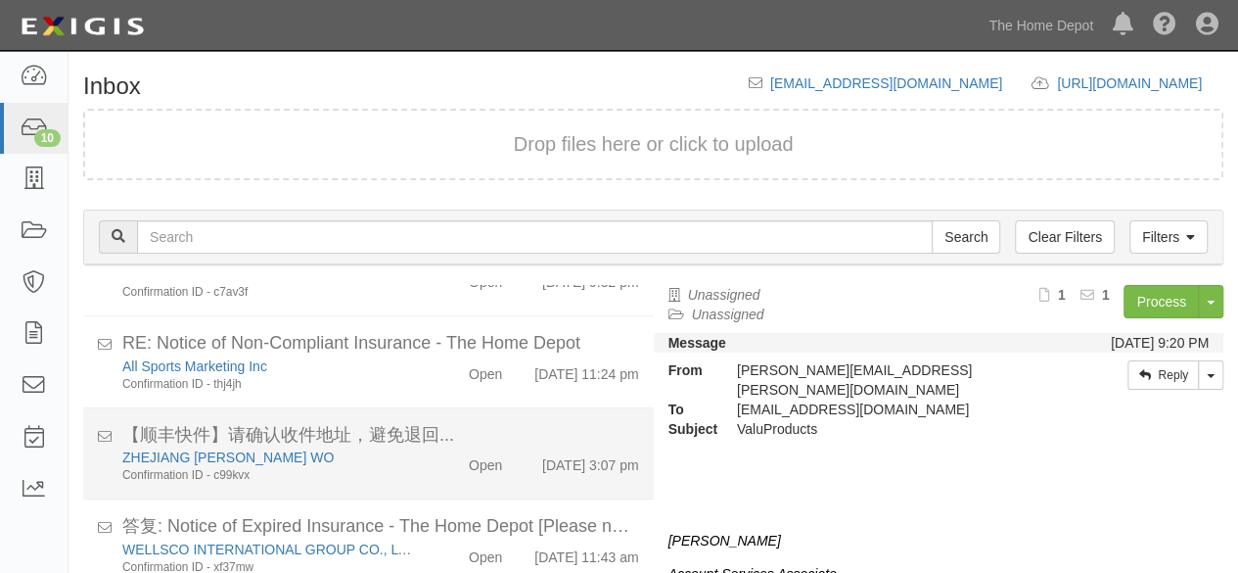
scroll to position [74, 0]
